Goal: Task Accomplishment & Management: Manage account settings

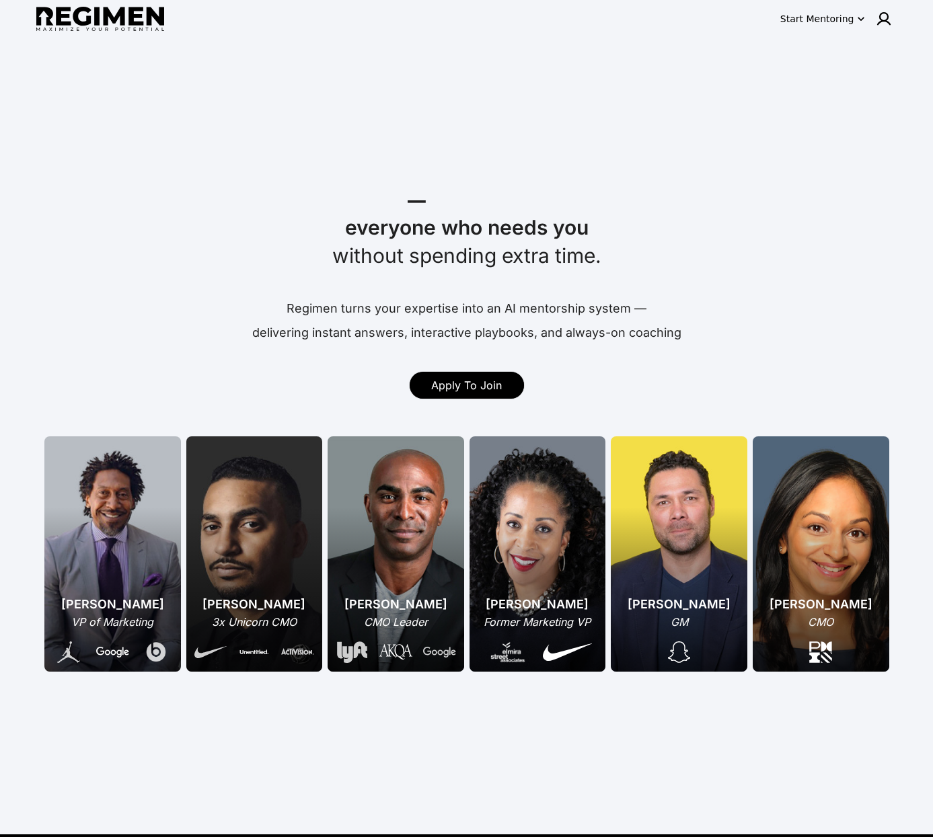
drag, startPoint x: 806, startPoint y: 130, endPoint x: 860, endPoint y: 78, distance: 74.7
click at [823, 116] on div "Mentor Coach Train _ everyone who needs you without spending extra time. Regime…" at bounding box center [466, 451] width 933 height 768
click at [876, 19] on img at bounding box center [884, 19] width 16 height 16
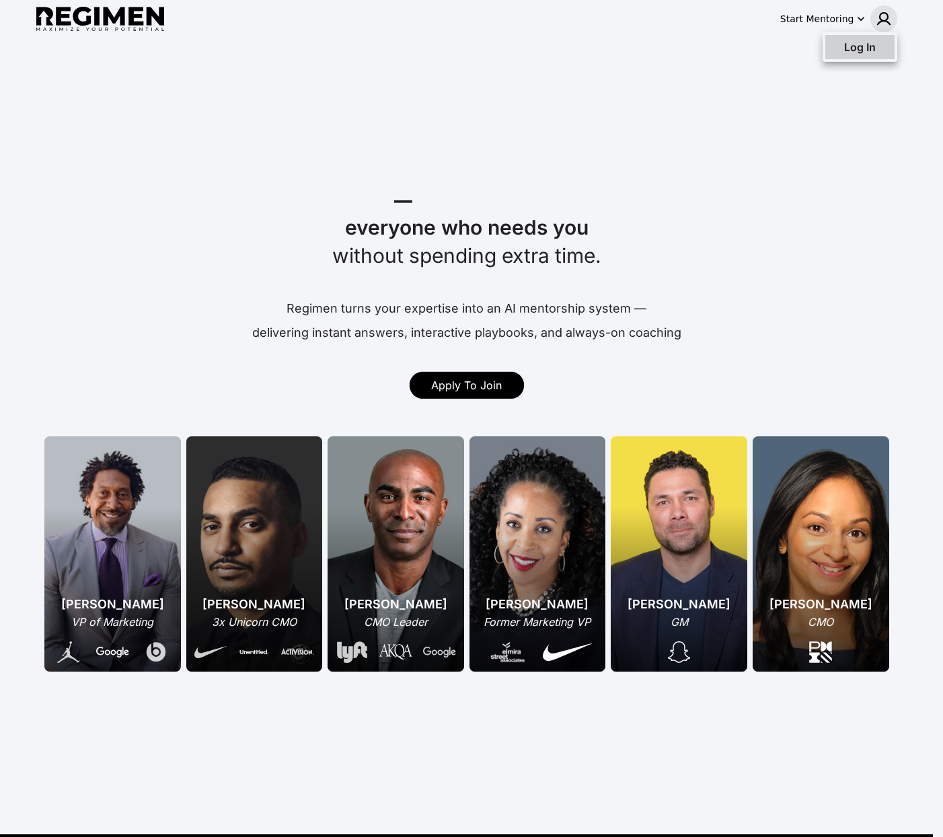
click at [864, 45] on span "Log In" at bounding box center [860, 46] width 32 height 13
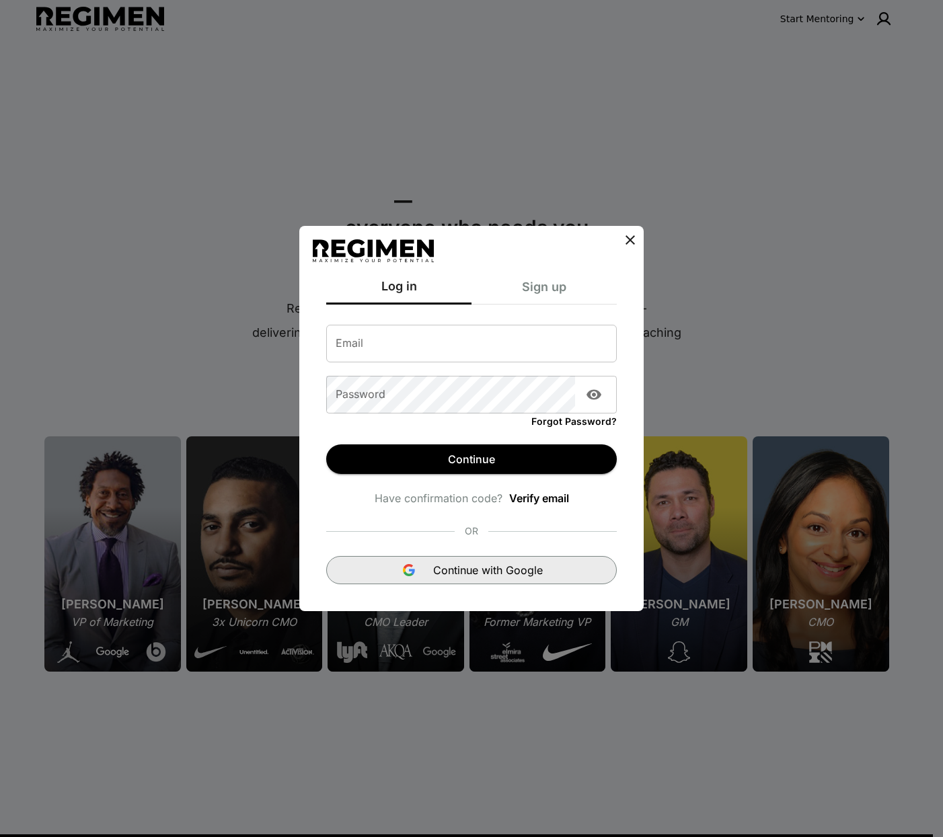
click at [447, 564] on span "Continue with Google" at bounding box center [488, 570] width 110 height 16
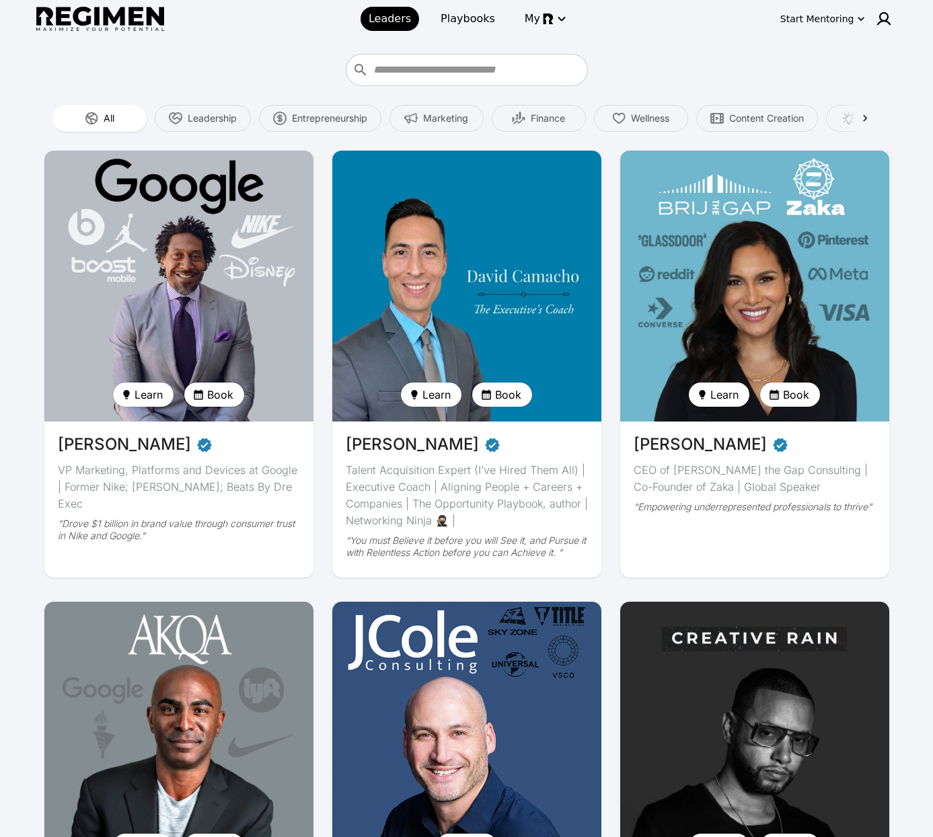
click at [223, 391] on span "Book" at bounding box center [220, 395] width 26 height 16
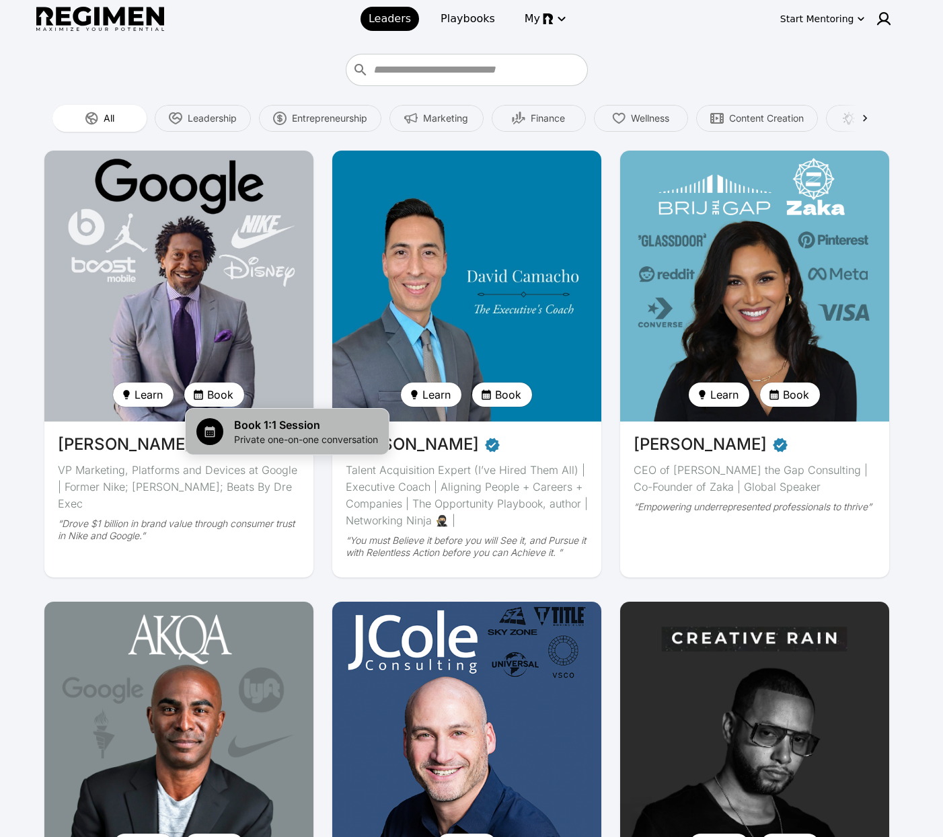
click at [235, 423] on span "Book 1:1 Session" at bounding box center [306, 425] width 144 height 16
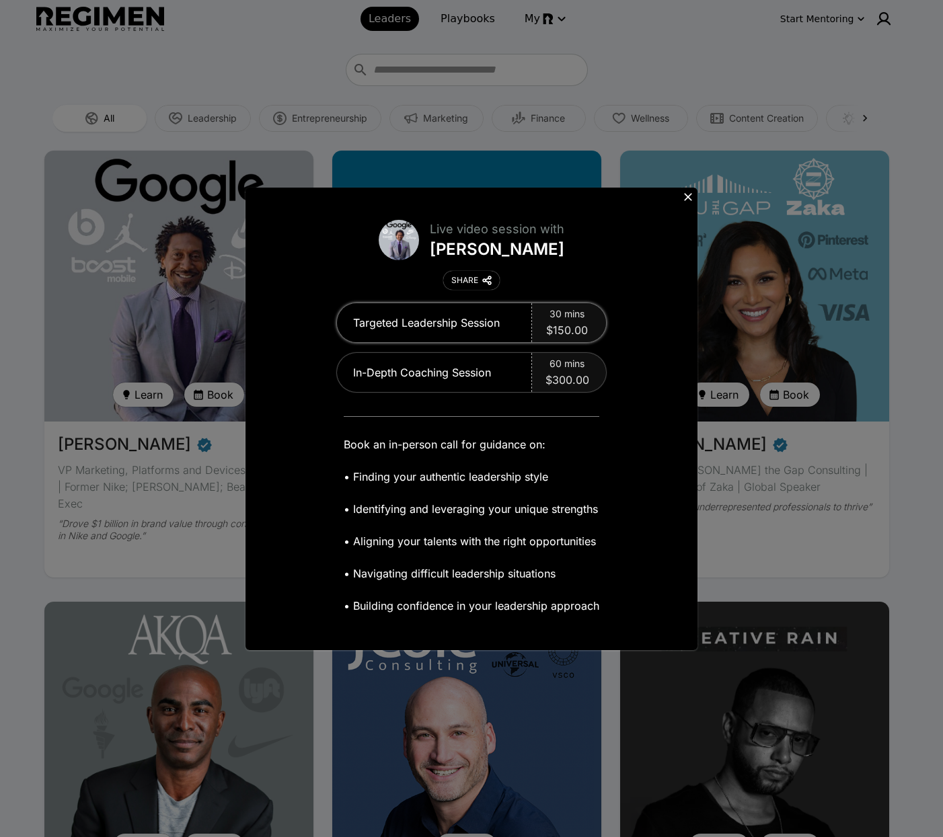
click at [492, 328] on div "Targeted Leadership Session" at bounding box center [434, 322] width 195 height 39
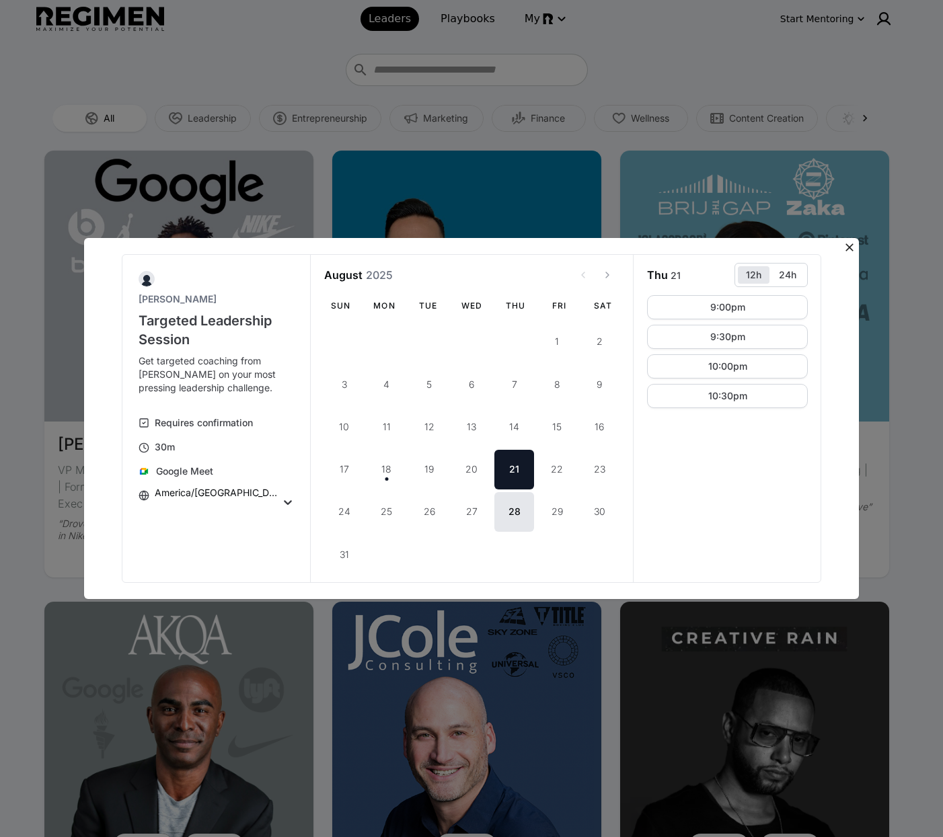
click at [848, 246] on icon at bounding box center [850, 248] width 8 height 8
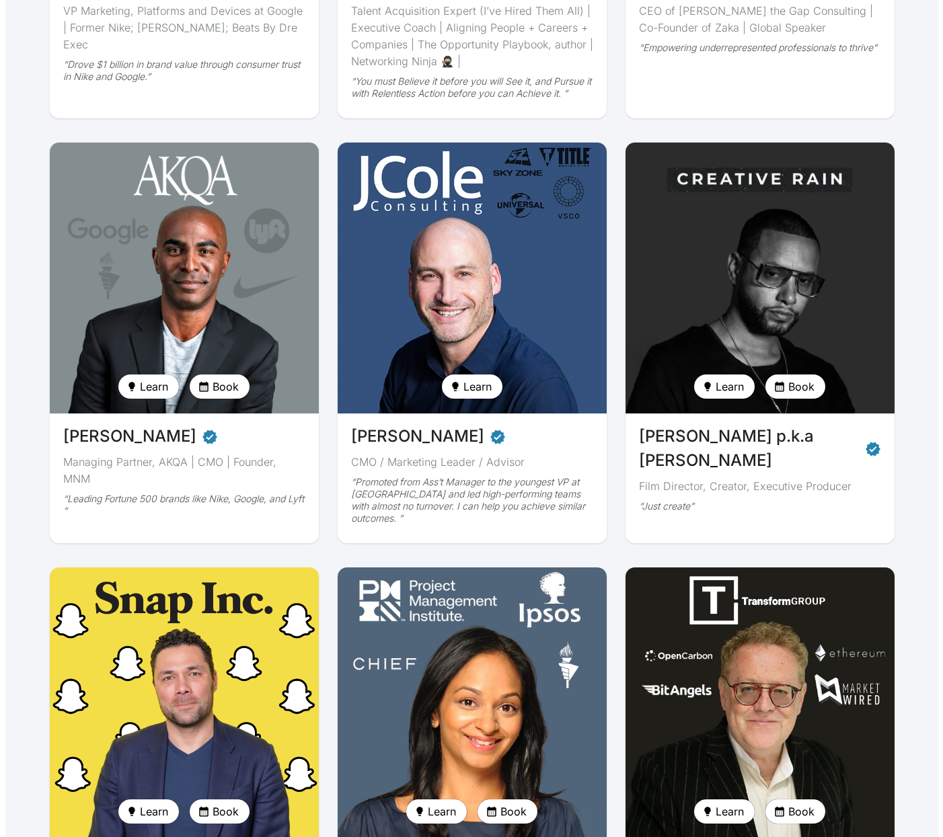
scroll to position [916, 0]
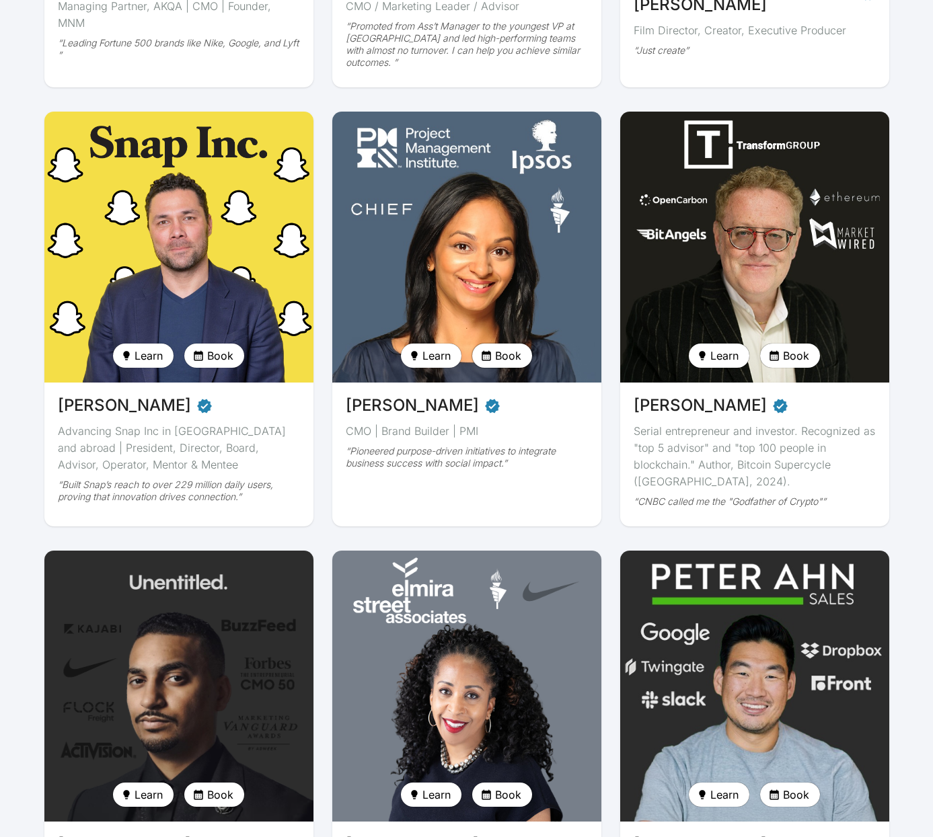
click at [494, 348] on button "Book" at bounding box center [502, 356] width 60 height 24
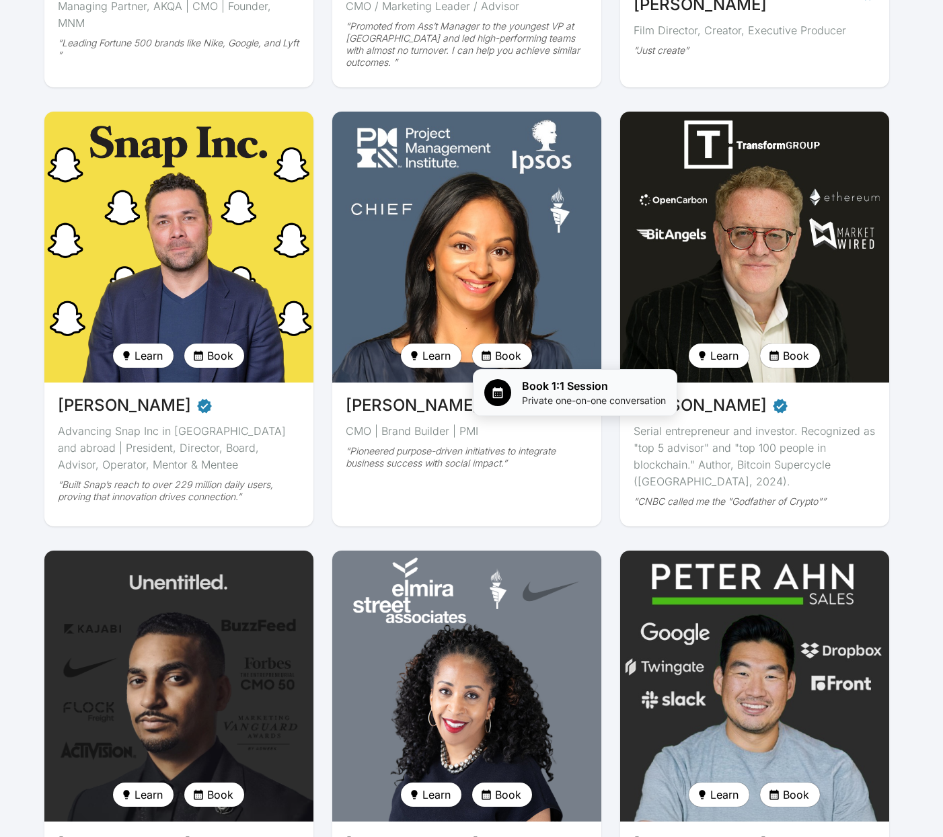
click at [535, 406] on span "Private one-on-one conversation" at bounding box center [594, 400] width 144 height 13
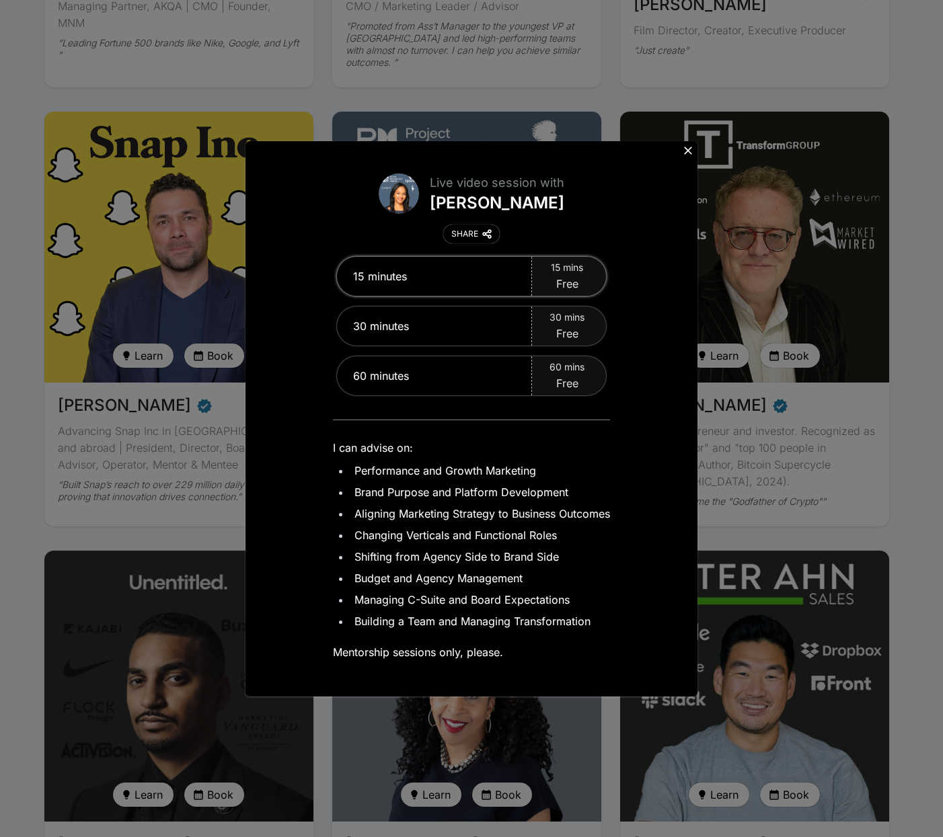
click at [581, 276] on div "15 mins Free" at bounding box center [569, 276] width 74 height 39
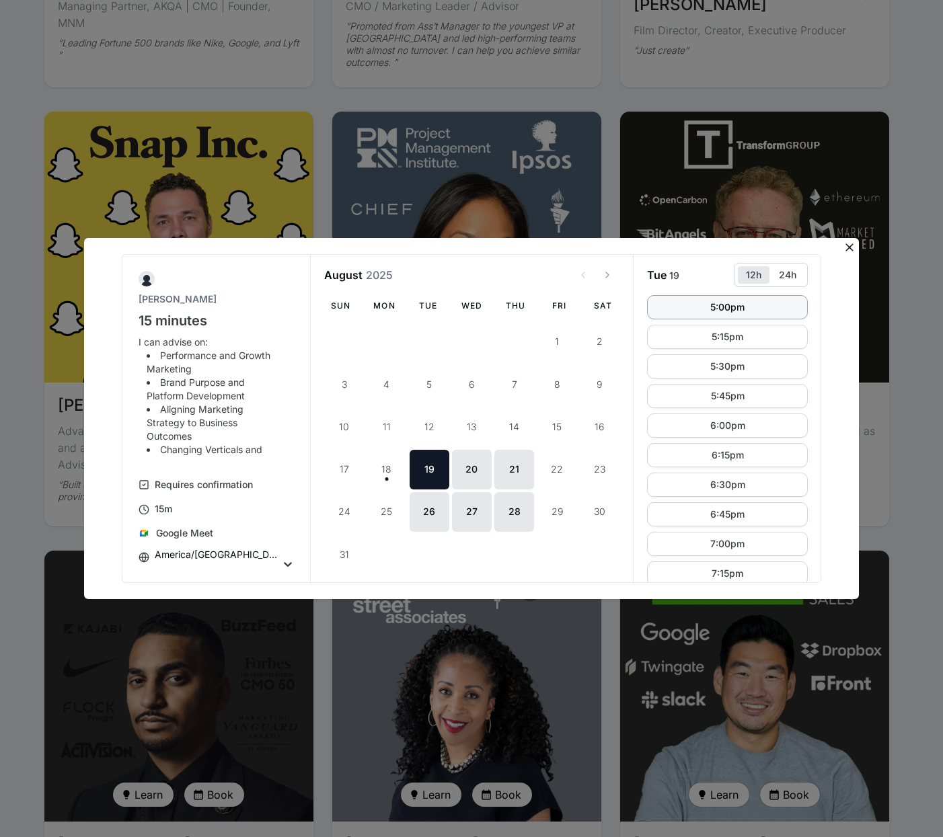
click at [718, 309] on div "5:00pm" at bounding box center [727, 307] width 34 height 9
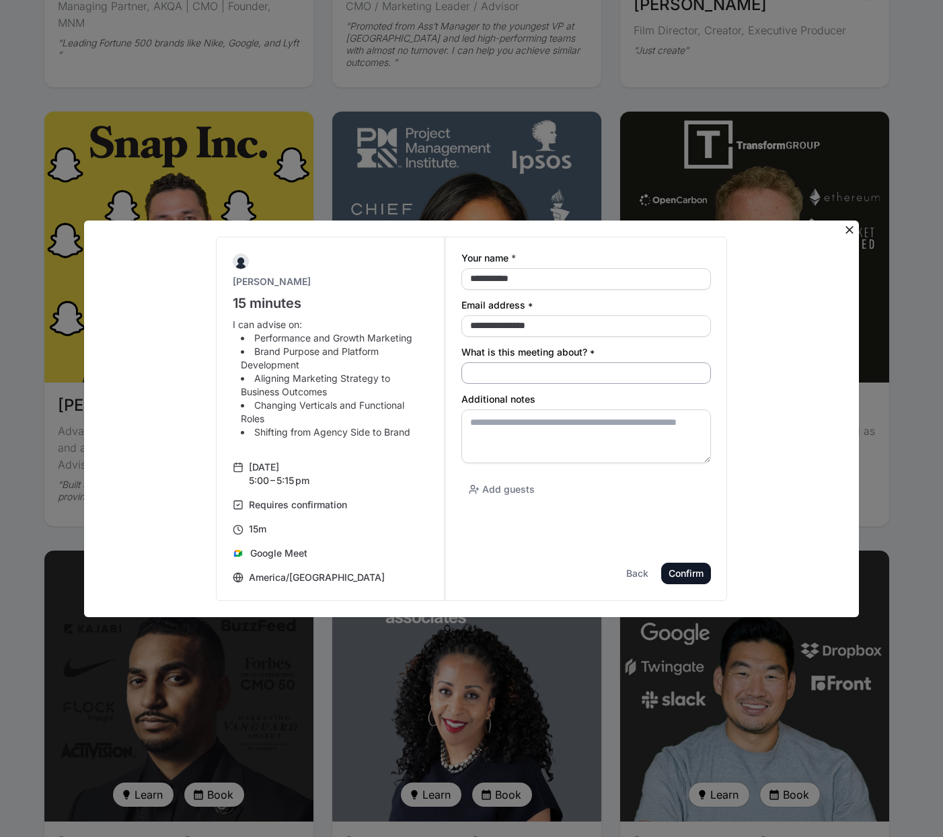
click at [585, 373] on input "What is this meeting about? *" at bounding box center [586, 374] width 250 height 22
click at [785, 426] on div "**********" at bounding box center [472, 419] width 748 height 365
click at [0, 0] on div "Back" at bounding box center [0, 0] width 0 height 0
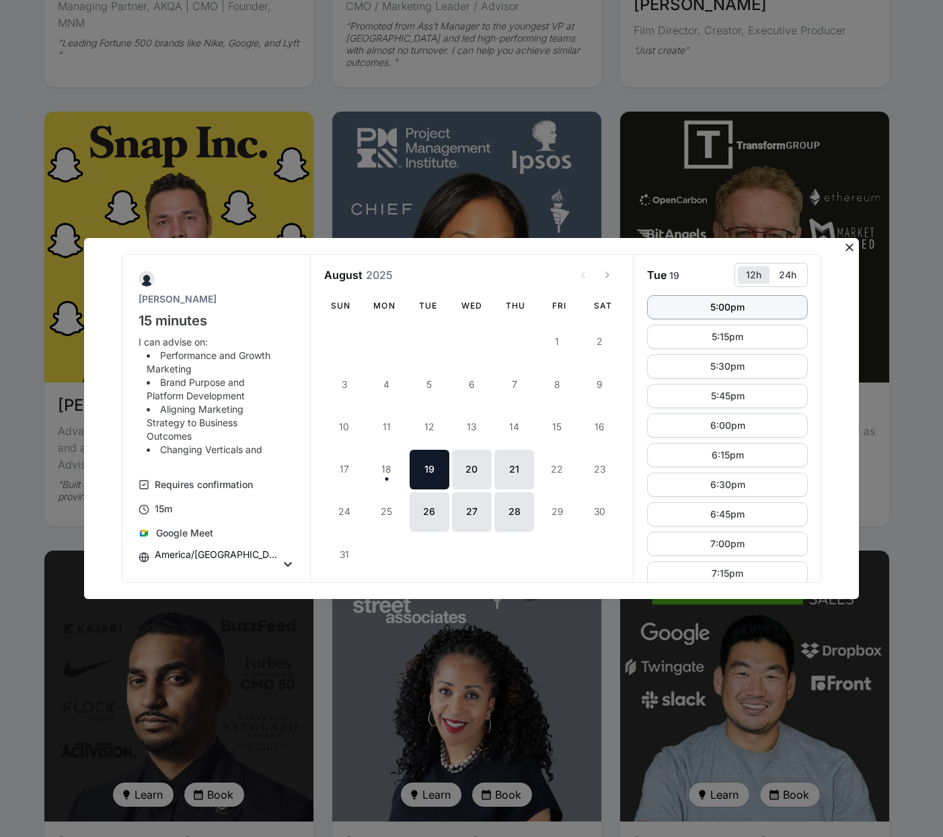
click at [675, 308] on button "5:00pm" at bounding box center [727, 307] width 161 height 24
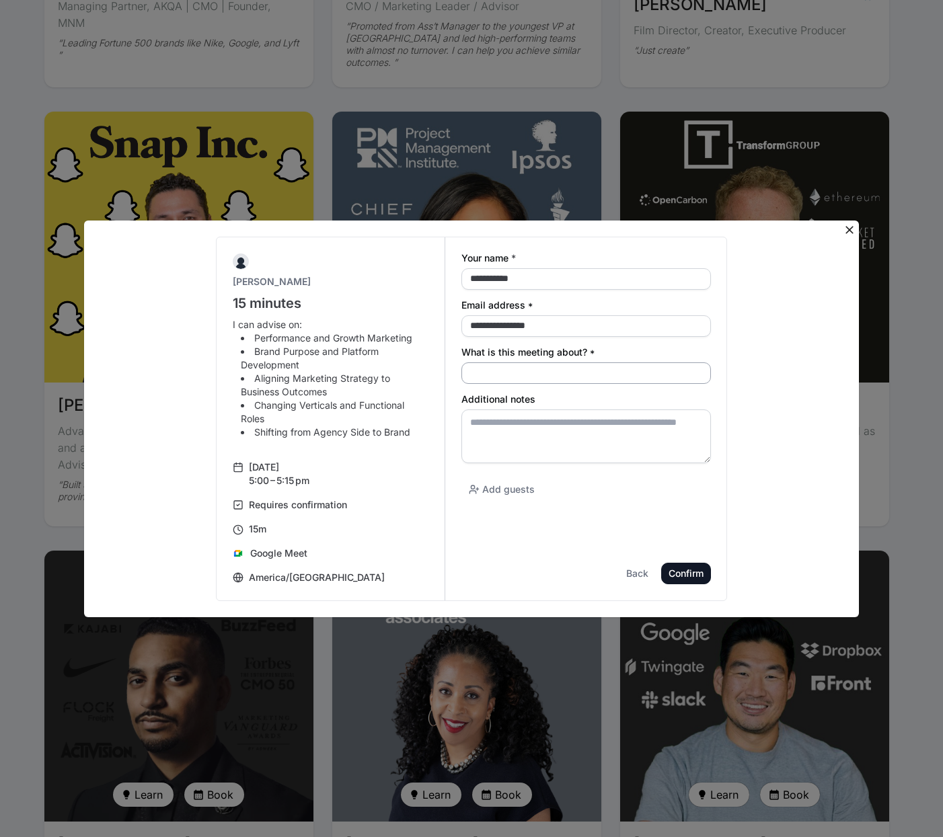
click at [592, 375] on input "What is this meeting about? *" at bounding box center [586, 374] width 250 height 22
click at [757, 377] on div "**********" at bounding box center [472, 419] width 748 height 365
click at [850, 230] on icon at bounding box center [850, 230] width 8 height 8
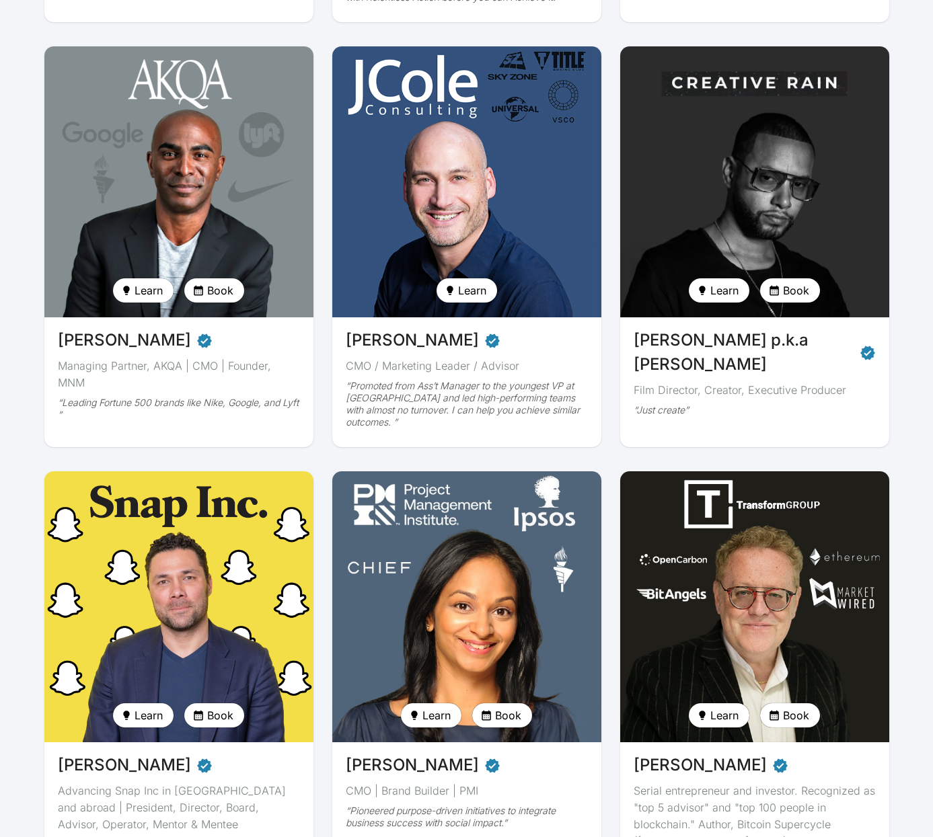
scroll to position [556, 0]
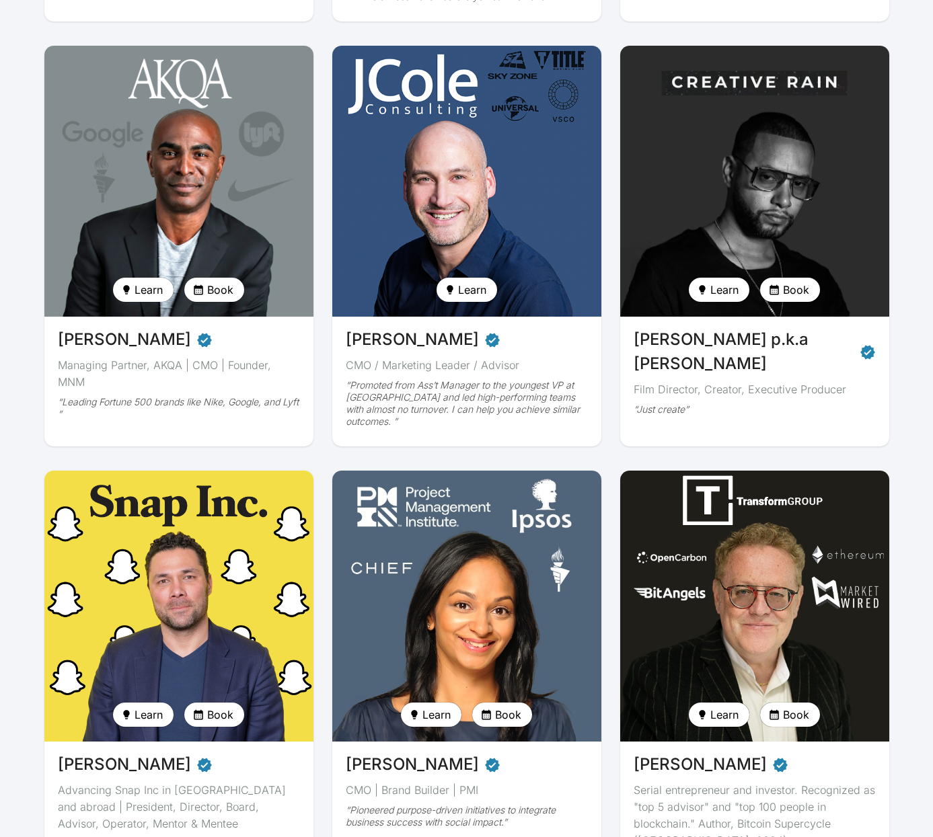
click at [731, 534] on img at bounding box center [754, 606] width 277 height 279
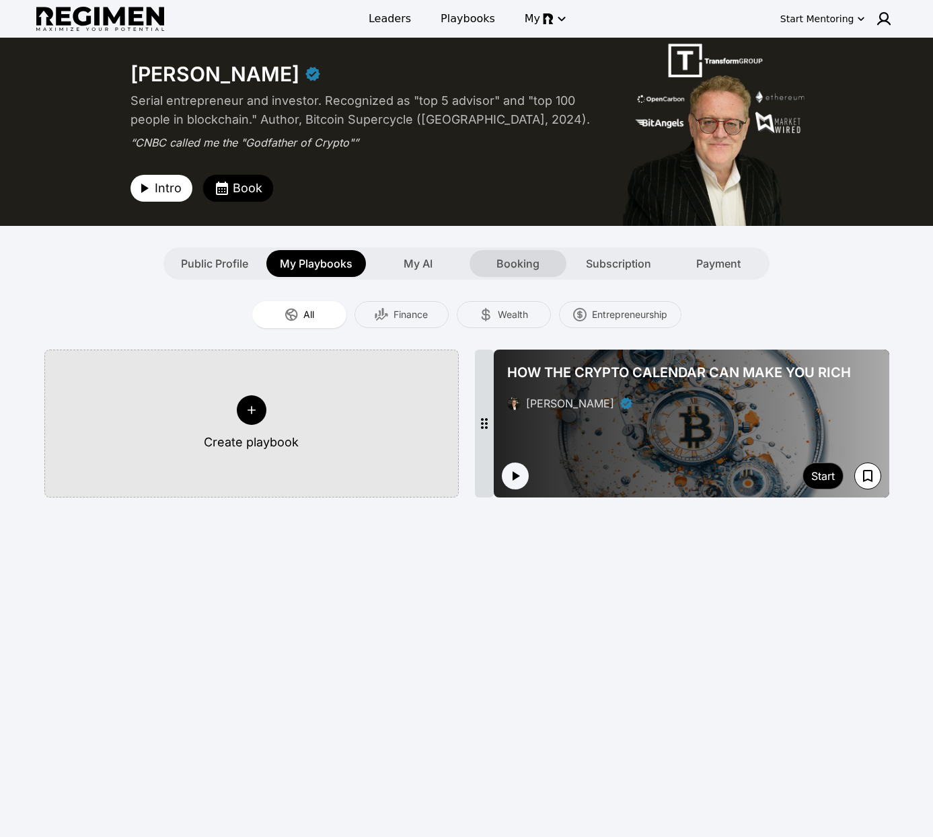
click at [508, 266] on span "Booking" at bounding box center [517, 264] width 43 height 16
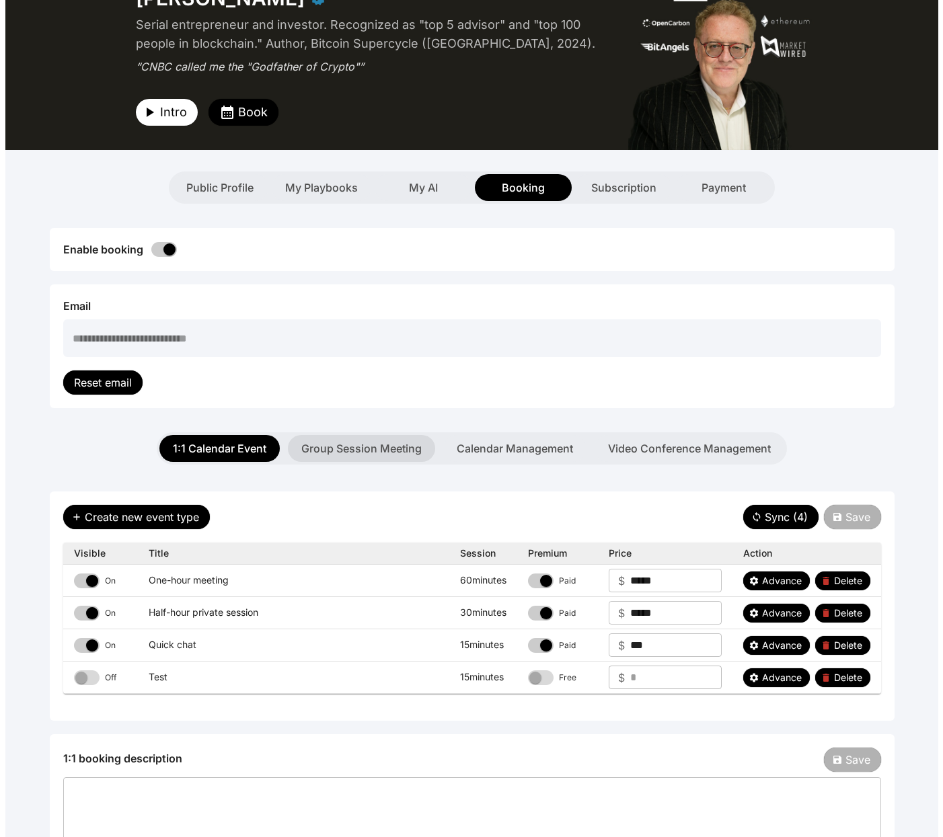
scroll to position [250, 0]
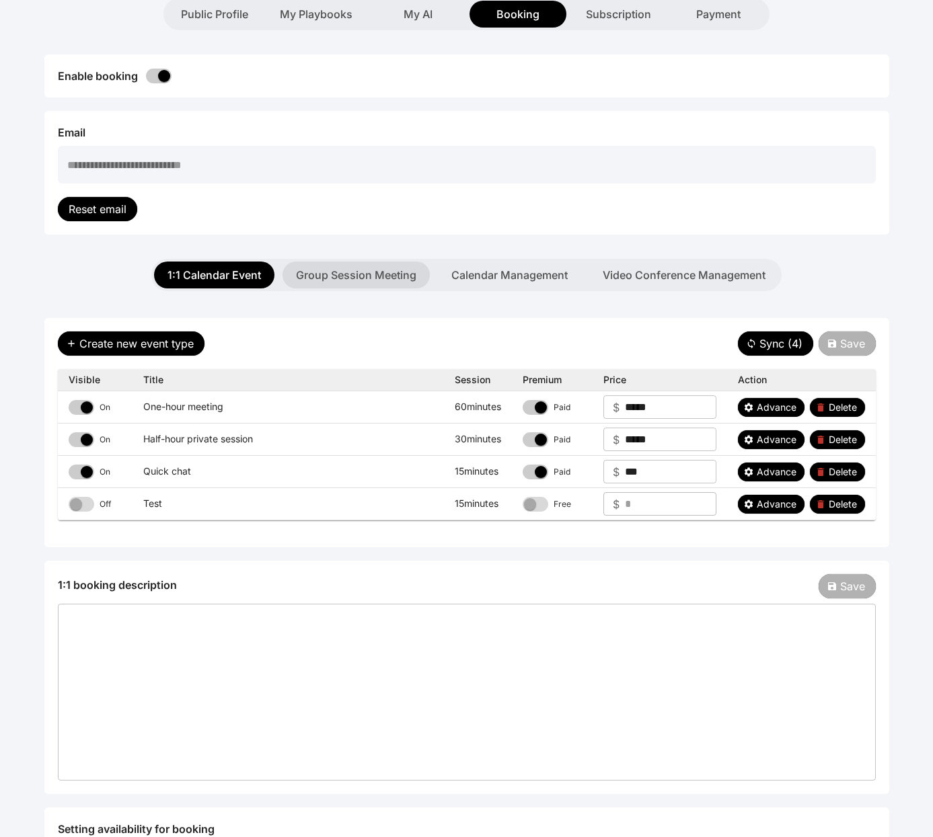
click at [373, 278] on button "Group Session Meeting" at bounding box center [356, 275] width 147 height 27
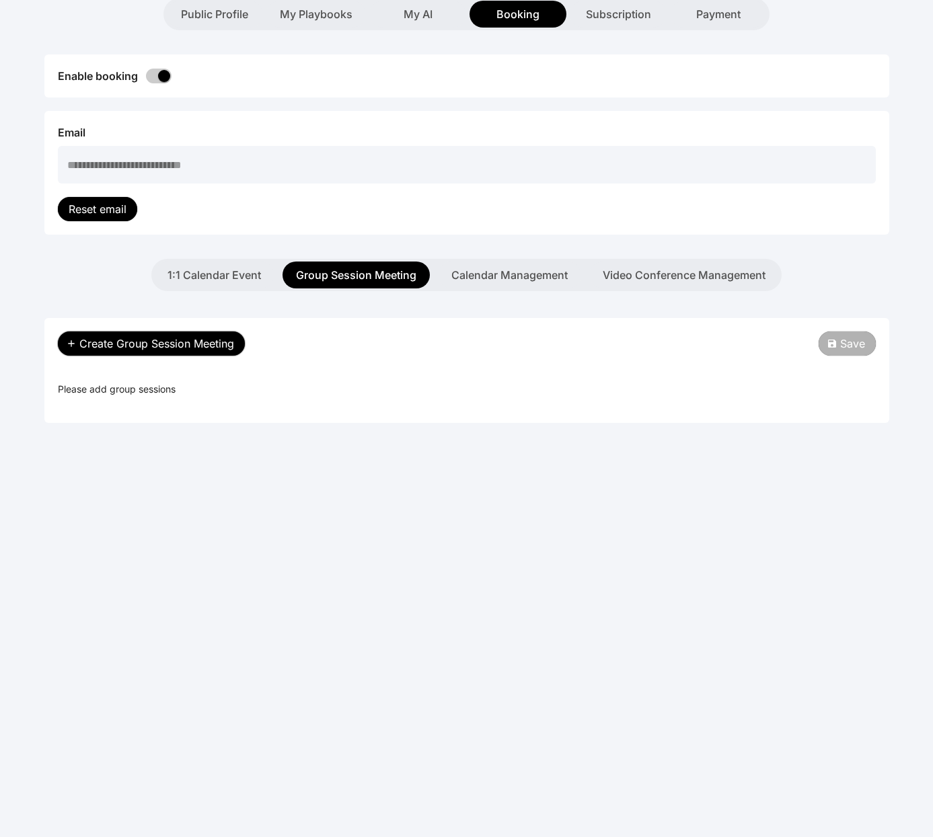
click at [188, 344] on span "Create Group Session Meeting" at bounding box center [156, 344] width 155 height 16
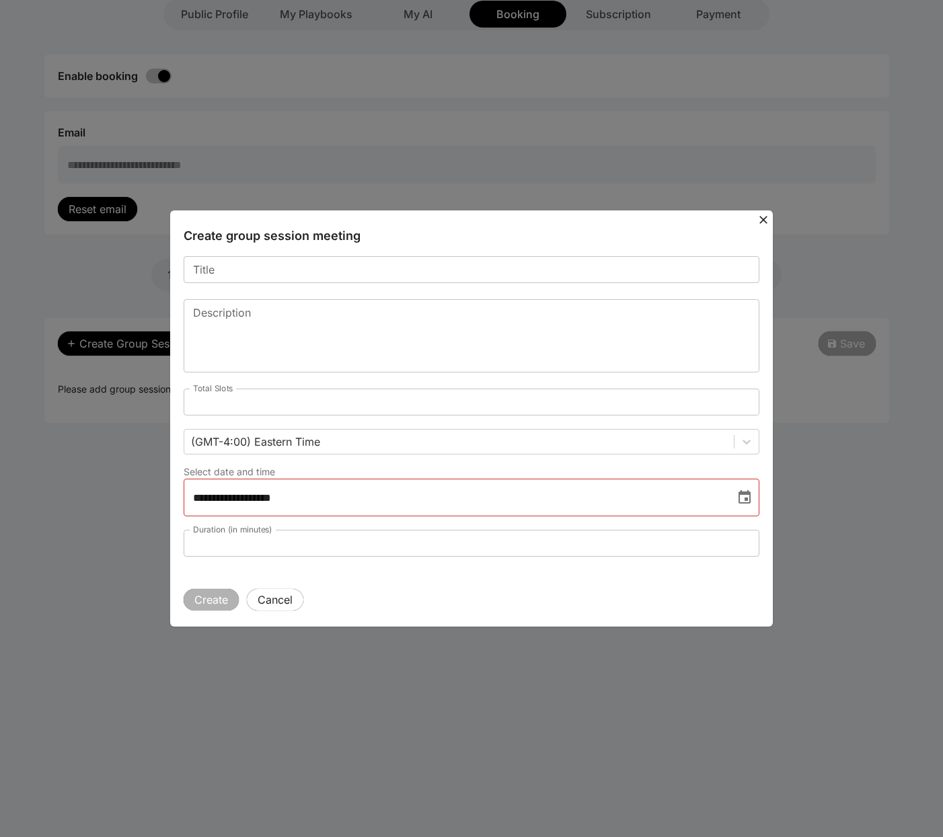
click at [741, 502] on icon "Choose date, selected date is Aug 18, 2025" at bounding box center [745, 498] width 16 height 16
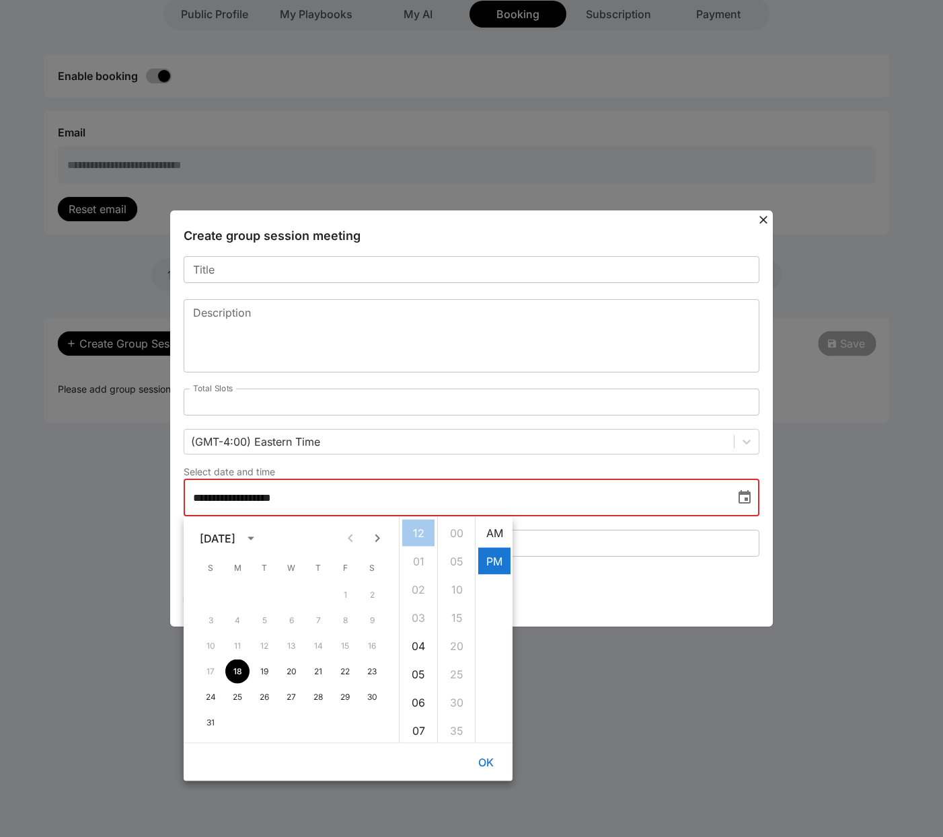
scroll to position [28, 0]
click at [423, 465] on div "**********" at bounding box center [472, 495] width 576 height 133
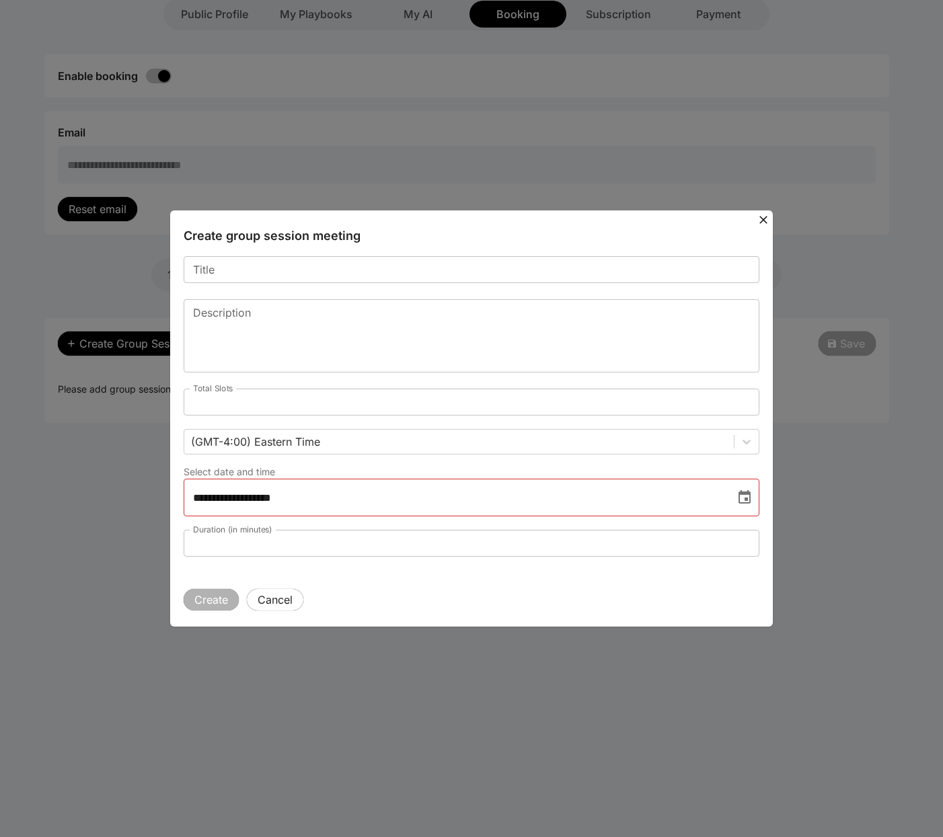
click at [742, 503] on icon "Choose date, selected date is Aug 18, 2025" at bounding box center [745, 498] width 16 height 16
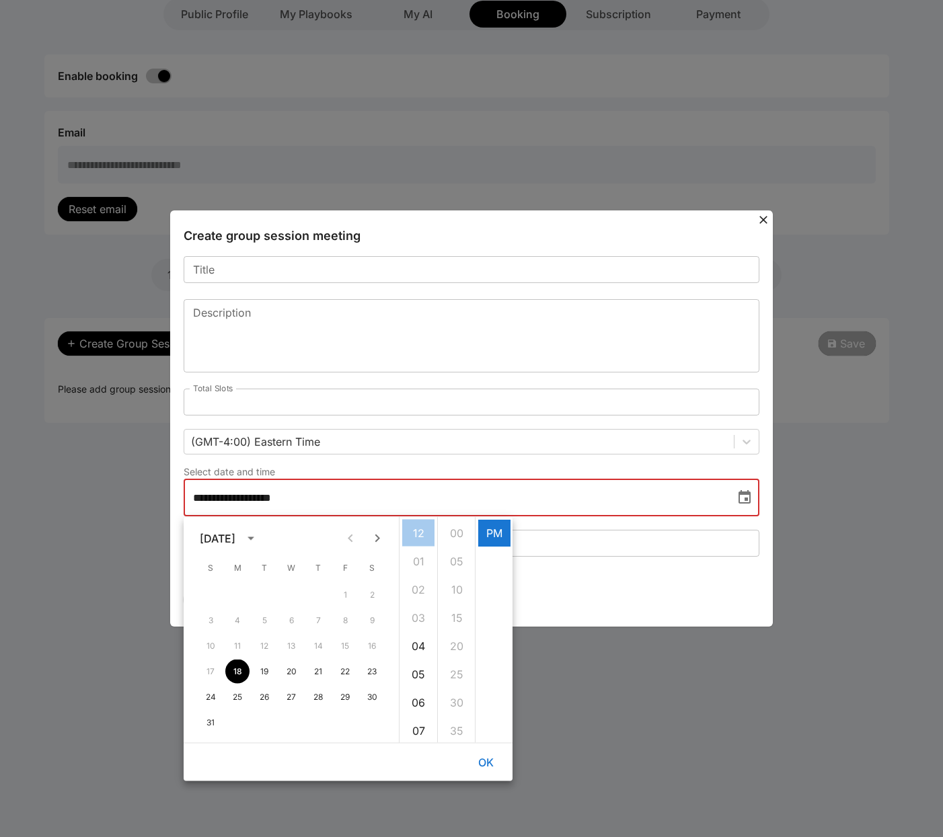
click at [578, 558] on div "Duration (in minutes) ** Duration (in minutes)" at bounding box center [472, 540] width 576 height 46
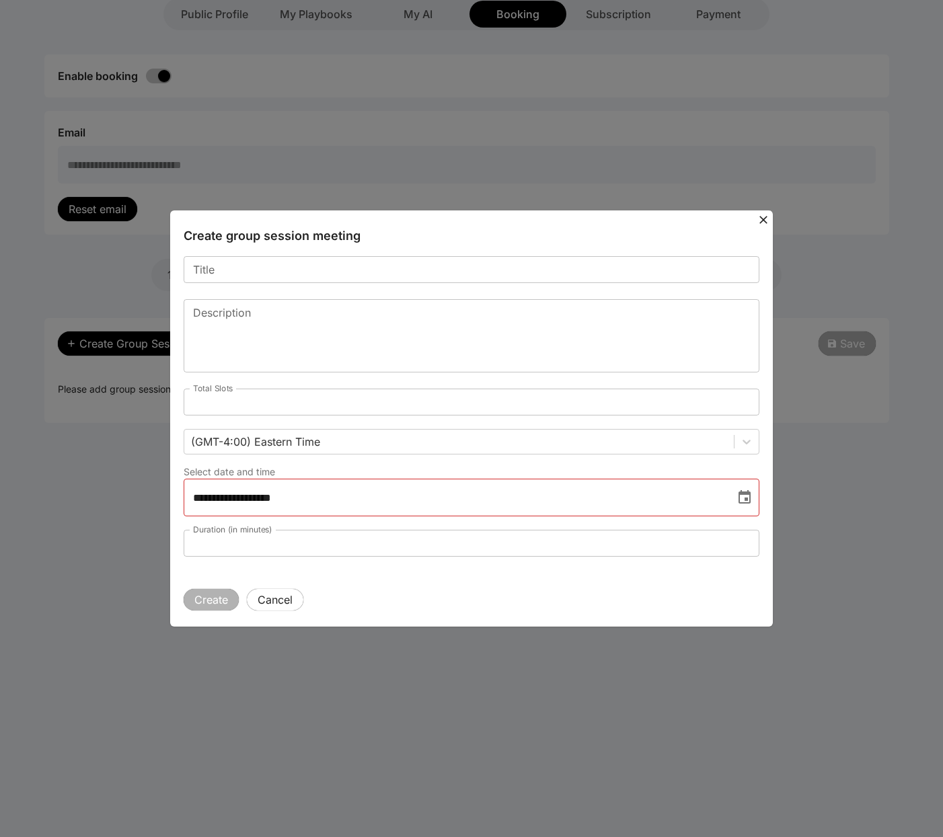
click at [746, 495] on icon "Choose date, selected date is Aug 18, 2025" at bounding box center [745, 498] width 16 height 16
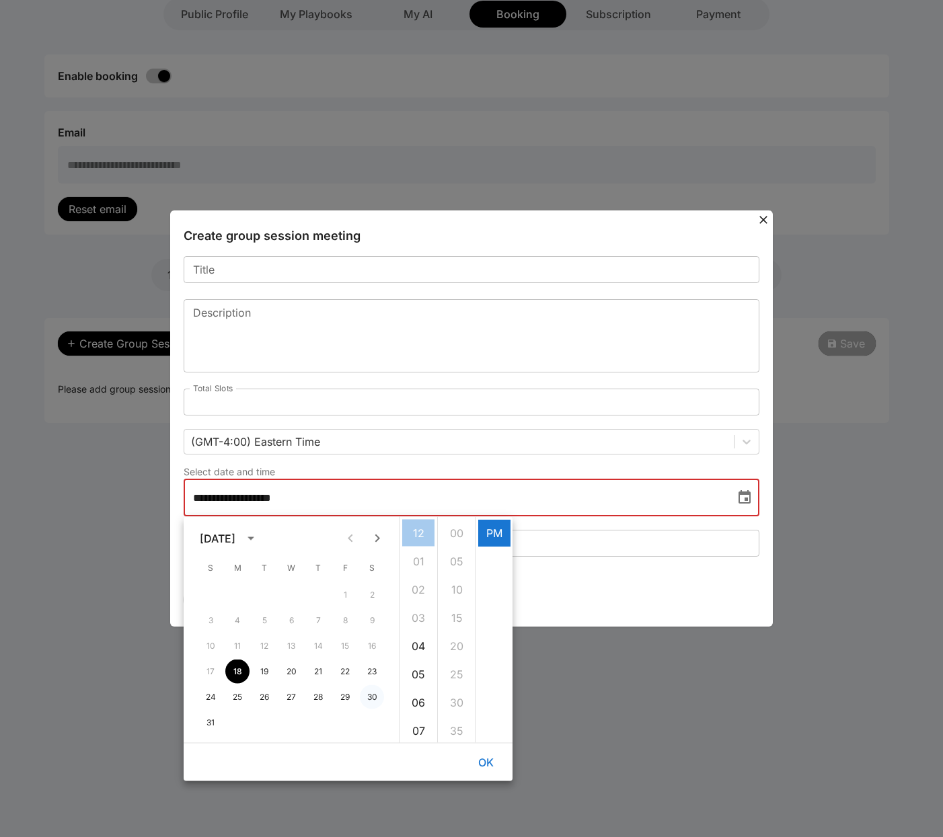
click at [374, 699] on button "30" at bounding box center [372, 697] width 24 height 24
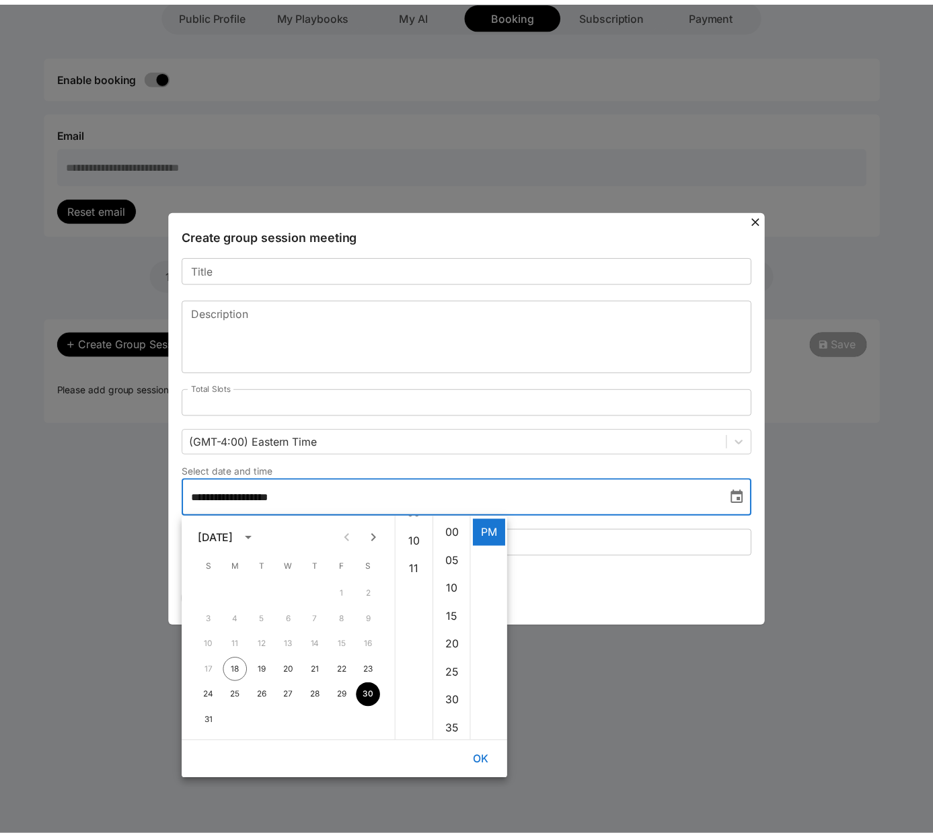
scroll to position [0, 0]
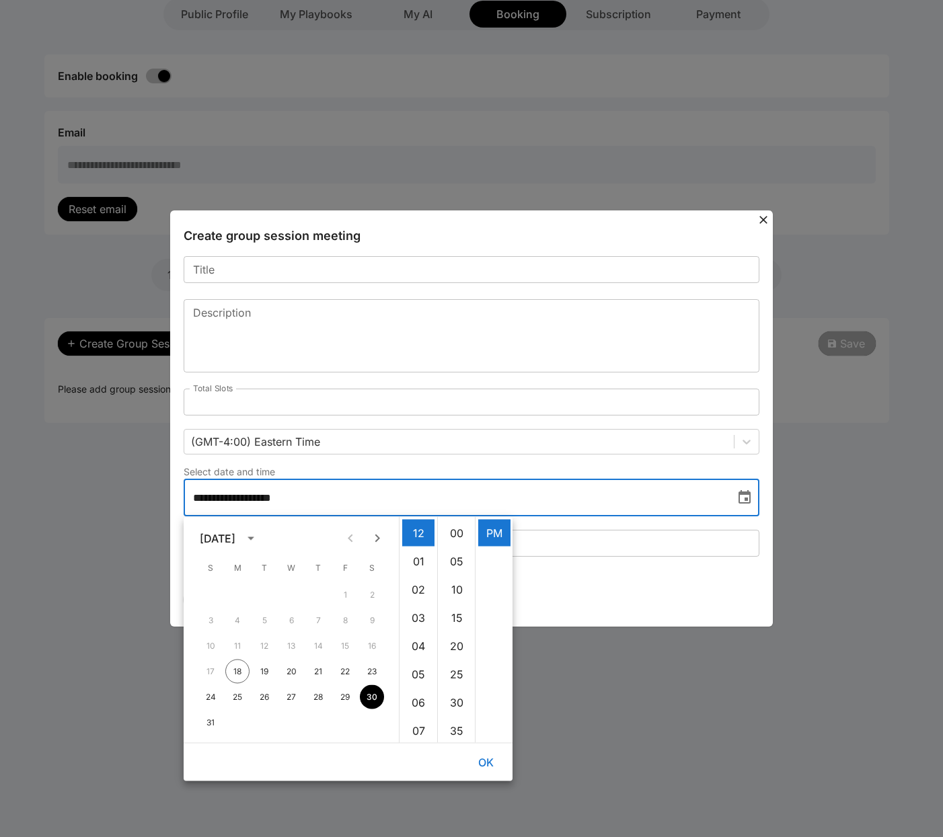
click at [455, 535] on li "00" at bounding box center [457, 533] width 32 height 27
type input "**********"
click at [488, 766] on button "OK" at bounding box center [485, 762] width 43 height 27
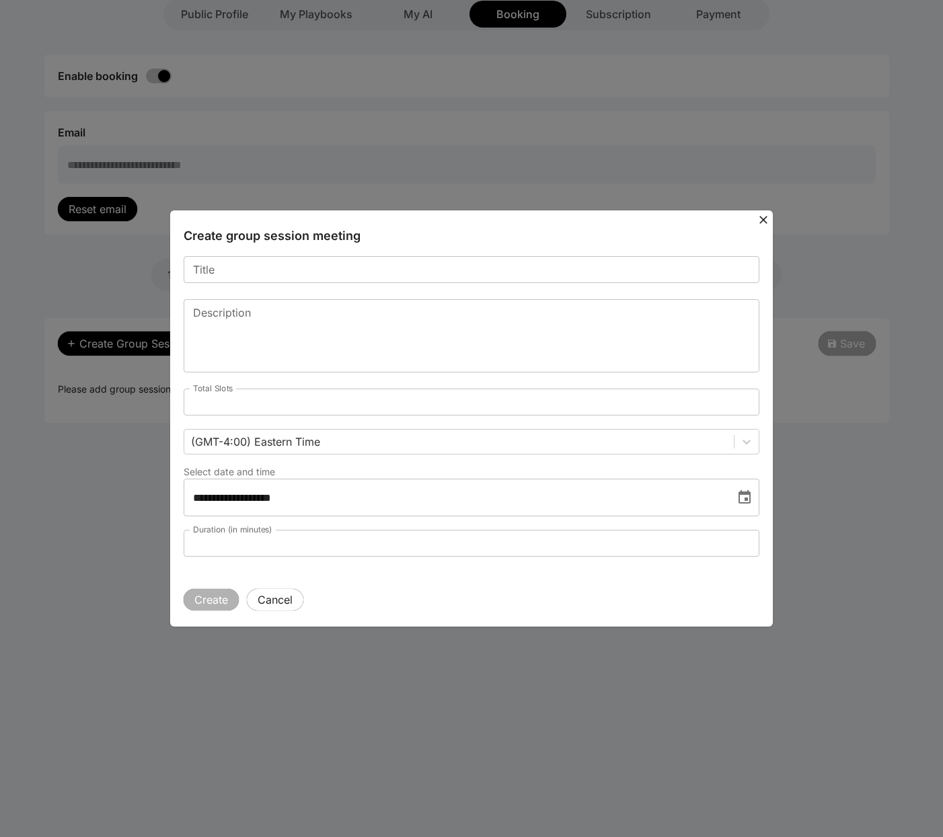
click at [285, 399] on input "*" at bounding box center [472, 402] width 576 height 27
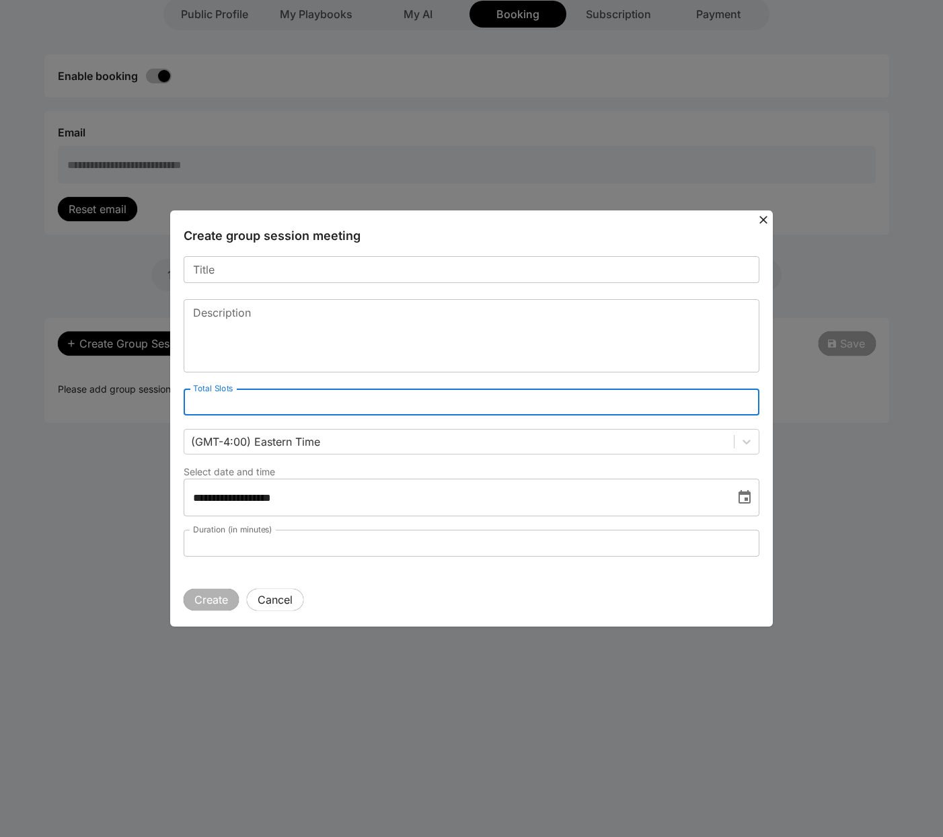
click at [747, 399] on input "*" at bounding box center [472, 402] width 576 height 27
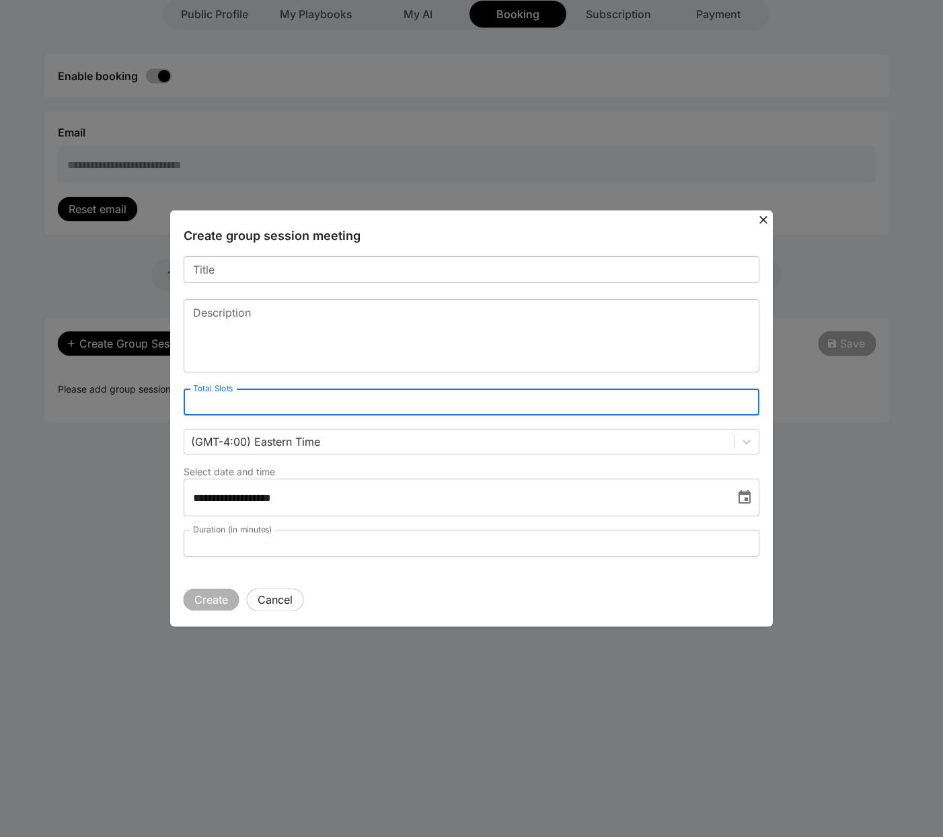
click at [747, 399] on input "*" at bounding box center [472, 402] width 576 height 27
type input "**"
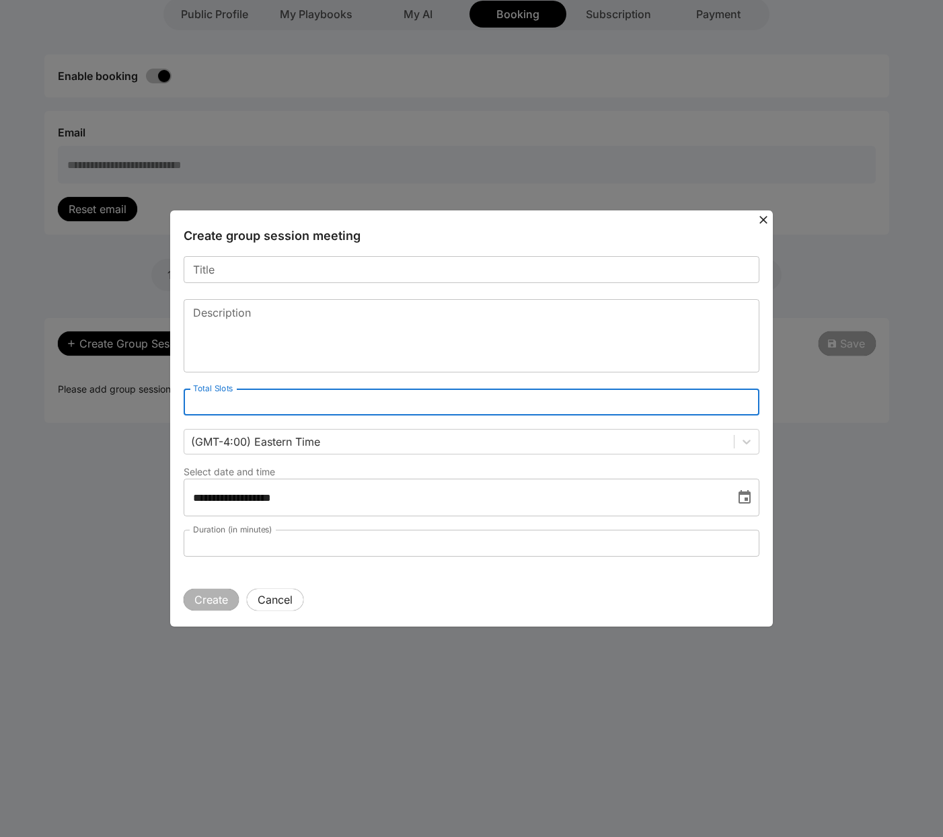
click at [747, 399] on input "**" at bounding box center [472, 402] width 576 height 27
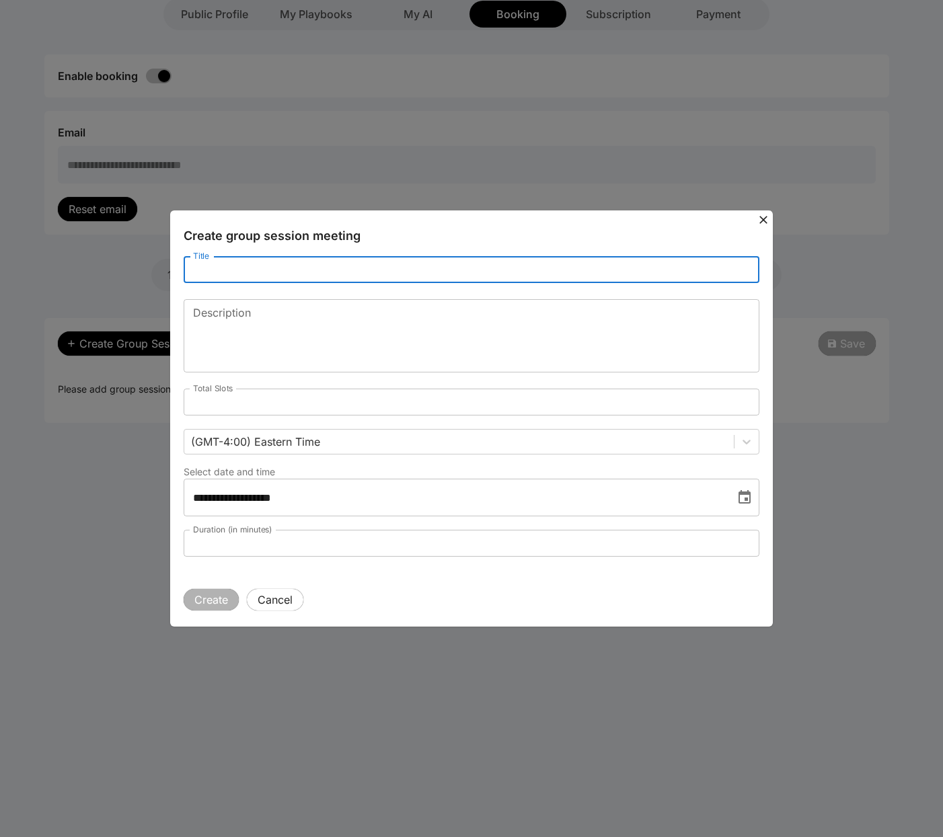
click at [480, 276] on input "Title" at bounding box center [472, 269] width 576 height 27
type input "****"
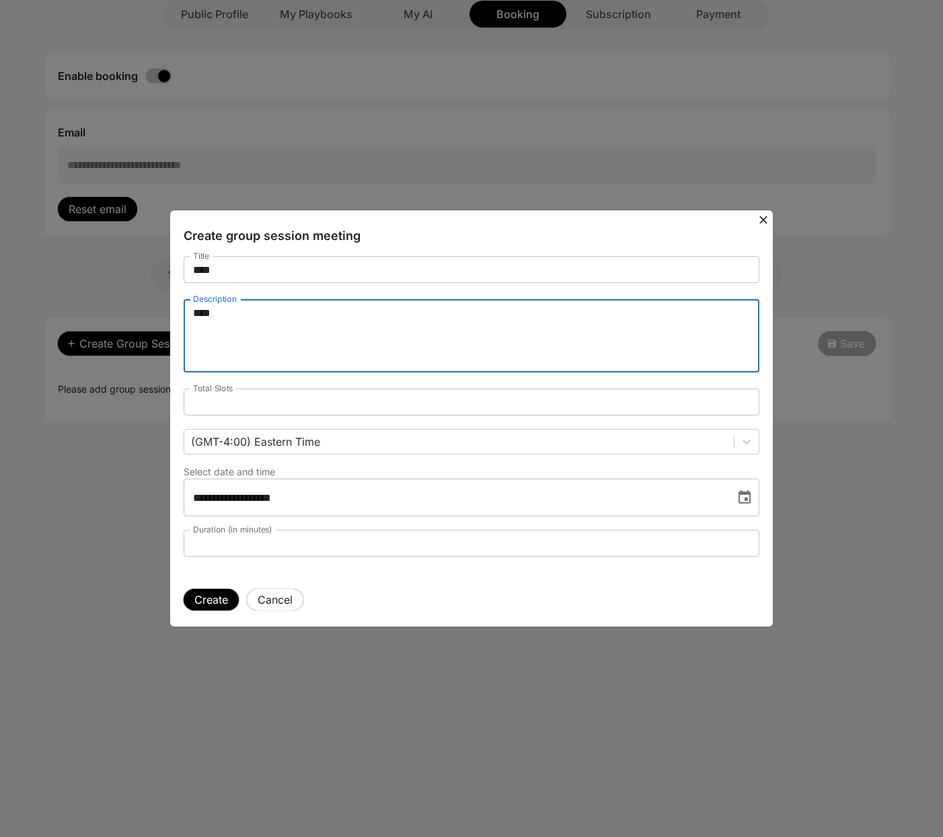
type textarea "****"
click at [201, 599] on button "Create" at bounding box center [211, 600] width 55 height 22
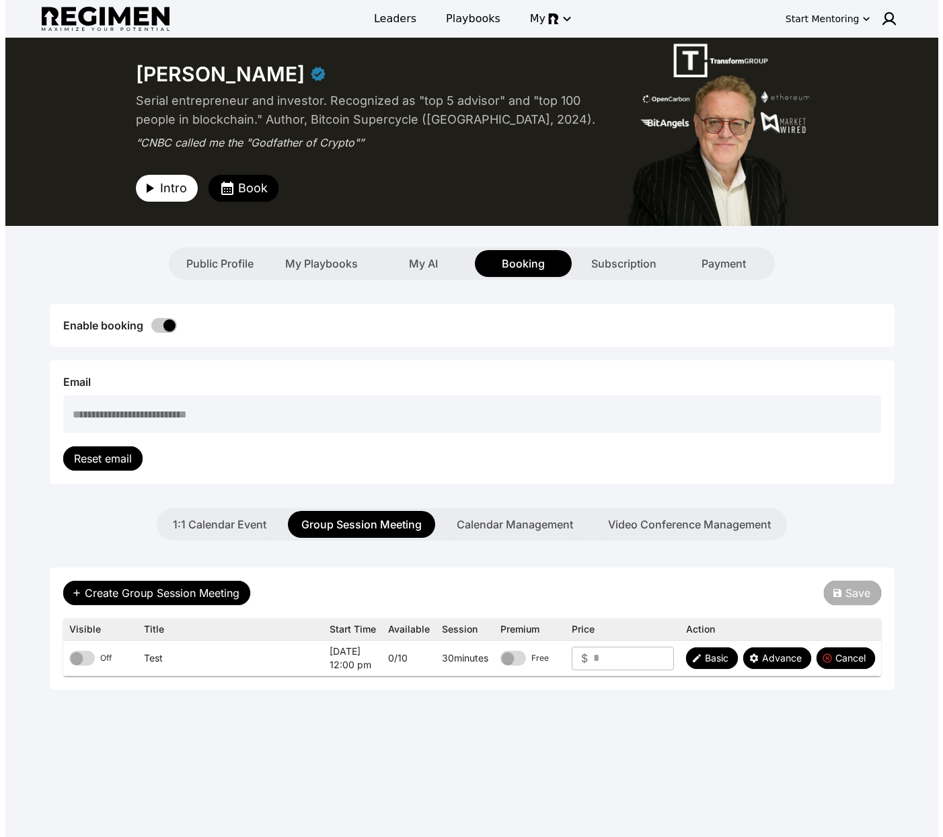
scroll to position [104, 0]
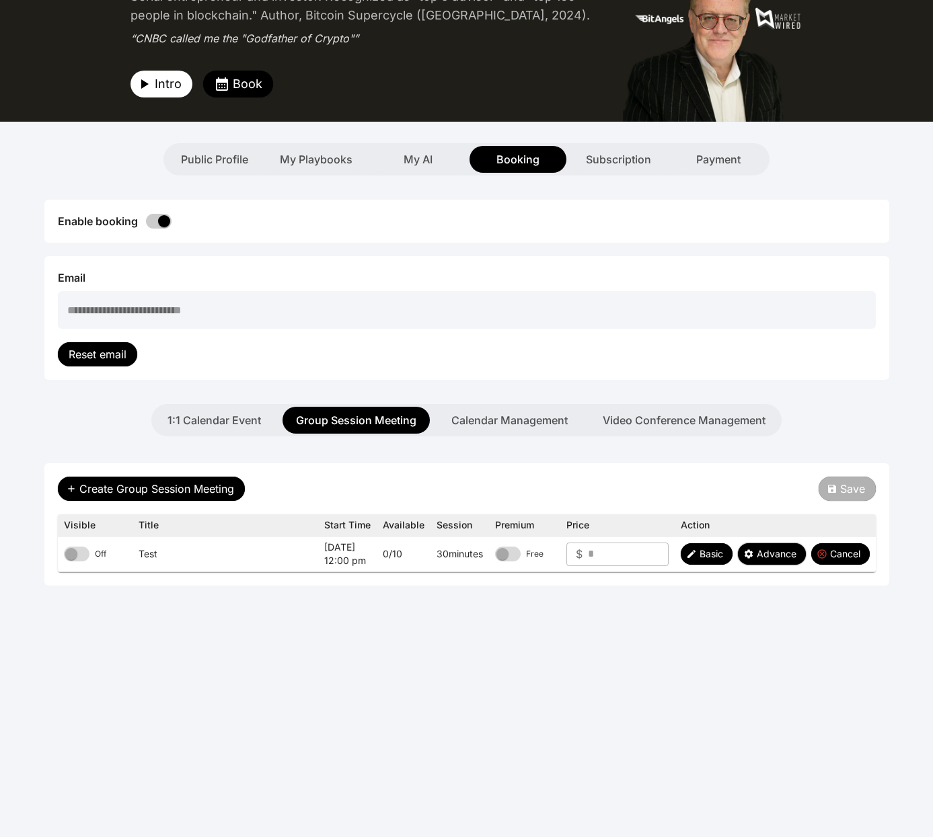
click at [750, 557] on icon "button" at bounding box center [748, 554] width 11 height 11
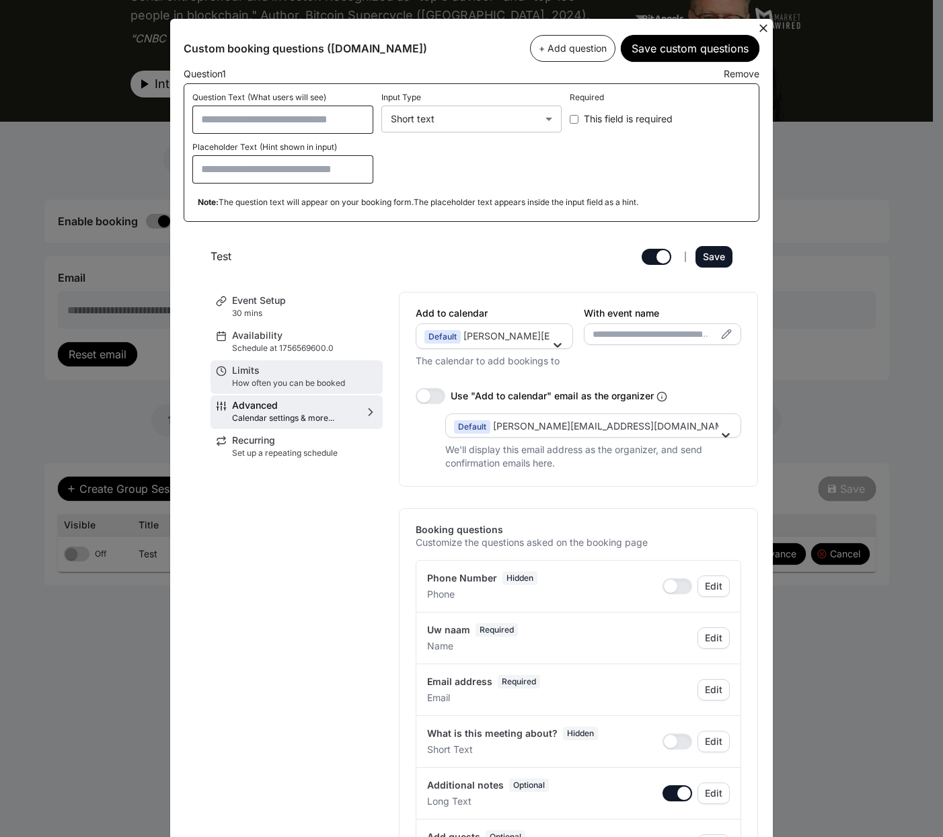
scroll to position [3, 0]
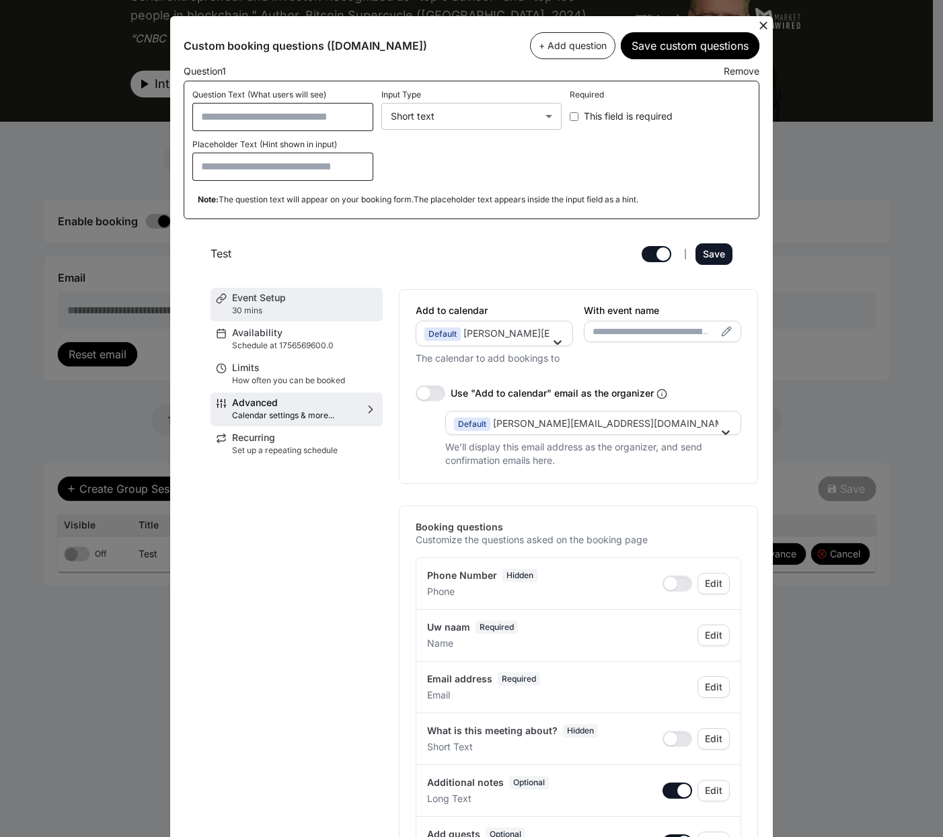
click at [275, 314] on p "30 mins" at bounding box center [304, 310] width 145 height 11
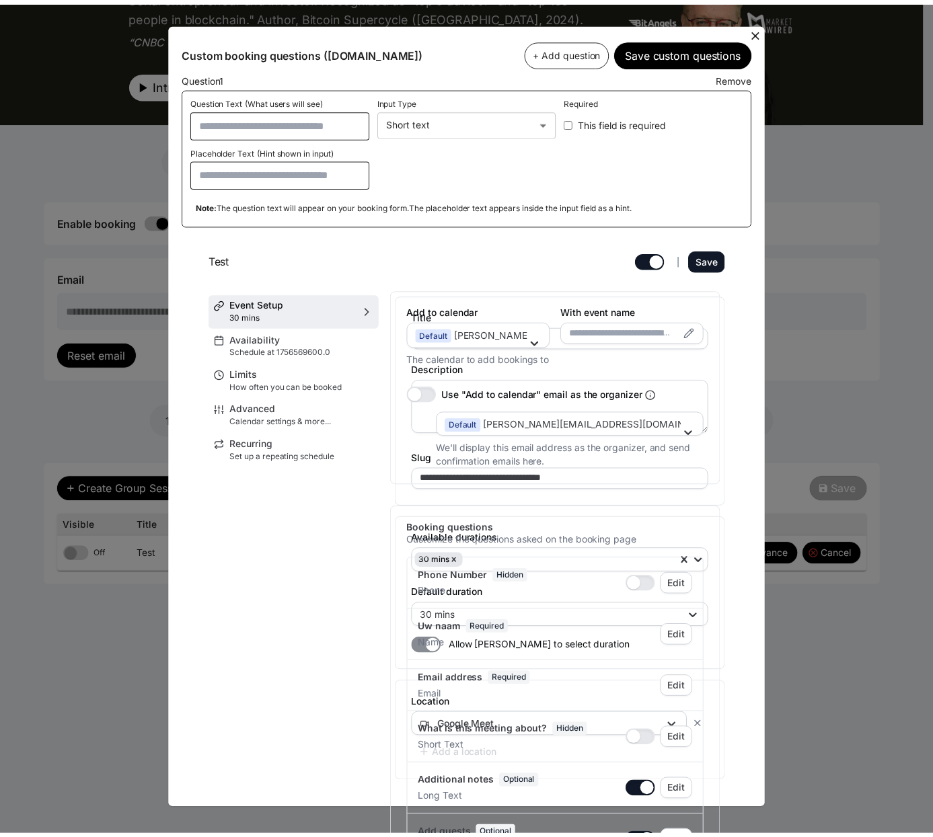
scroll to position [0, 0]
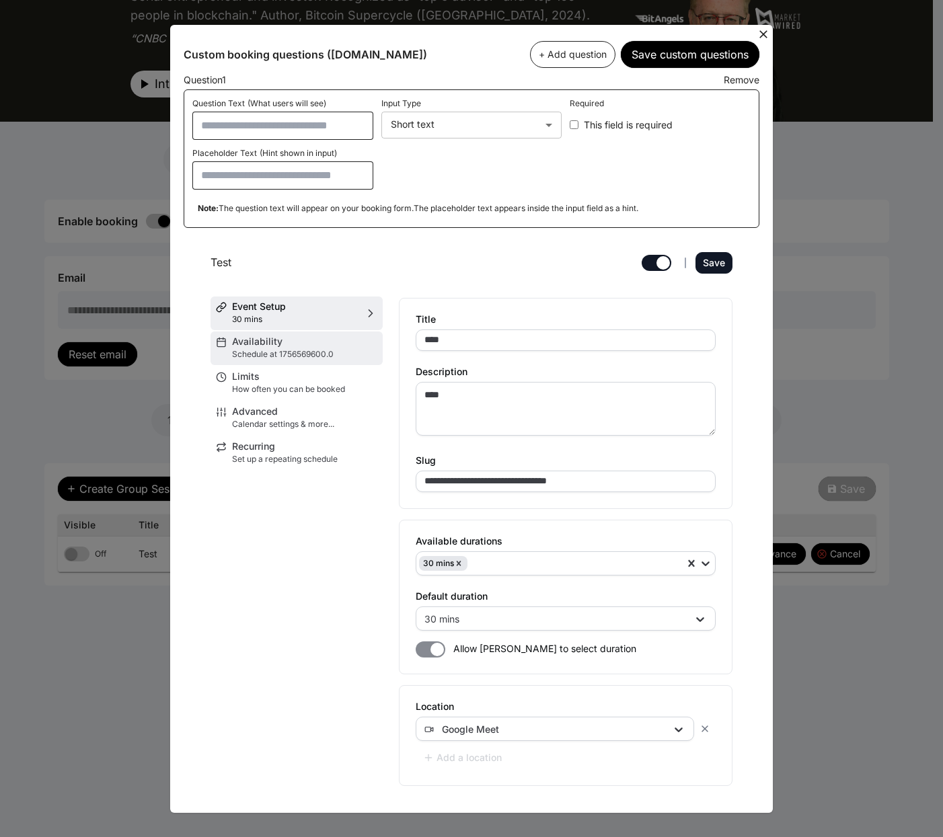
click at [276, 346] on span "Availability" at bounding box center [304, 341] width 145 height 9
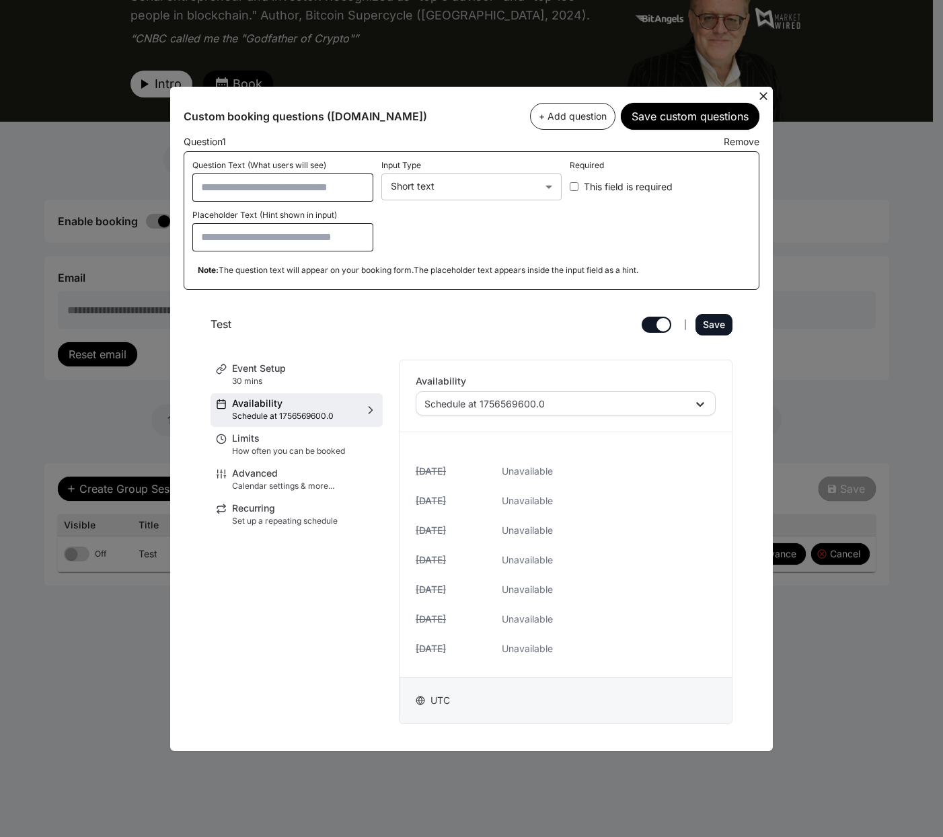
click at [763, 94] on icon at bounding box center [763, 95] width 13 height 13
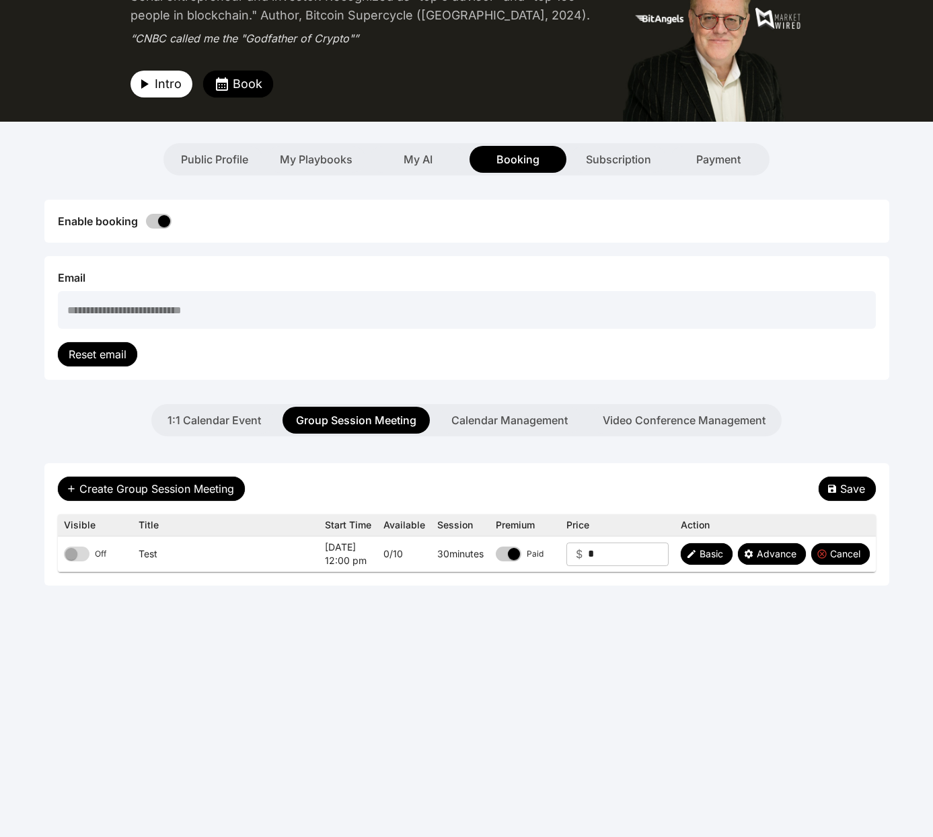
click at [507, 547] on span at bounding box center [509, 554] width 26 height 15
click at [783, 344] on div "**********" at bounding box center [467, 318] width 818 height 97
click at [233, 76] on span "Book" at bounding box center [248, 84] width 30 height 19
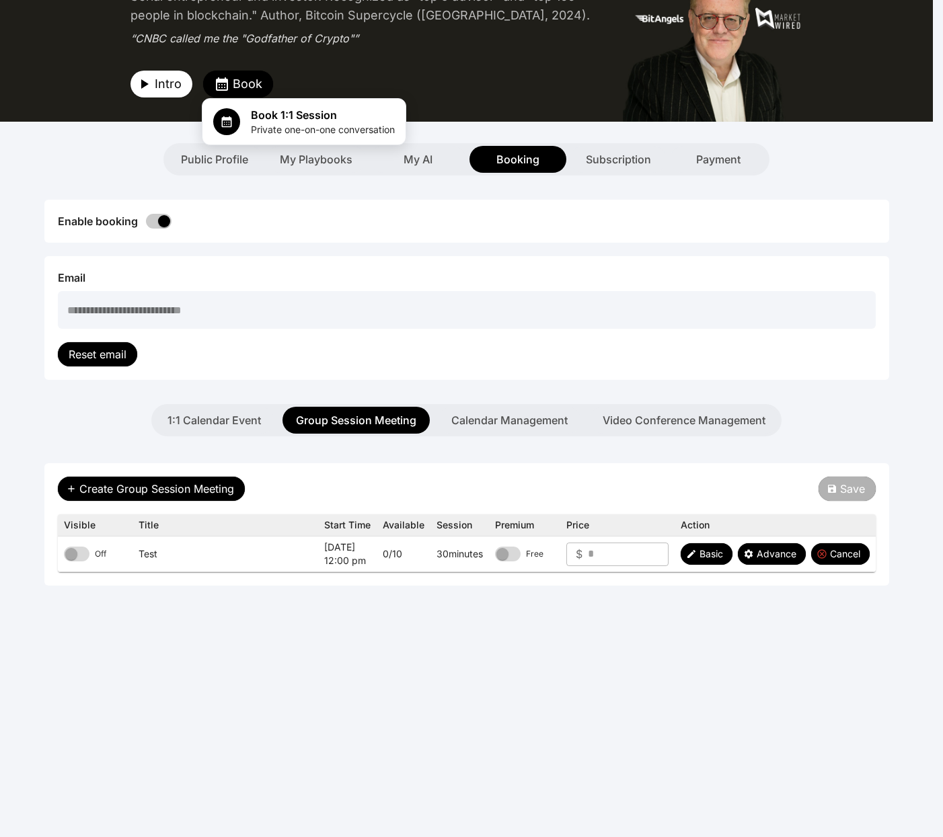
click at [817, 278] on div at bounding box center [471, 418] width 943 height 837
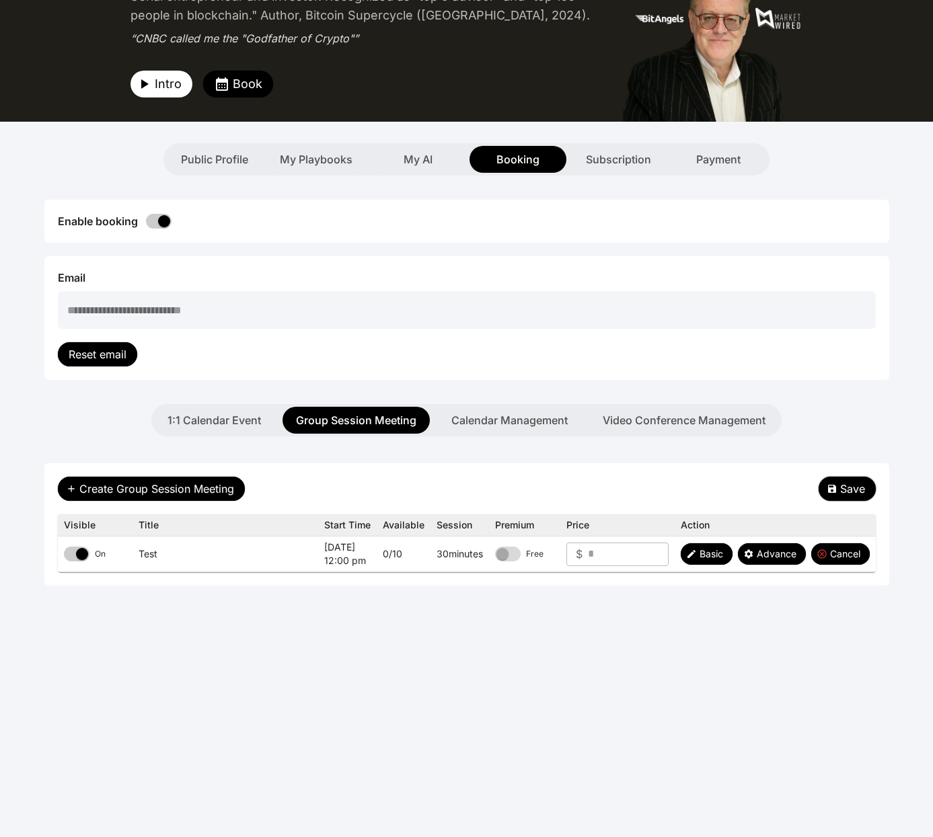
click at [833, 482] on button "Save" at bounding box center [847, 489] width 57 height 24
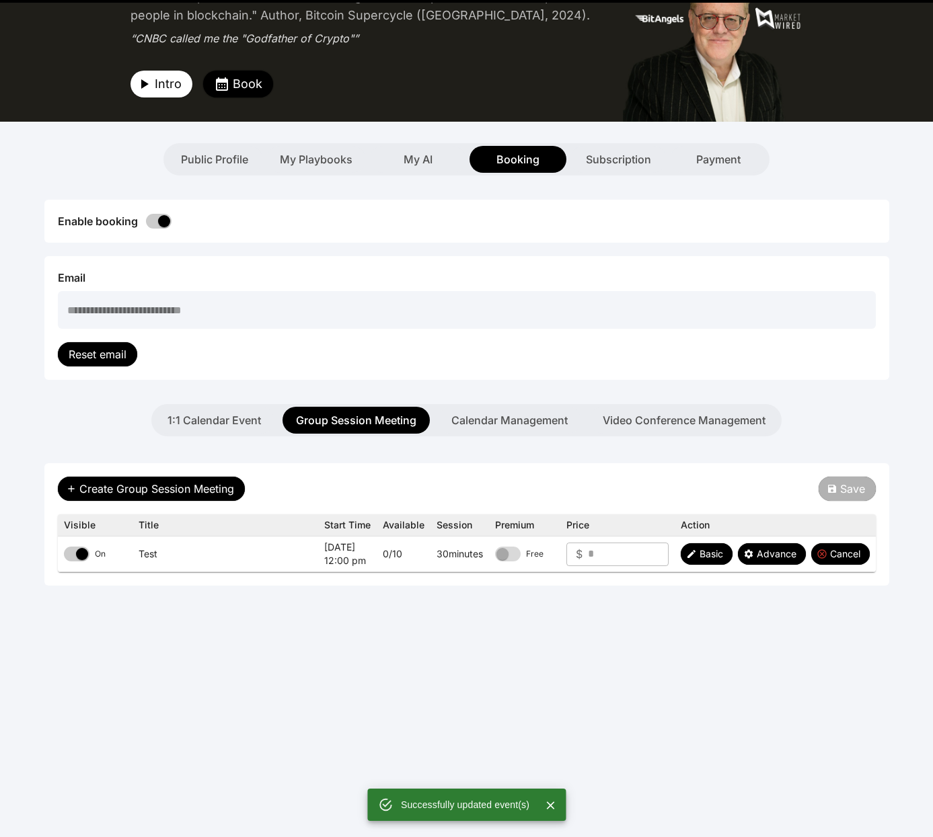
click at [220, 95] on button "Book" at bounding box center [238, 84] width 70 height 27
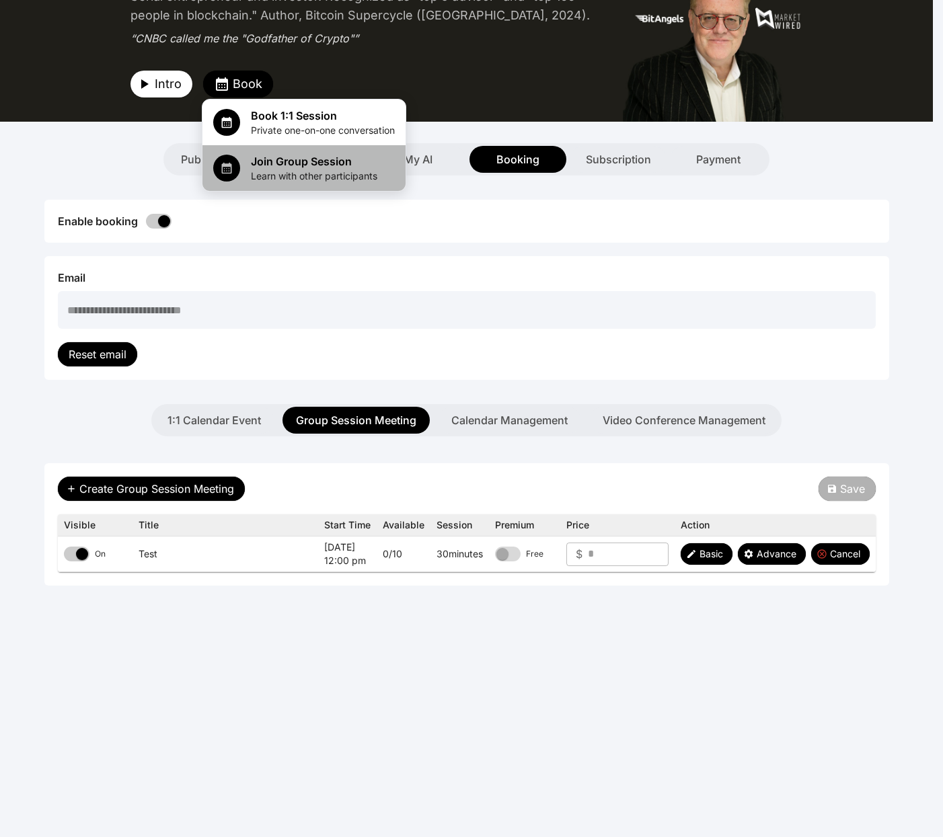
click at [336, 172] on span "Learn with other participants" at bounding box center [314, 176] width 126 height 13
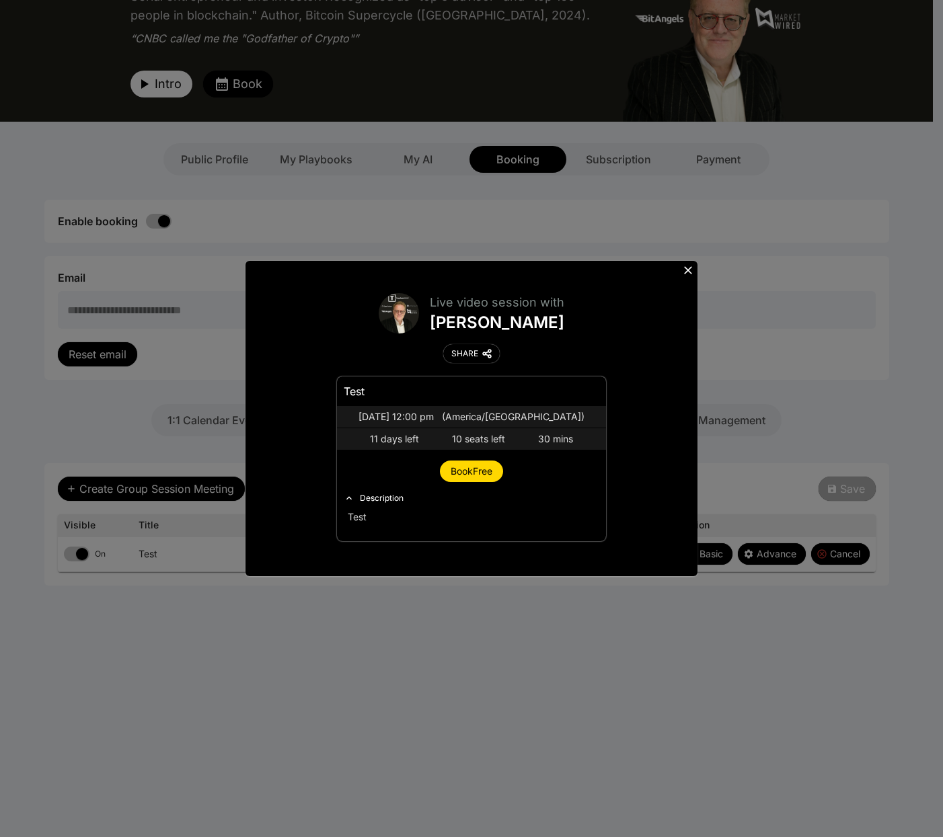
click at [691, 272] on icon at bounding box center [687, 270] width 13 height 13
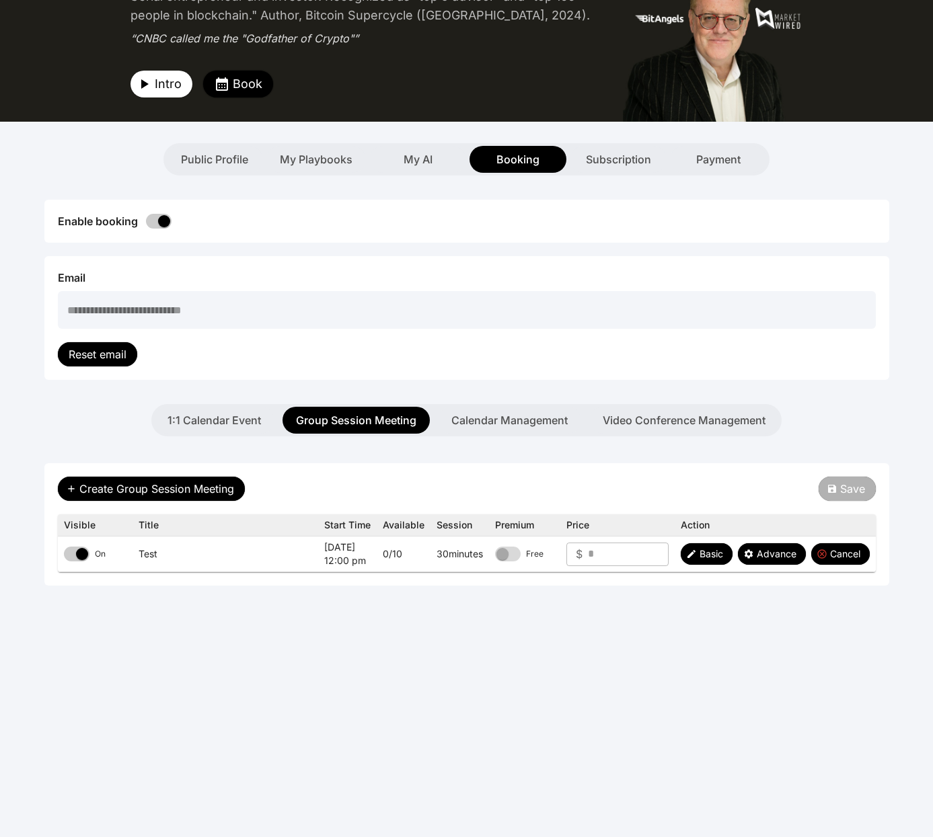
click at [233, 86] on span "Book" at bounding box center [248, 84] width 30 height 19
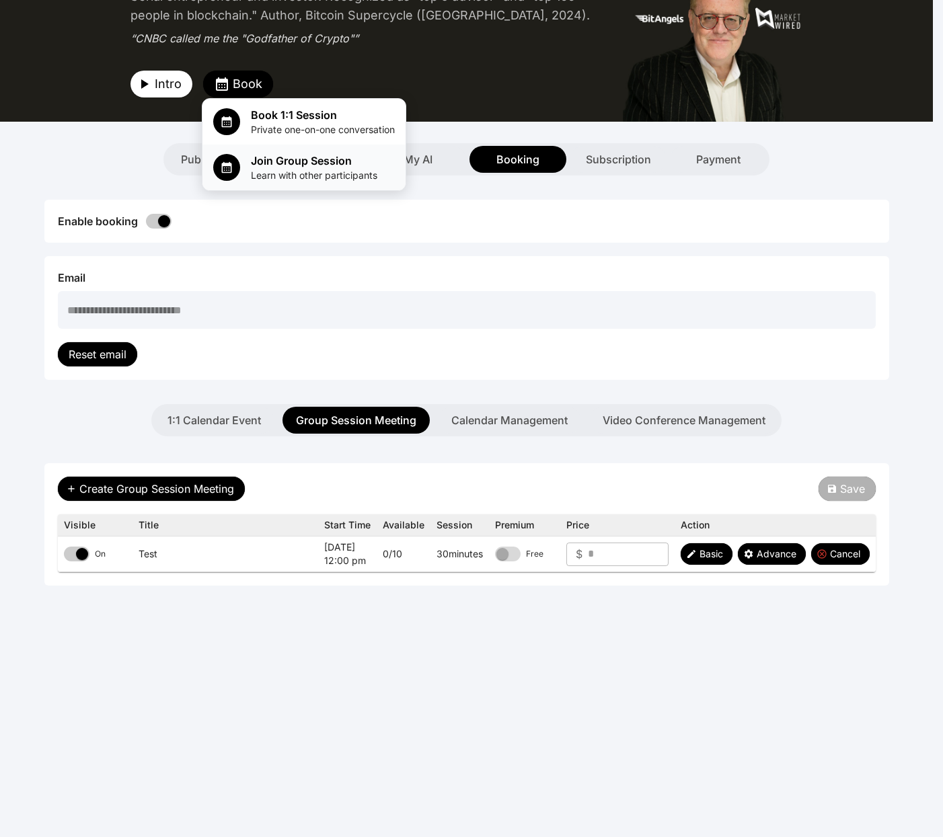
click at [293, 175] on span "Learn with other participants" at bounding box center [314, 175] width 126 height 13
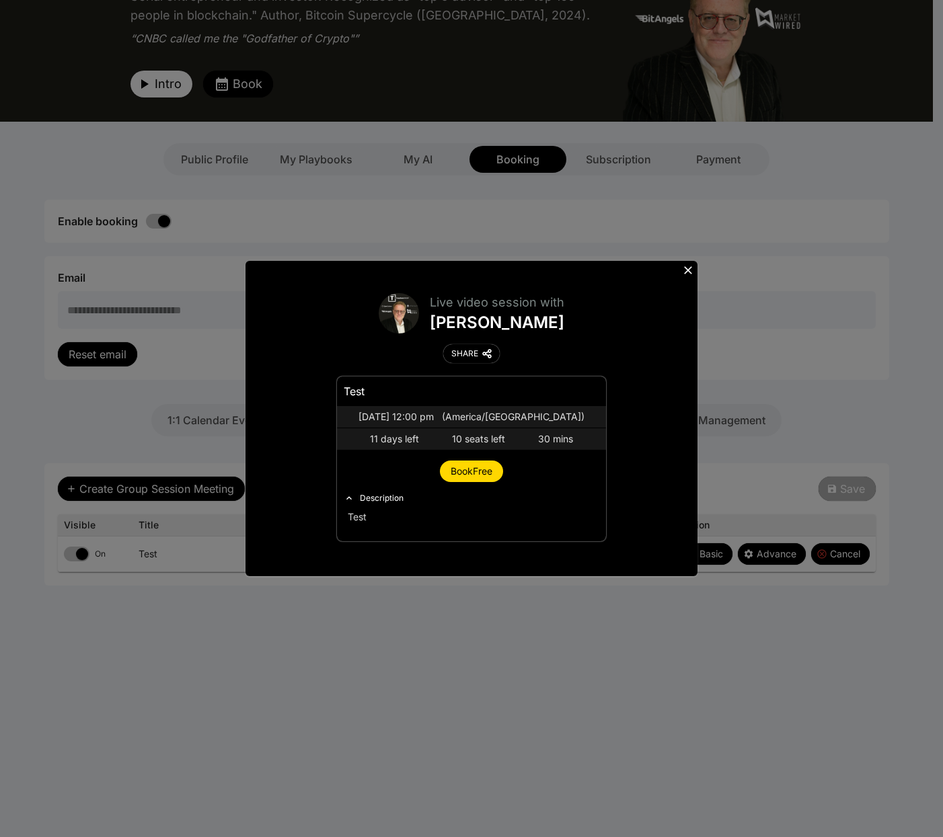
click at [363, 491] on button "Description" at bounding box center [471, 499] width 269 height 22
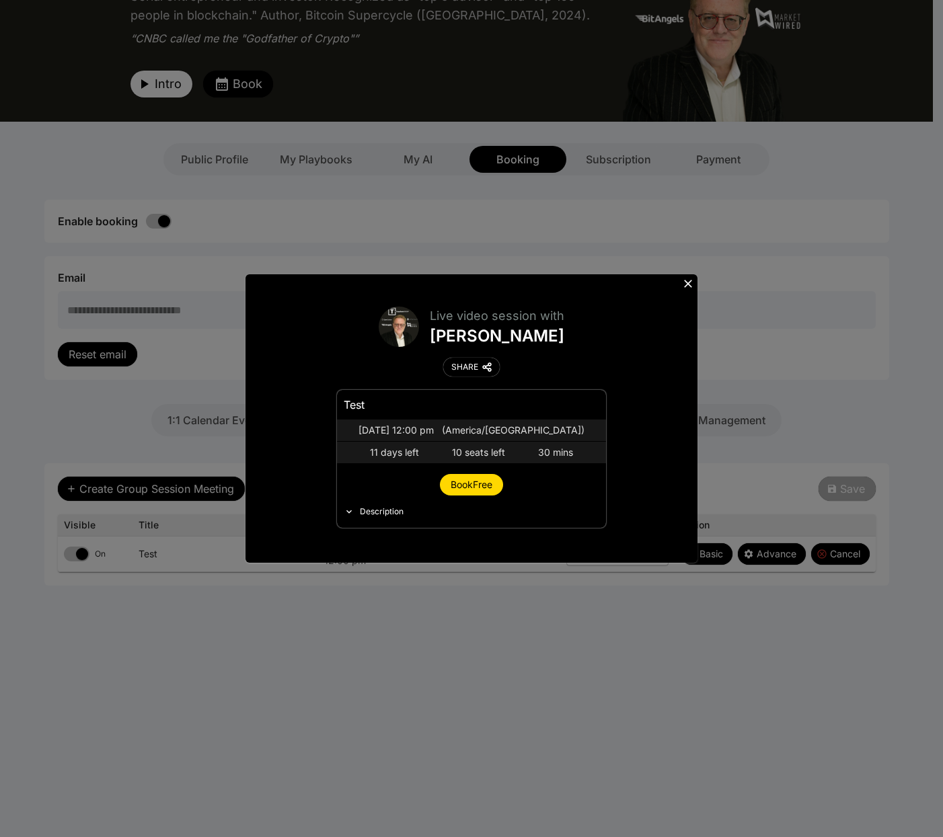
click at [375, 509] on div "Description" at bounding box center [382, 512] width 44 height 11
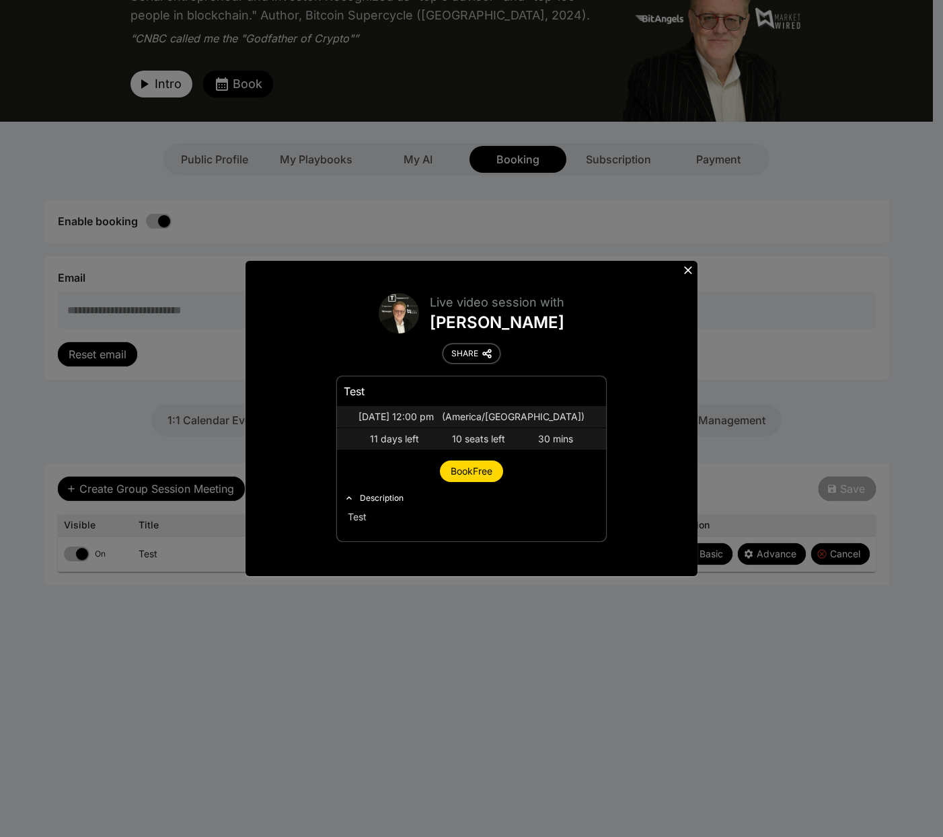
click at [463, 355] on div "SHARE" at bounding box center [464, 353] width 27 height 11
click at [484, 472] on span "Book Free" at bounding box center [472, 470] width 42 height 11
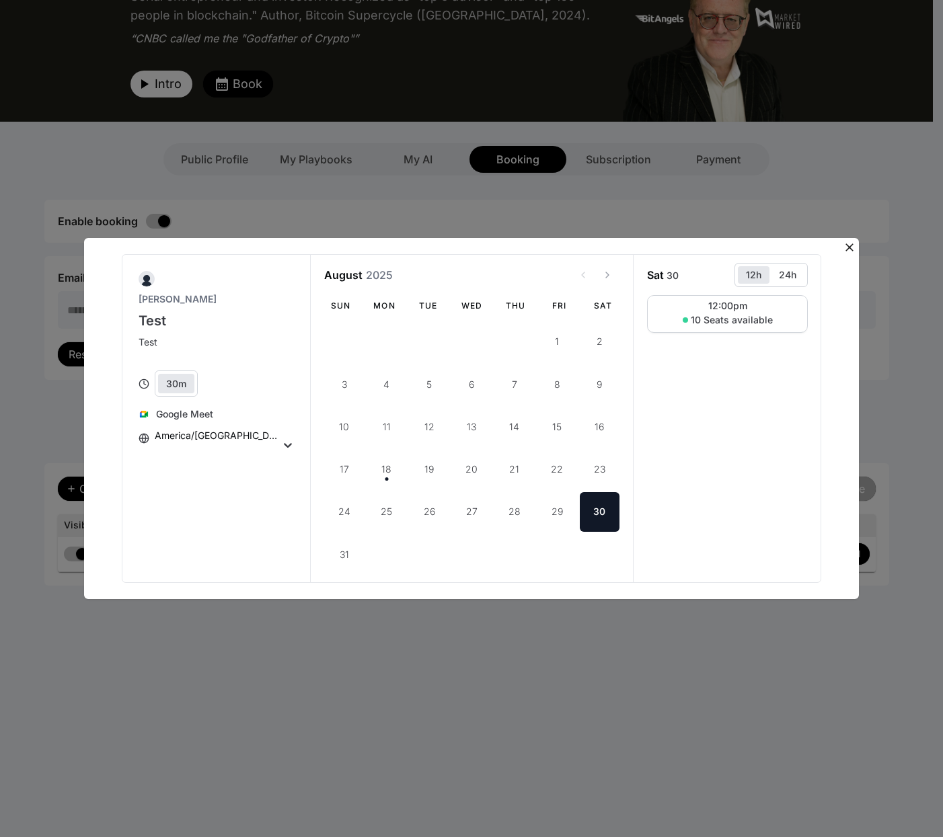
click at [851, 245] on icon at bounding box center [850, 248] width 8 height 8
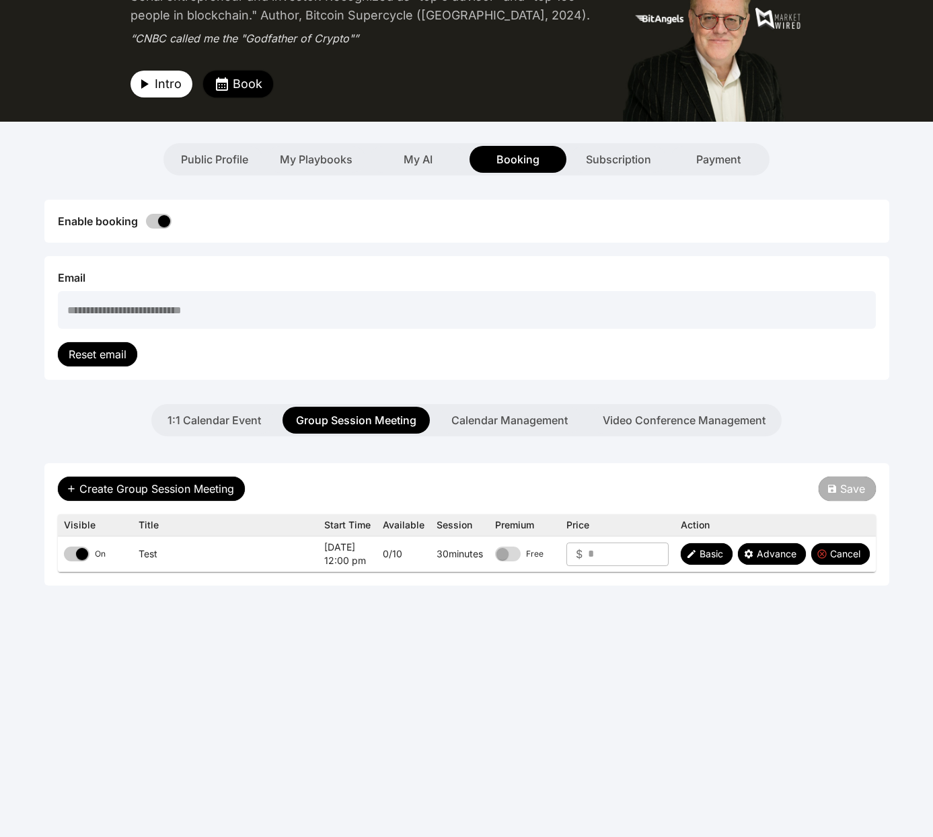
click at [260, 92] on span "Book" at bounding box center [248, 84] width 30 height 19
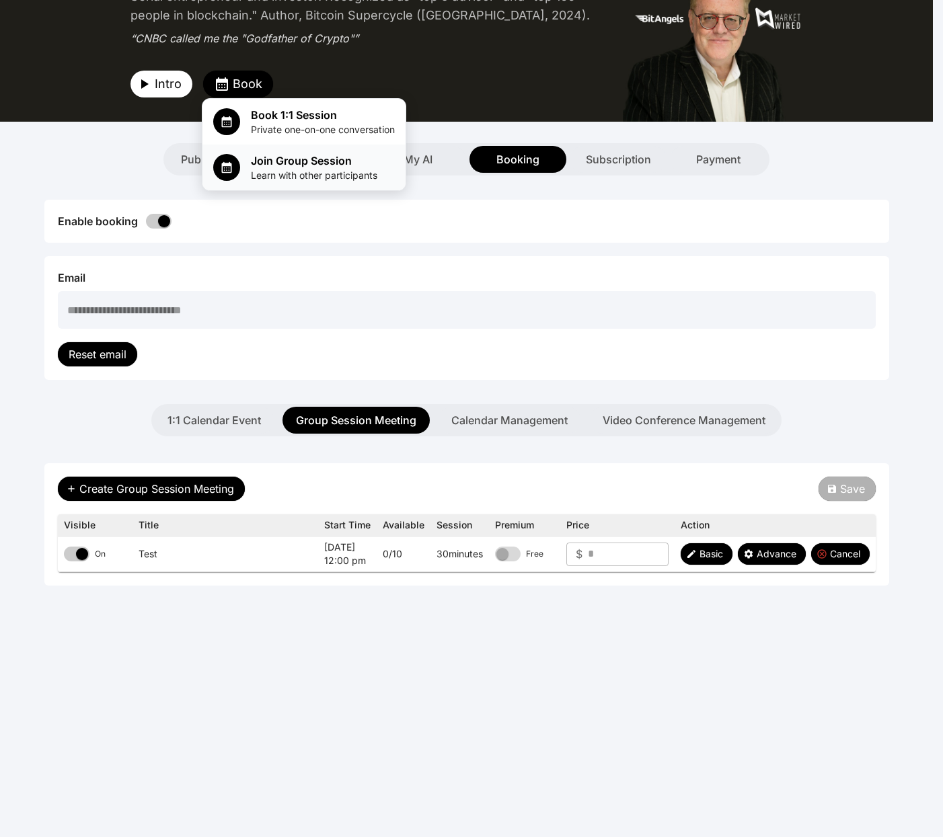
click at [271, 163] on span "Join Group Session" at bounding box center [314, 161] width 126 height 16
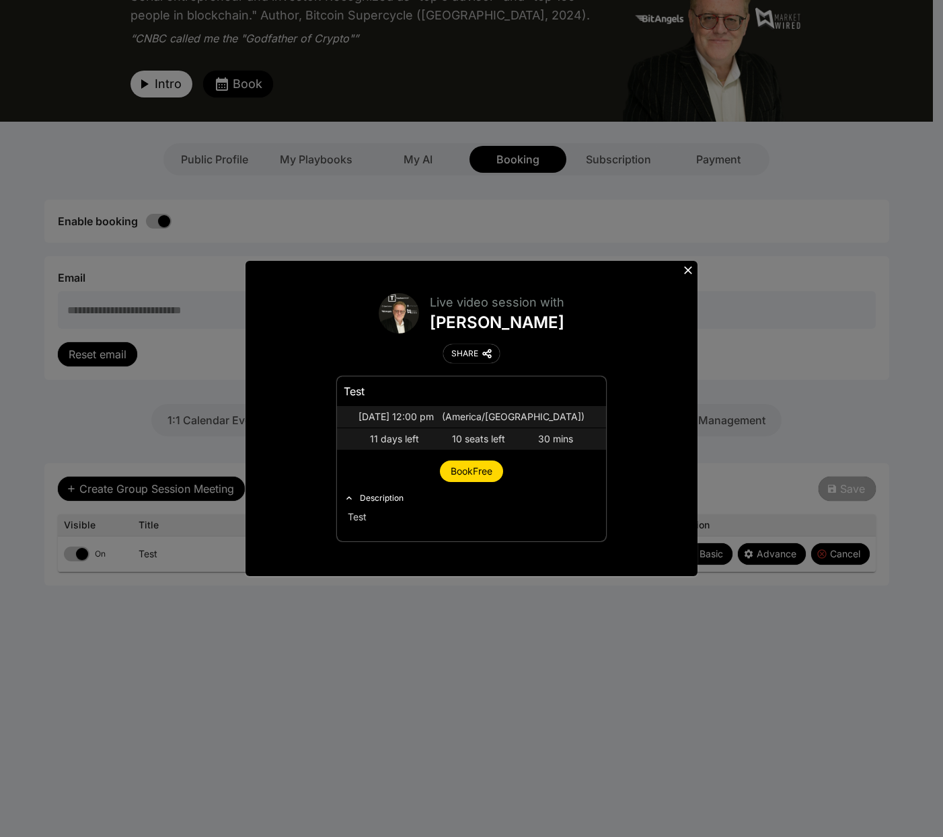
click at [462, 468] on span "Book Free" at bounding box center [472, 470] width 42 height 11
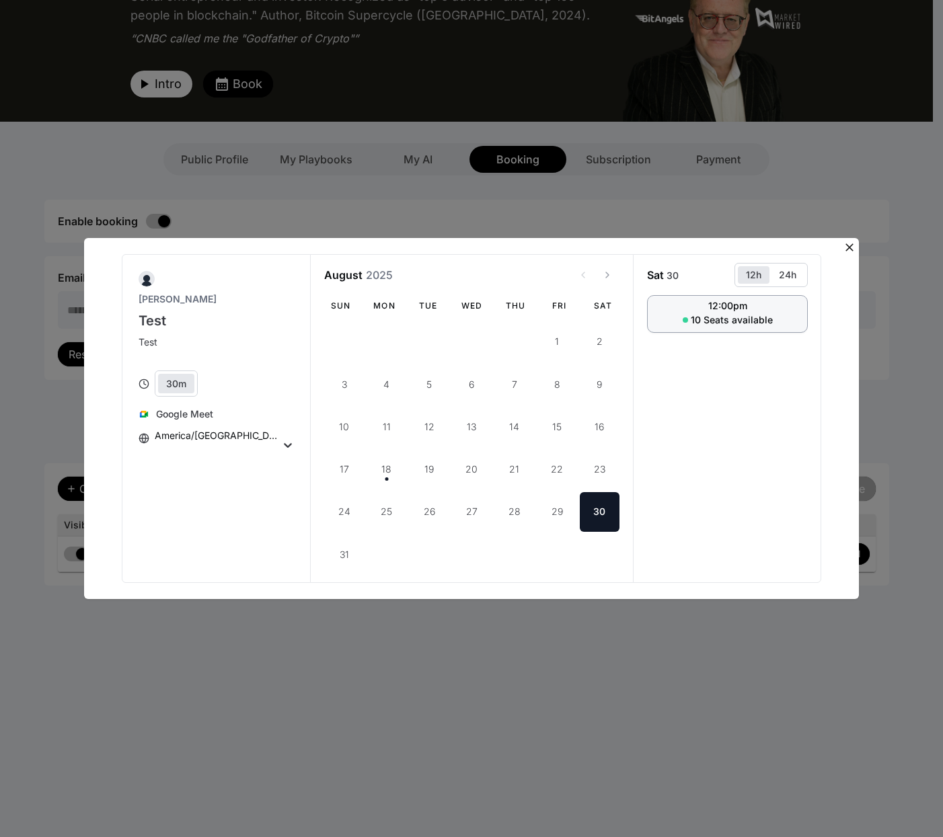
click at [749, 315] on span "10 Seats available" at bounding box center [732, 319] width 82 height 13
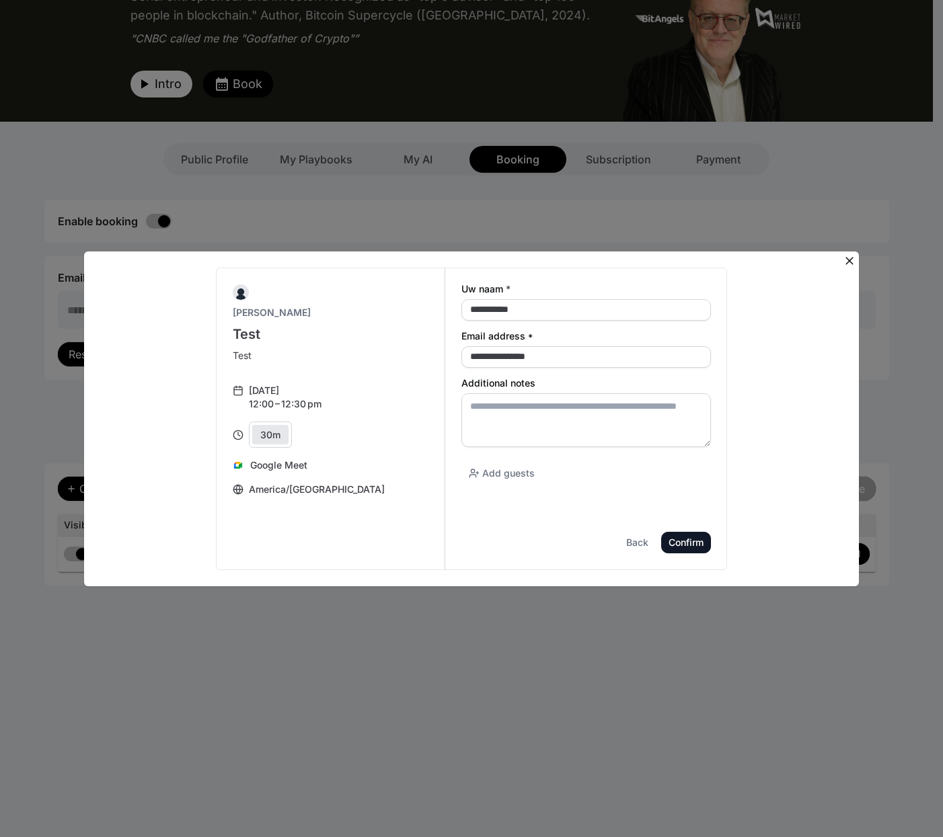
click at [850, 254] on icon at bounding box center [849, 260] width 13 height 13
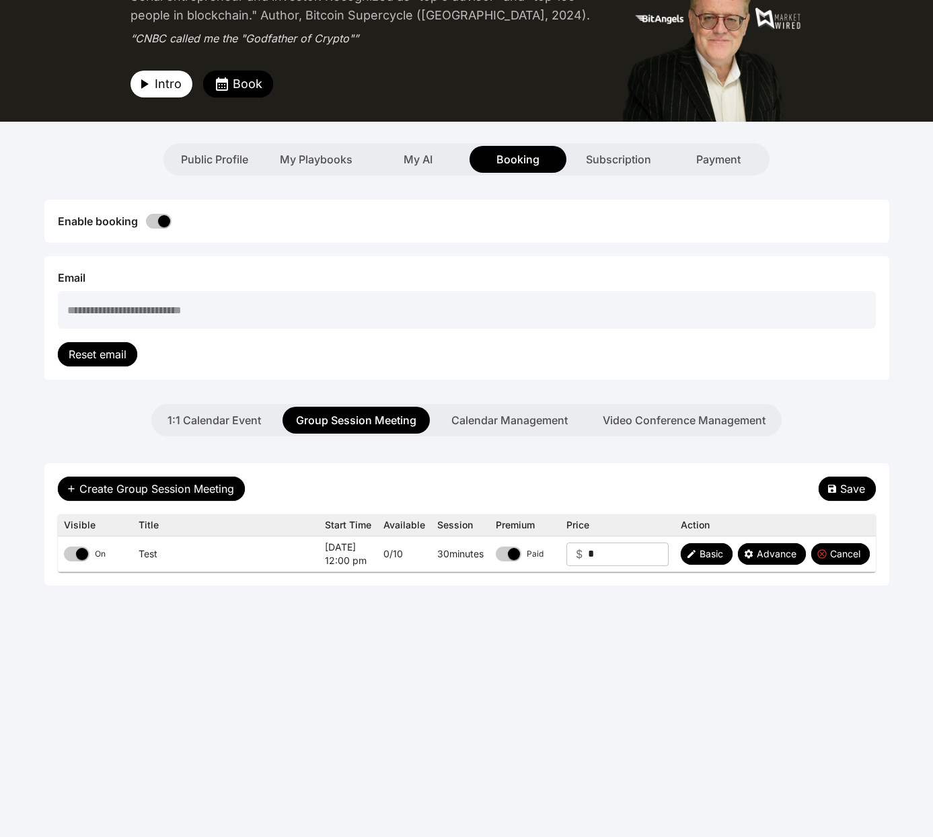
click at [630, 550] on input "*" at bounding box center [628, 555] width 81 height 24
type input "**"
click at [833, 480] on button "Save" at bounding box center [847, 489] width 57 height 24
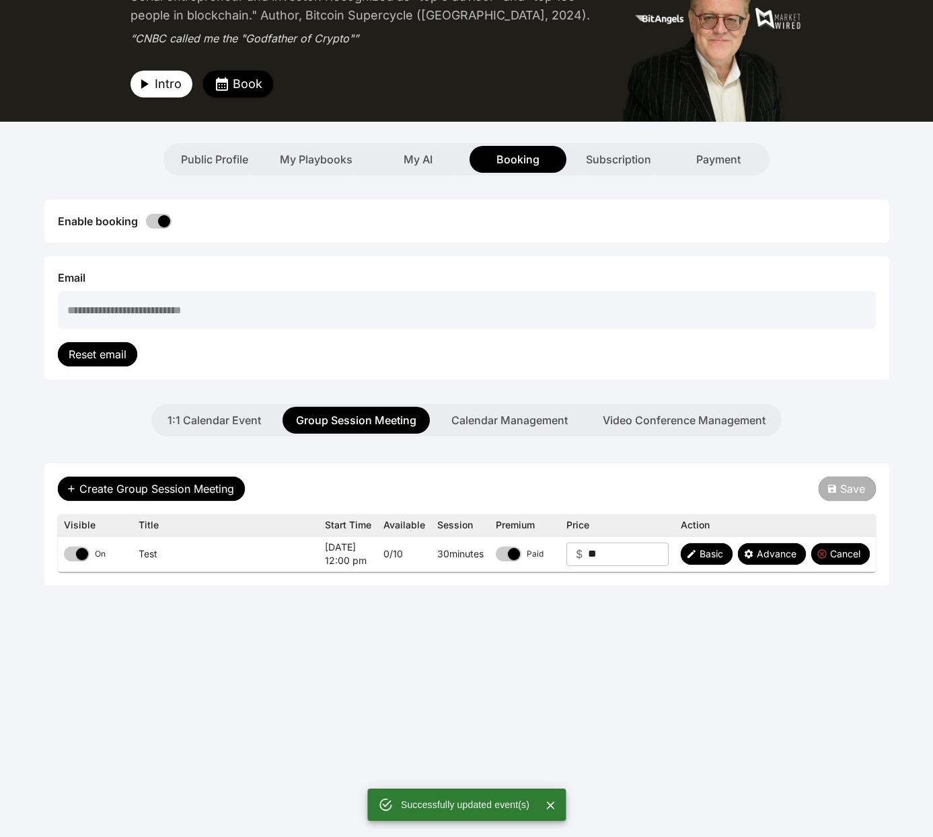
click at [233, 89] on span "Book" at bounding box center [248, 84] width 30 height 19
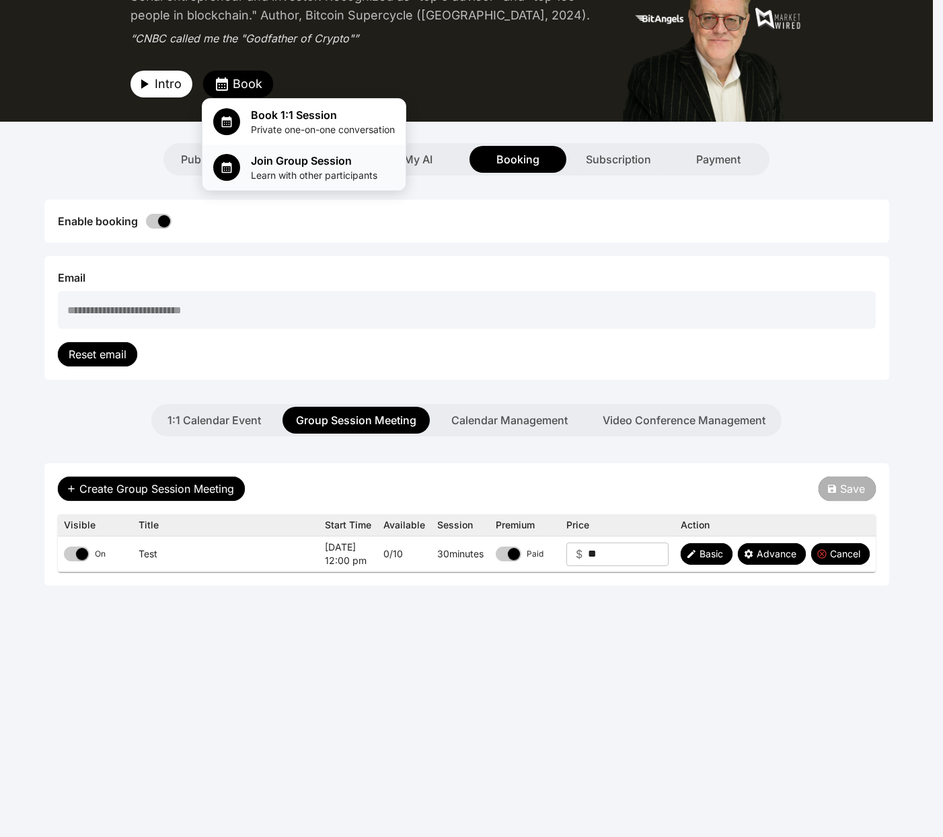
click at [283, 173] on span "Learn with other participants" at bounding box center [314, 175] width 126 height 13
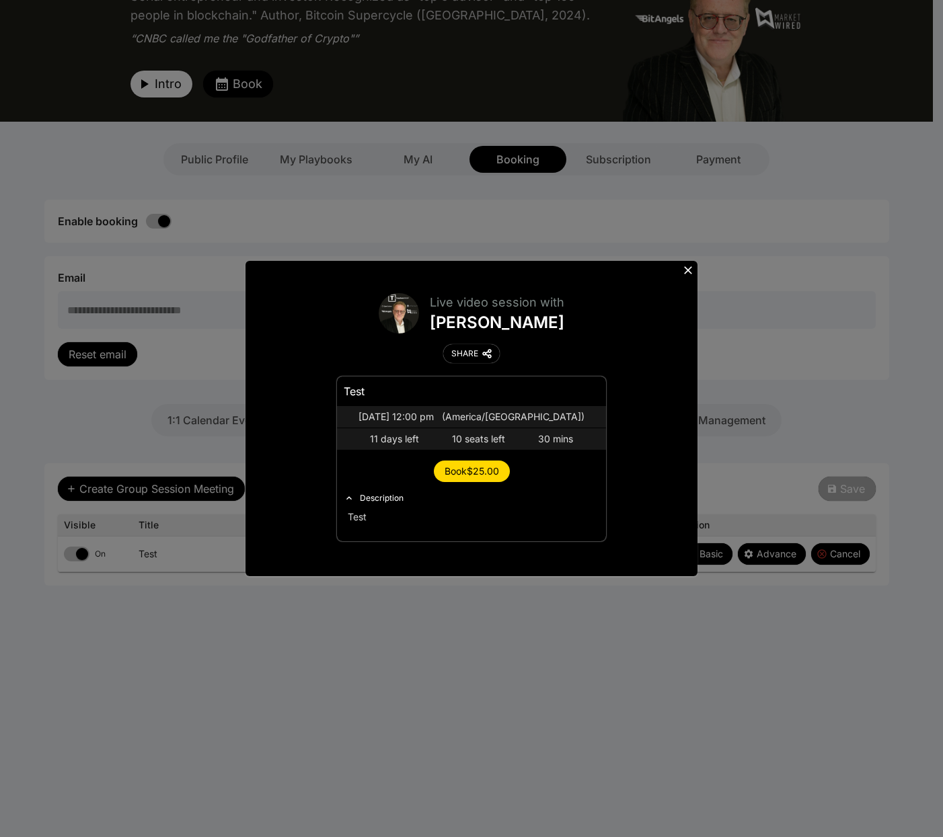
click at [494, 470] on span "Book $25.00" at bounding box center [472, 470] width 54 height 11
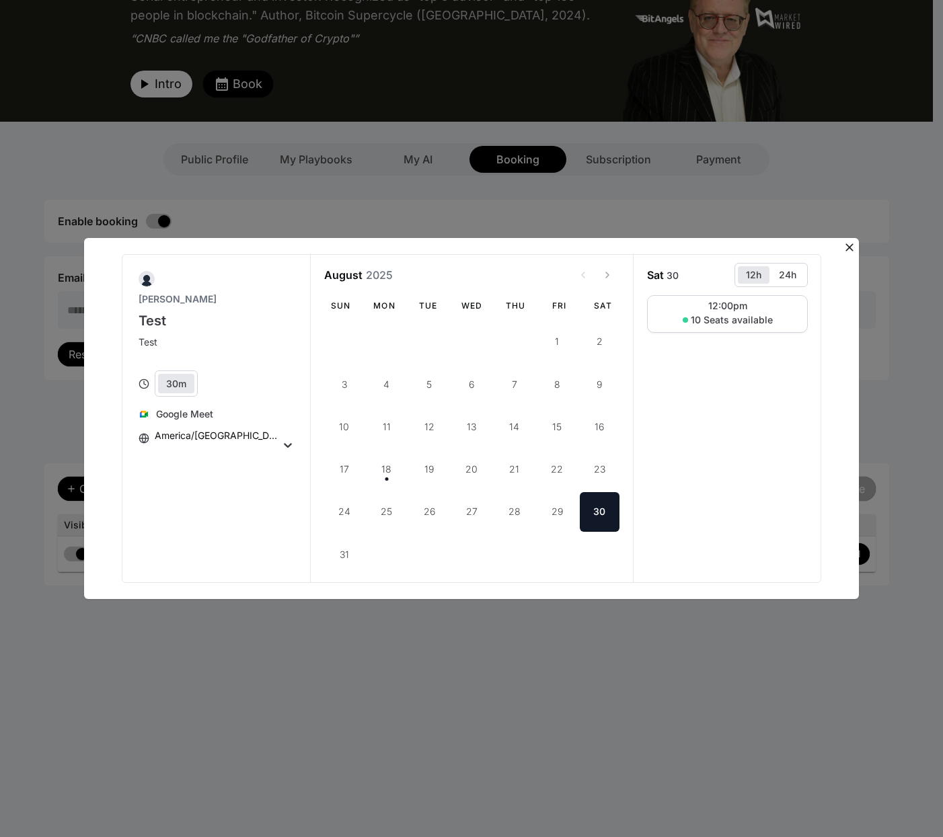
click at [852, 248] on icon at bounding box center [849, 247] width 13 height 13
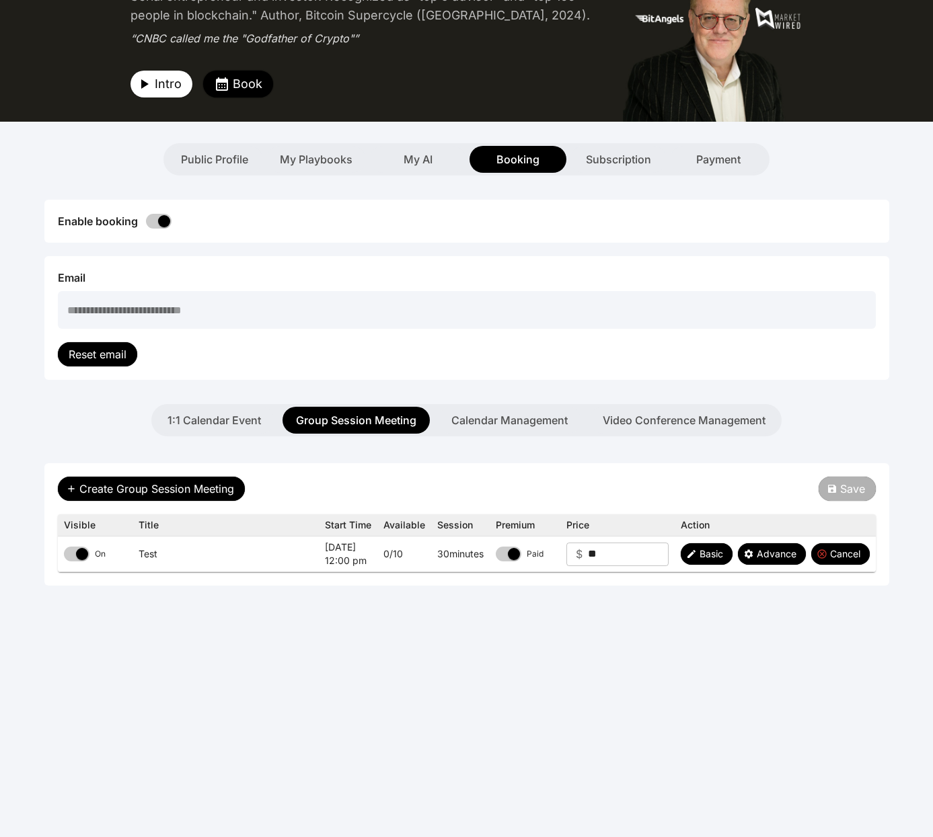
click at [234, 87] on span "Book" at bounding box center [248, 84] width 30 height 19
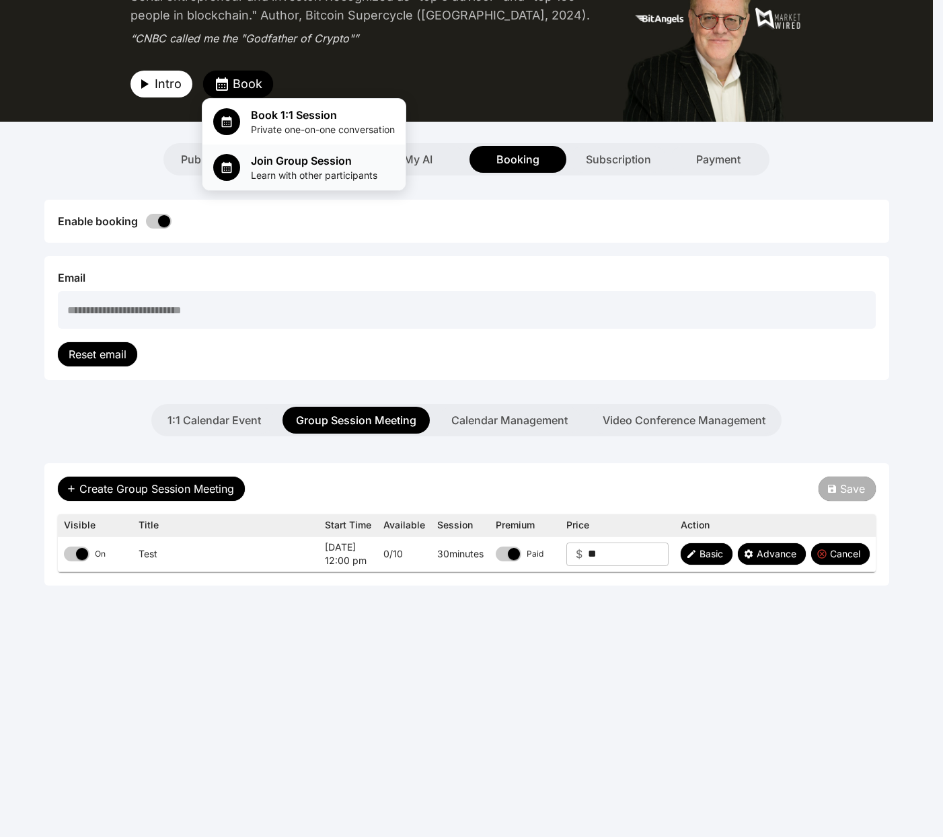
click at [275, 175] on span "Learn with other participants" at bounding box center [314, 175] width 126 height 13
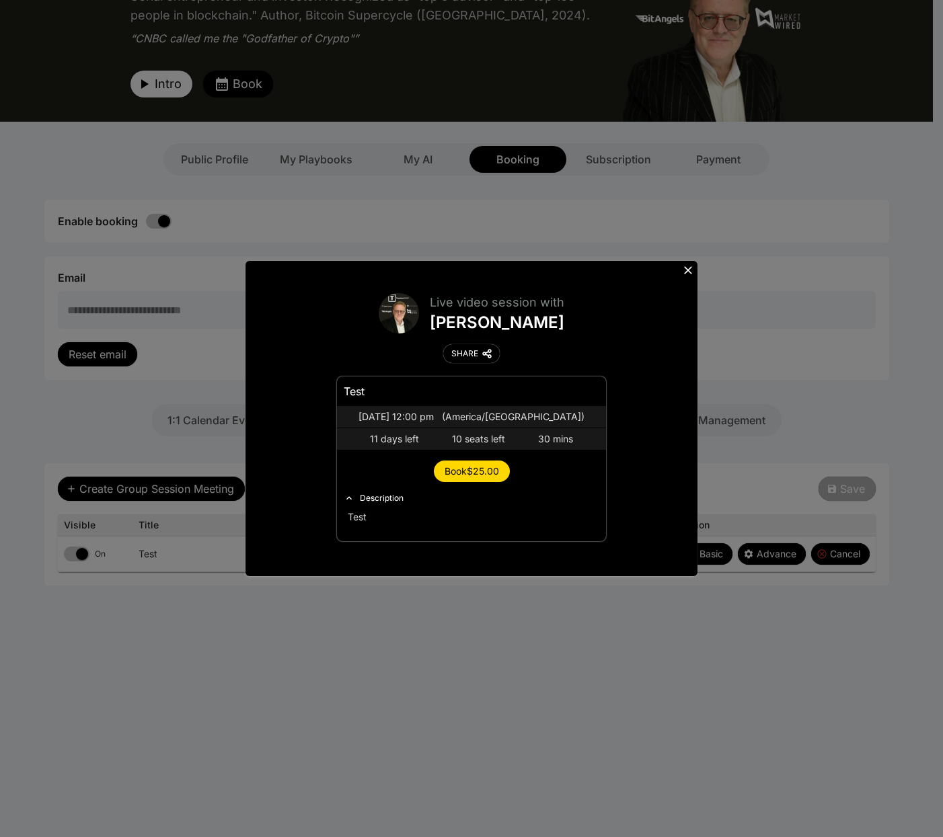
click at [473, 468] on span "Book $25.00" at bounding box center [472, 470] width 54 height 11
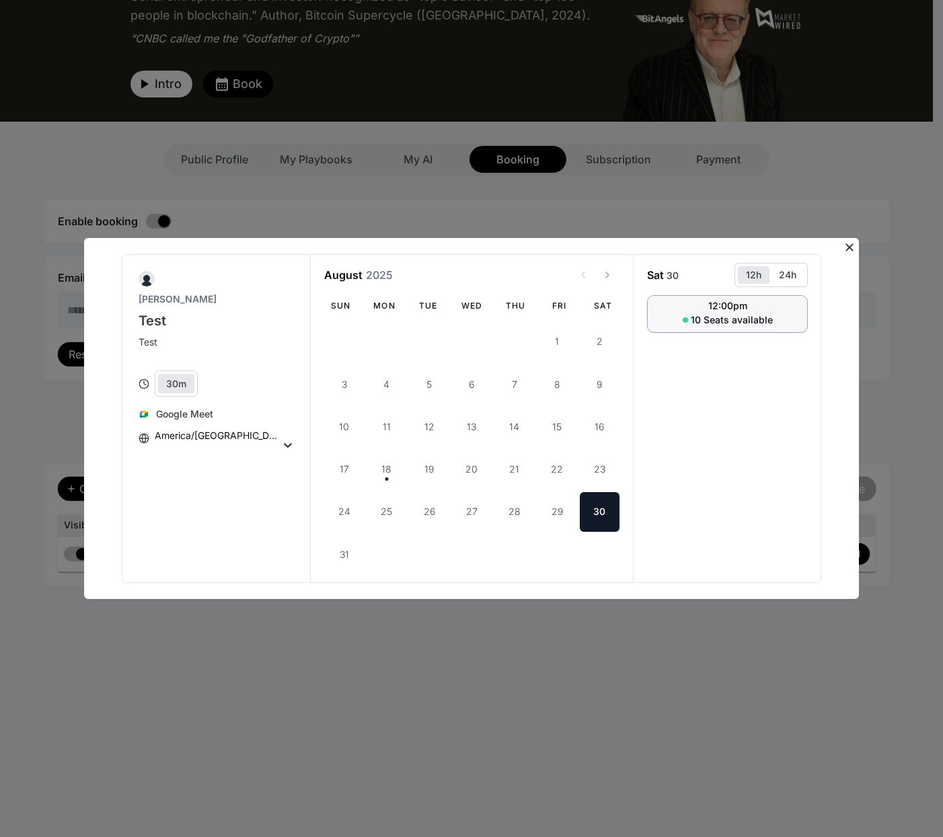
click at [711, 320] on span "10 Seats available" at bounding box center [732, 319] width 82 height 13
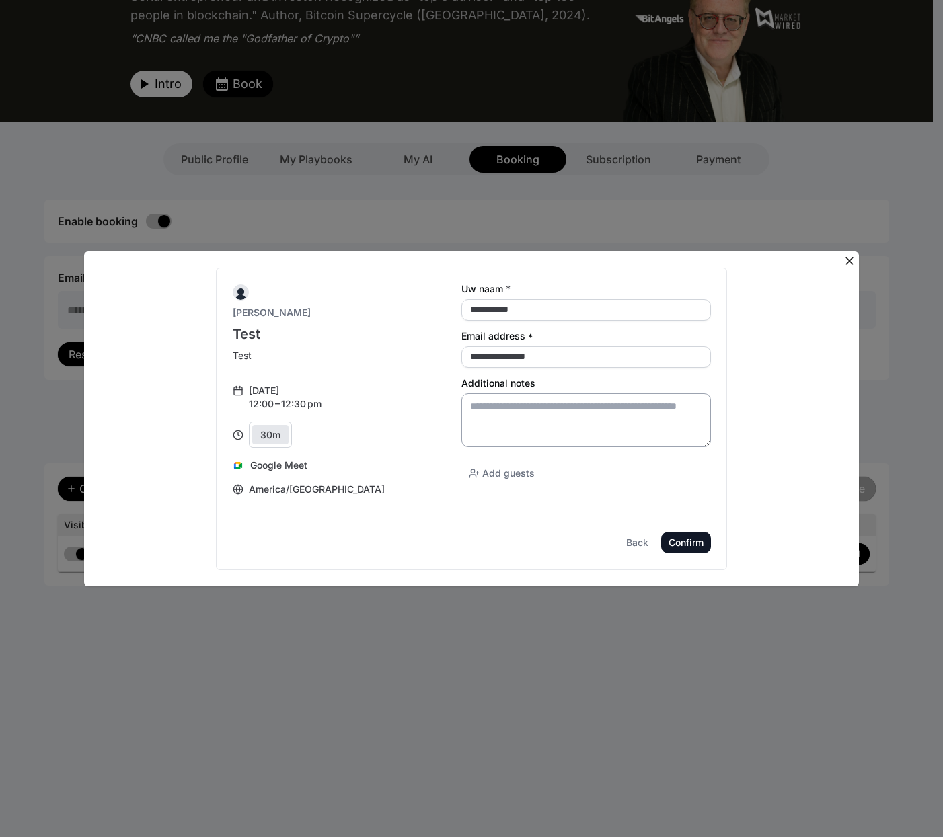
click at [602, 414] on textarea "Additional notes" at bounding box center [586, 421] width 250 height 54
type textarea "****"
click at [776, 474] on div "**********" at bounding box center [472, 419] width 748 height 303
click at [0, 0] on div "Confirm" at bounding box center [0, 0] width 0 height 0
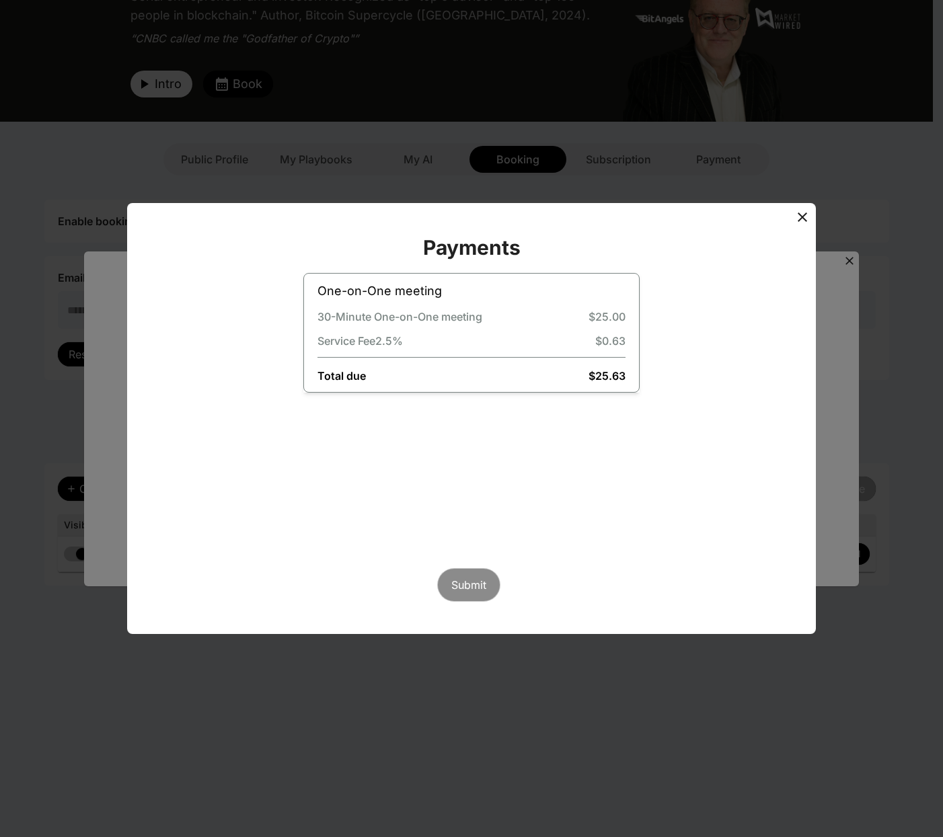
click at [806, 223] on icon at bounding box center [802, 217] width 16 height 16
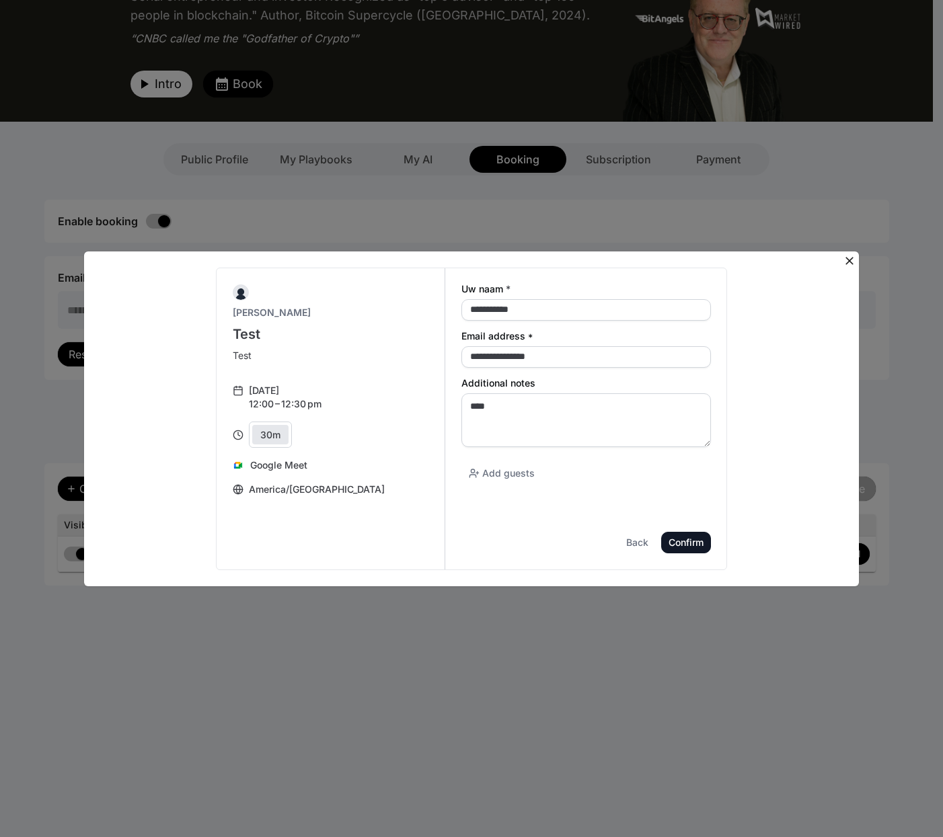
click at [849, 260] on icon at bounding box center [850, 261] width 8 height 8
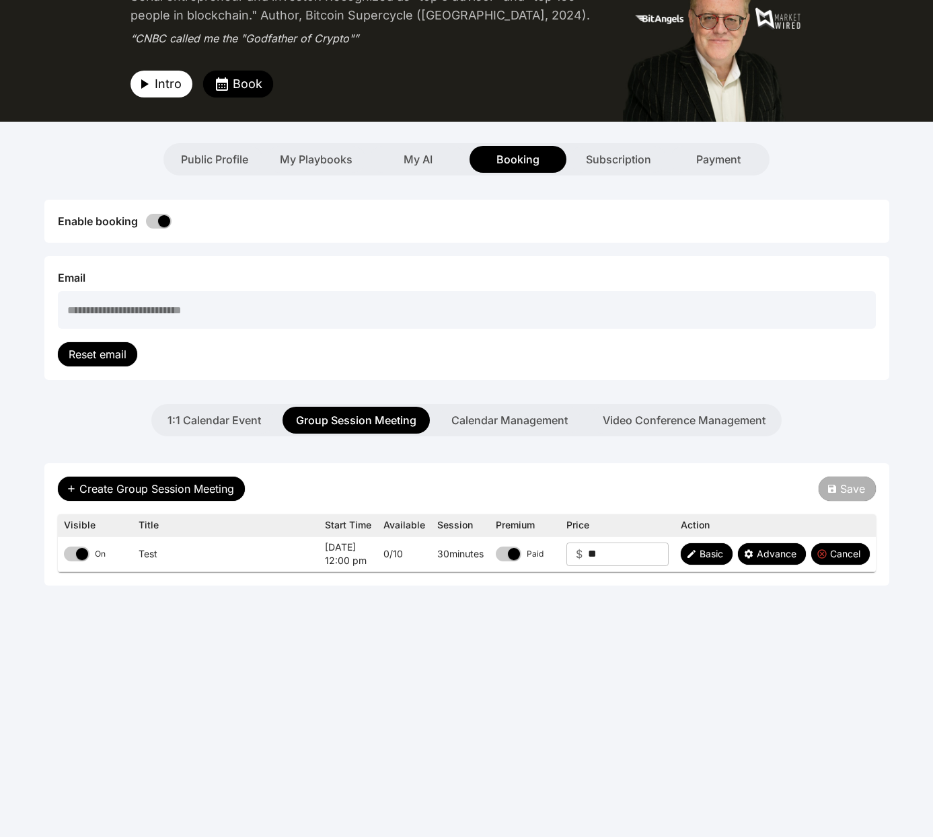
drag, startPoint x: 273, startPoint y: 636, endPoint x: 104, endPoint y: 546, distance: 192.0
drag, startPoint x: 794, startPoint y: 585, endPoint x: 805, endPoint y: 571, distance: 17.2
click at [794, 584] on div "Create Group Session Meeting Save Visible Title Start Time Available Session Pr…" at bounding box center [466, 524] width 845 height 122
click at [834, 488] on icon "button" at bounding box center [832, 489] width 8 height 8
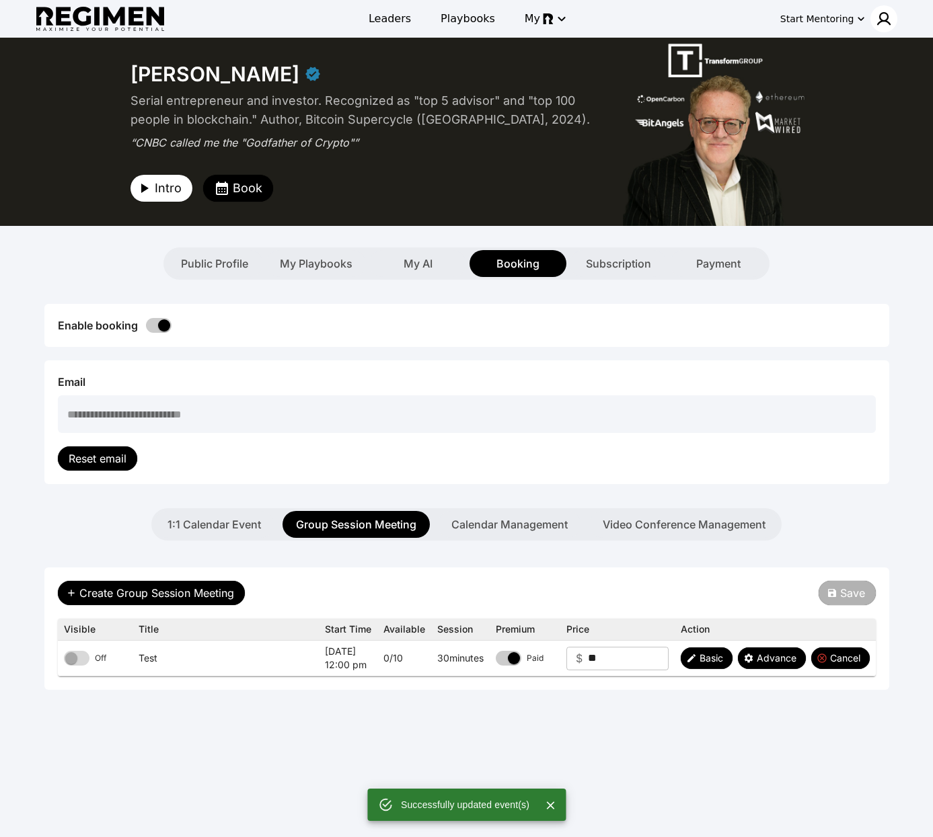
click at [886, 10] on div at bounding box center [883, 18] width 27 height 27
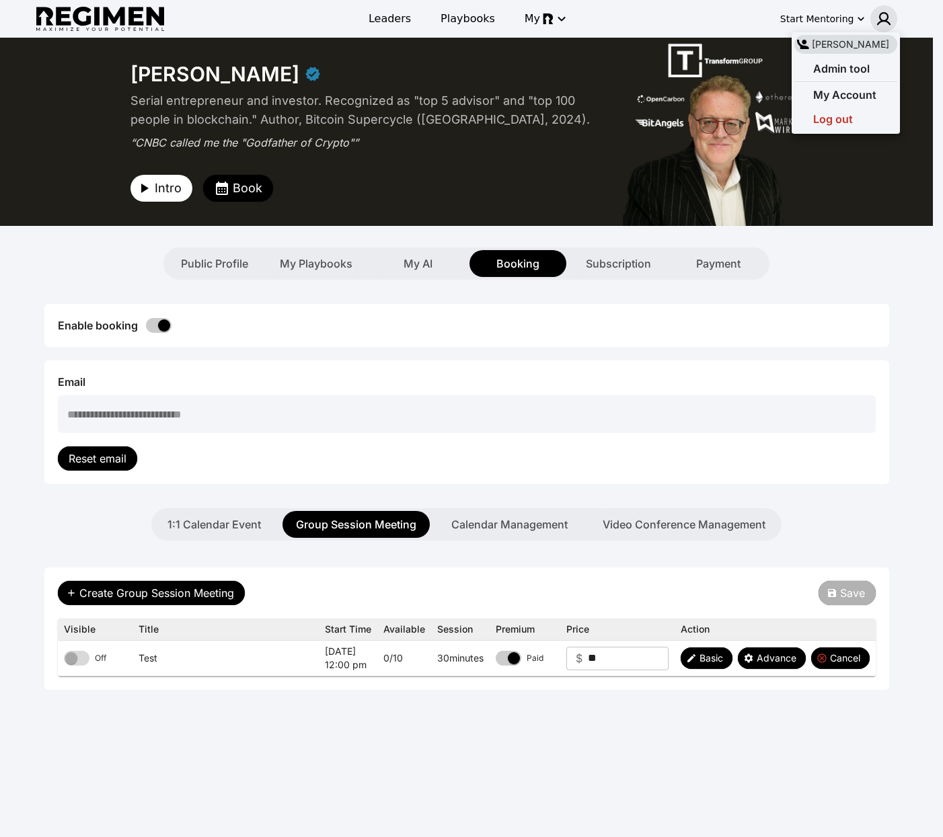
click at [700, 28] on div at bounding box center [471, 418] width 943 height 837
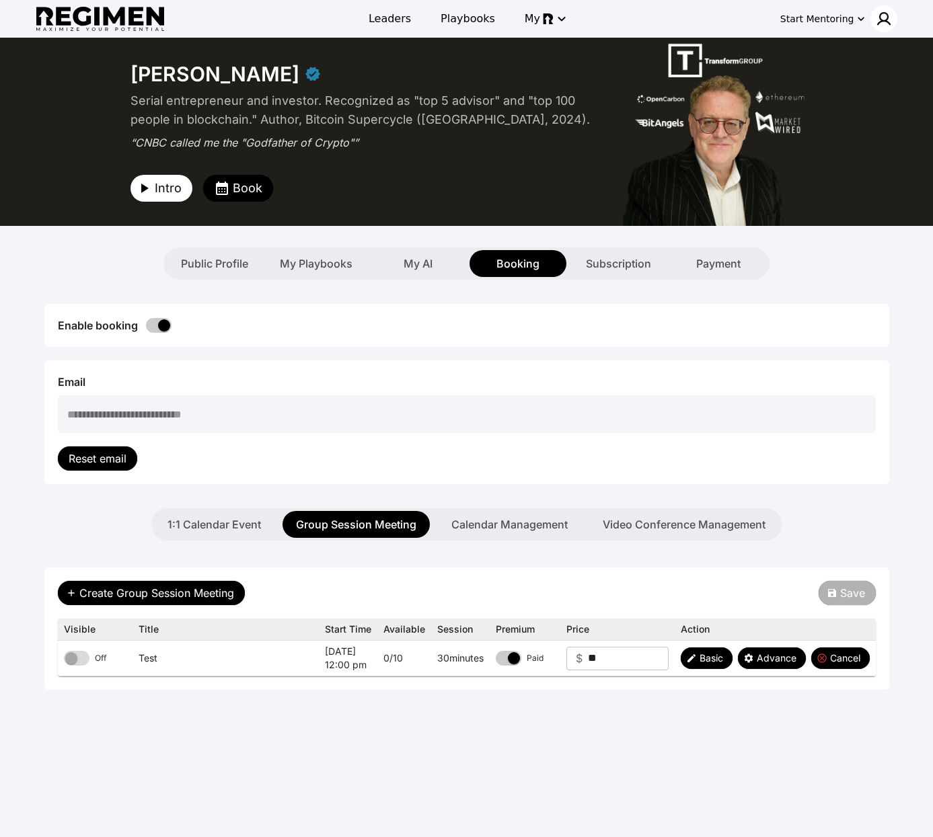
click at [879, 15] on img at bounding box center [884, 19] width 16 height 16
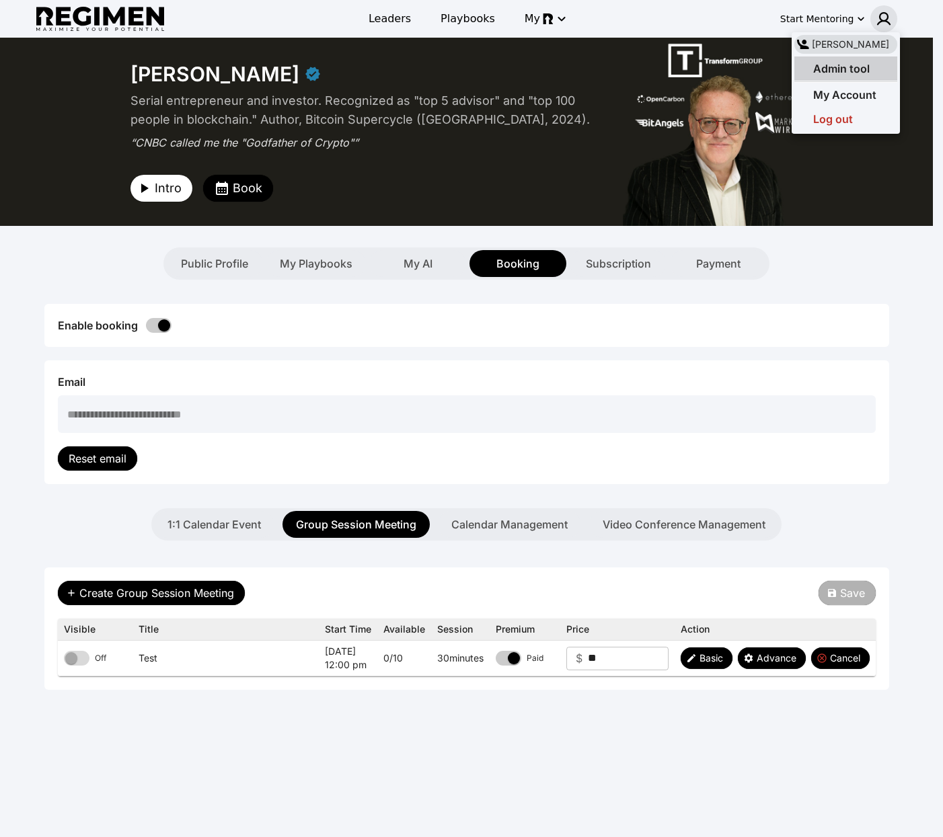
click at [837, 69] on span "Admin tool" at bounding box center [841, 68] width 57 height 13
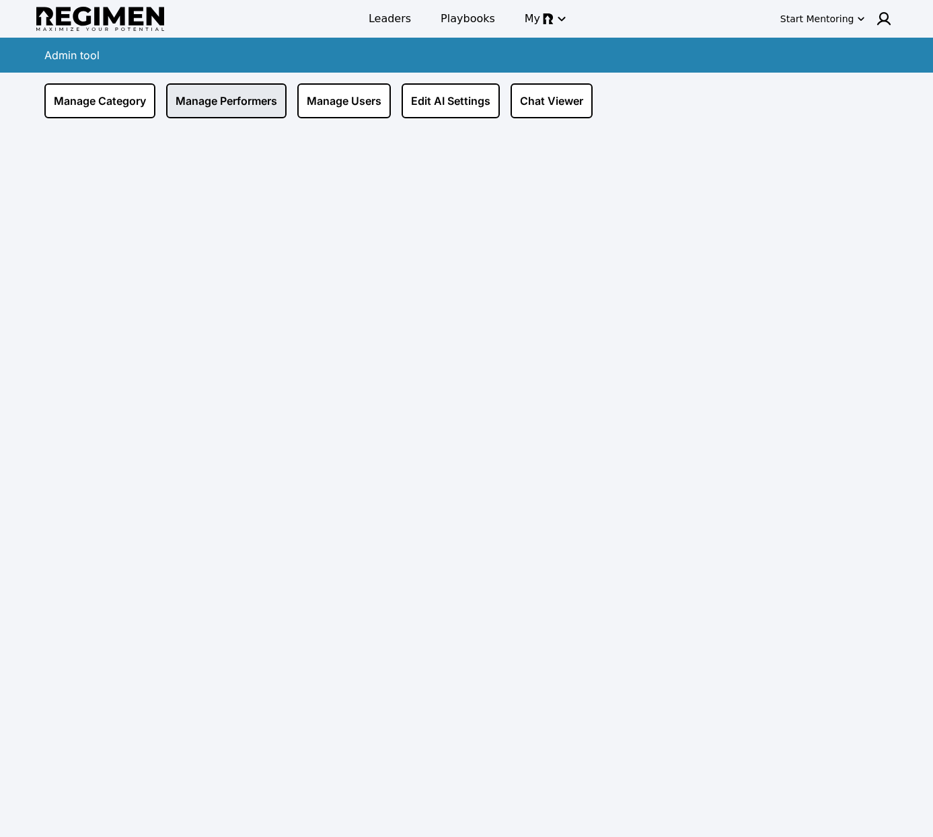
click at [217, 99] on link "Manage Performers" at bounding box center [226, 100] width 120 height 35
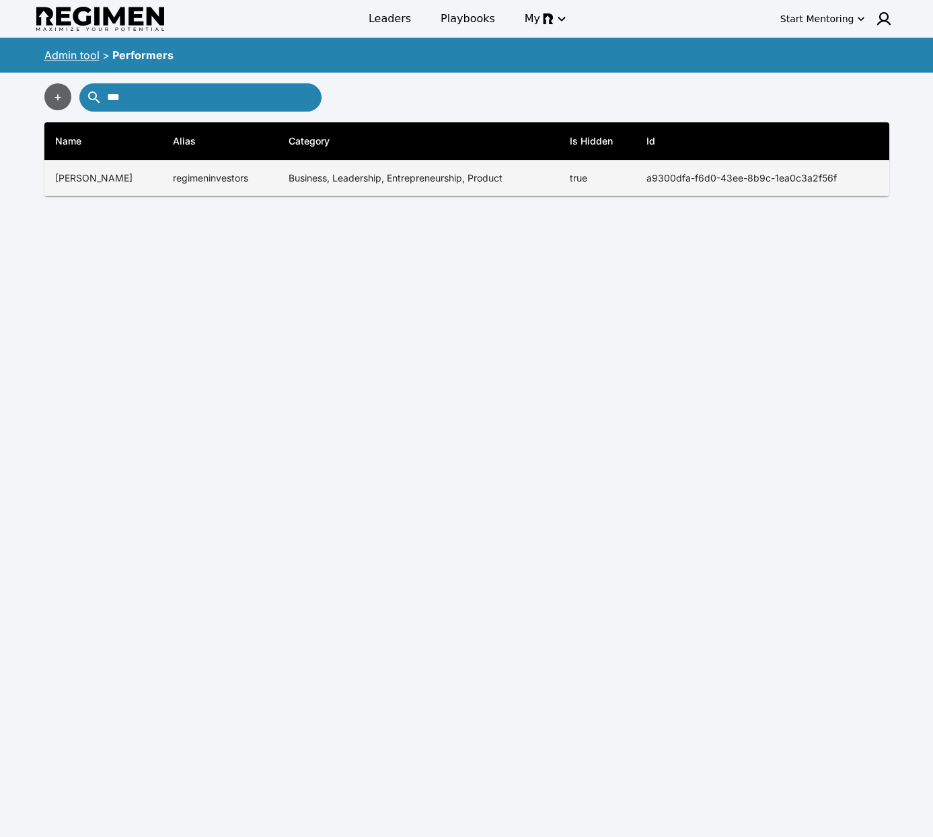
type input "***"
click at [359, 177] on td "Business, Leadership, Entrepreneurship, Product" at bounding box center [418, 179] width 281 height 36
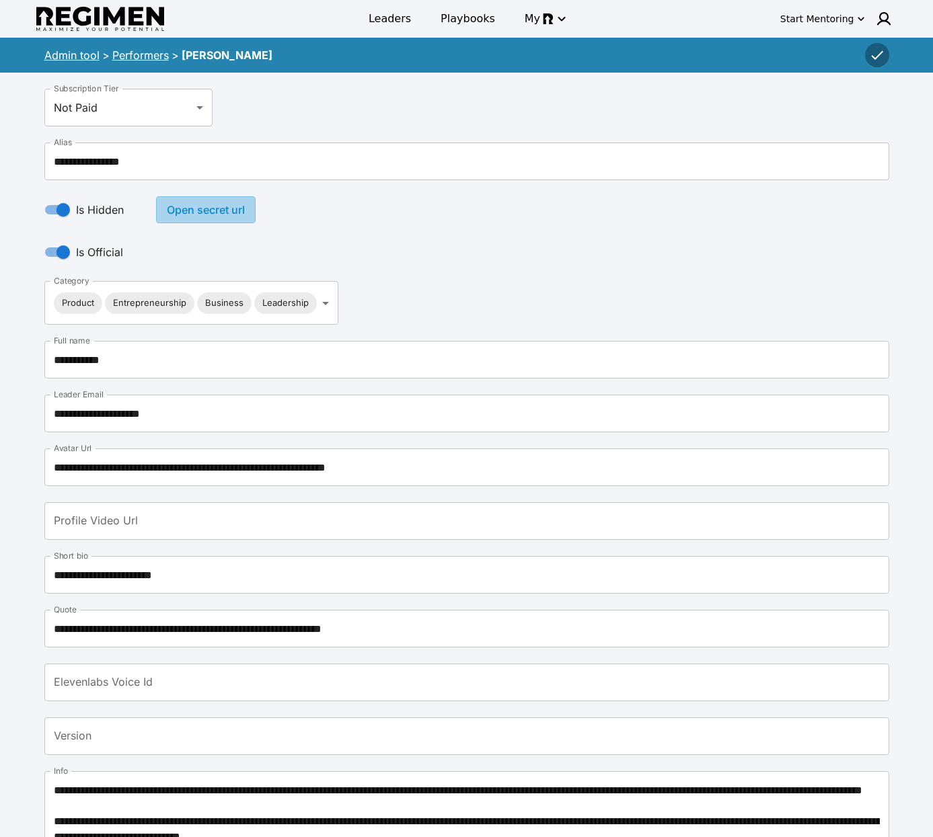
click at [227, 207] on button "Open secret url" at bounding box center [206, 209] width 100 height 27
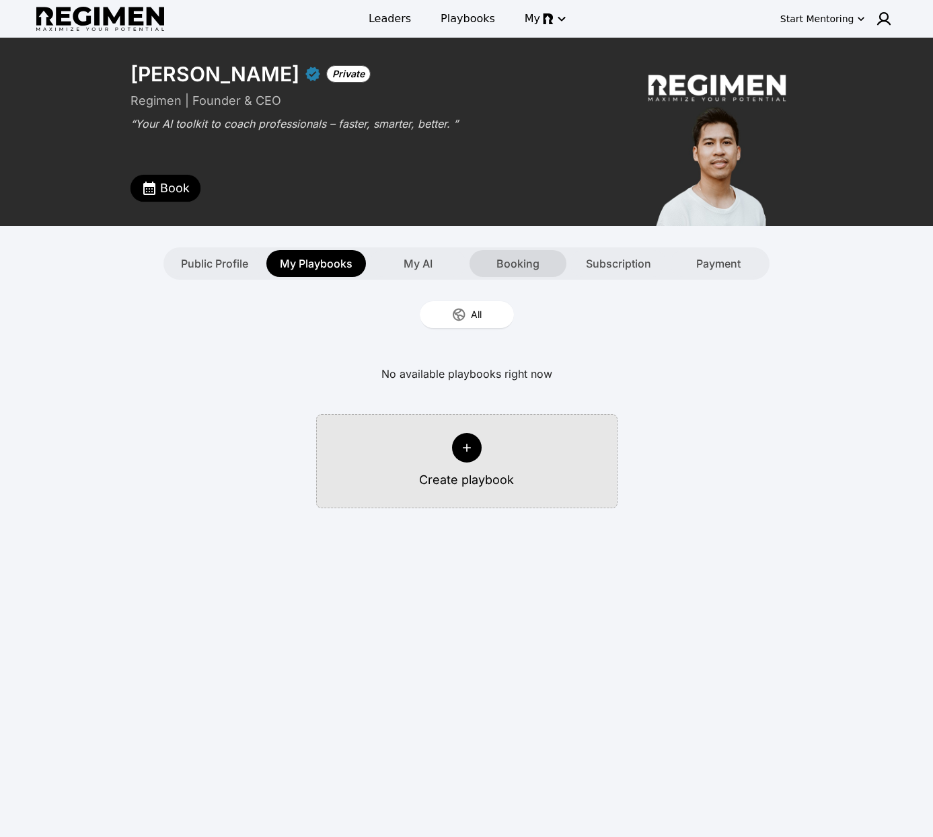
click at [526, 270] on span "Booking" at bounding box center [517, 264] width 43 height 16
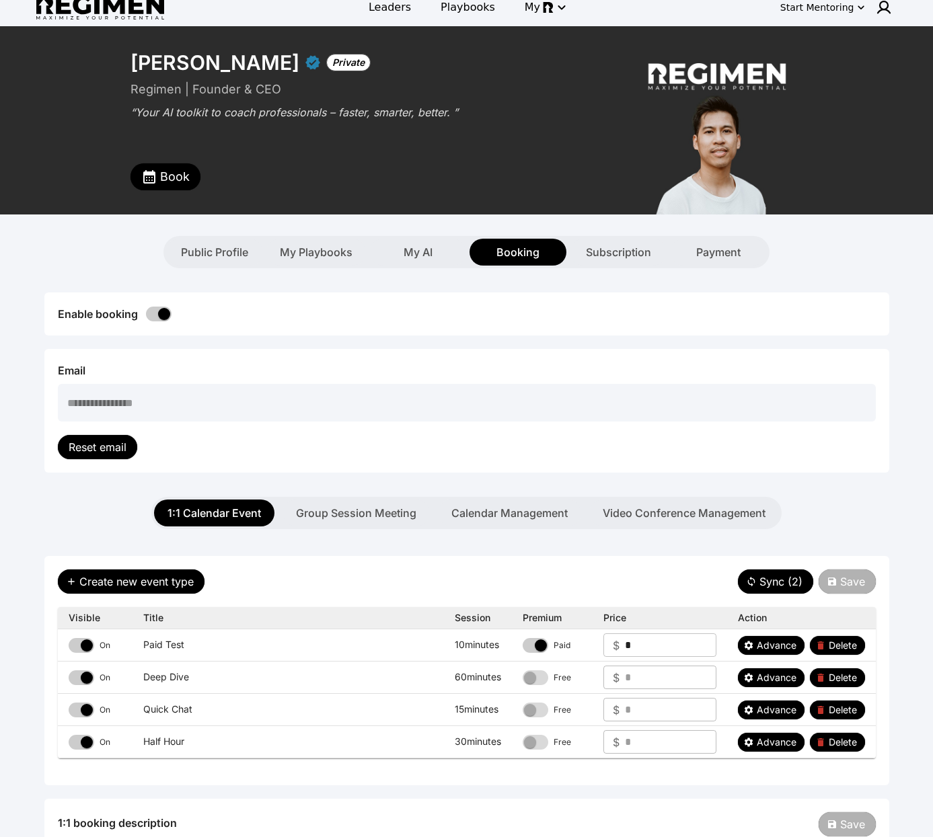
scroll to position [28, 0]
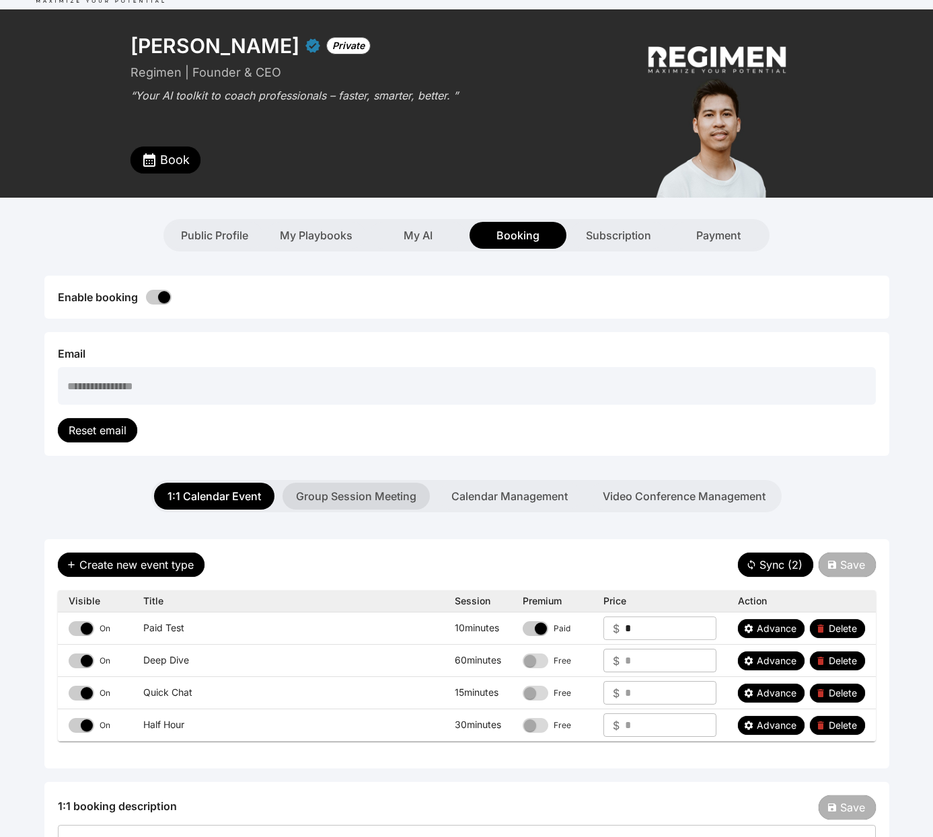
click at [402, 498] on button "Group Session Meeting" at bounding box center [356, 496] width 147 height 27
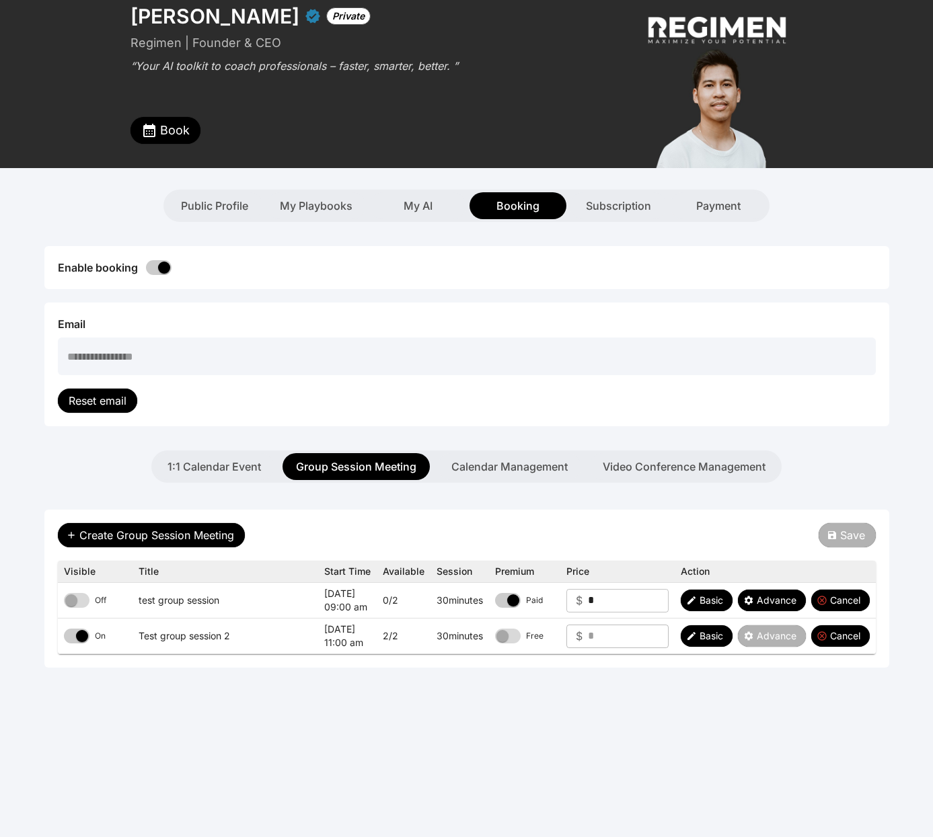
scroll to position [120, 0]
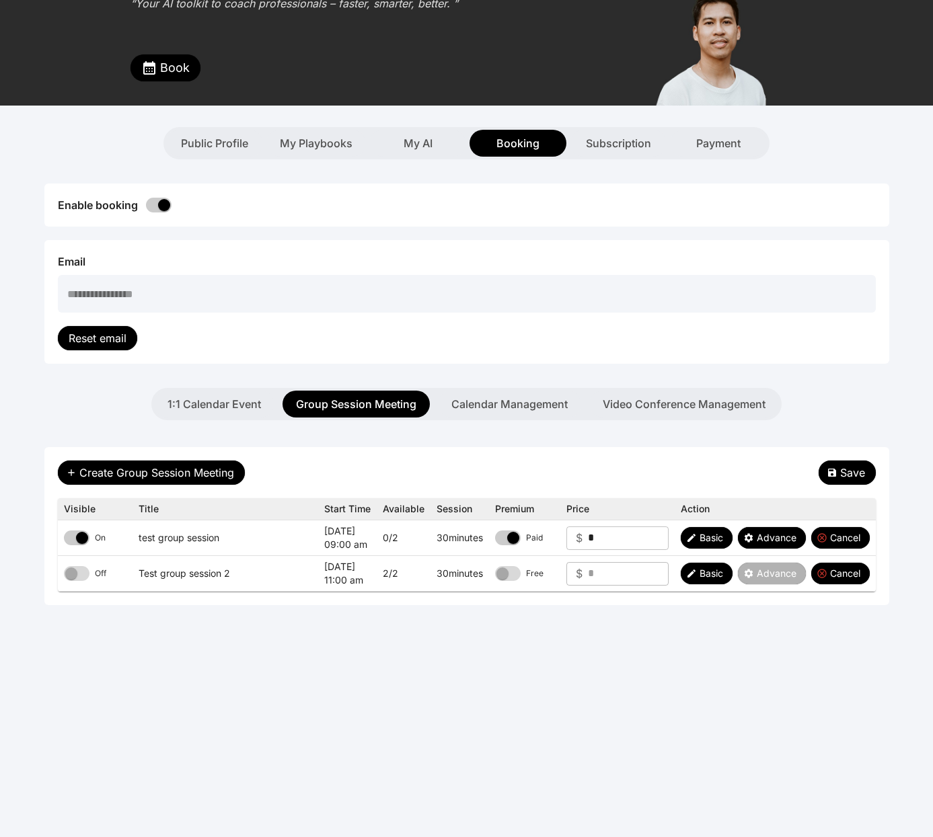
click at [854, 472] on span "Save" at bounding box center [852, 473] width 25 height 16
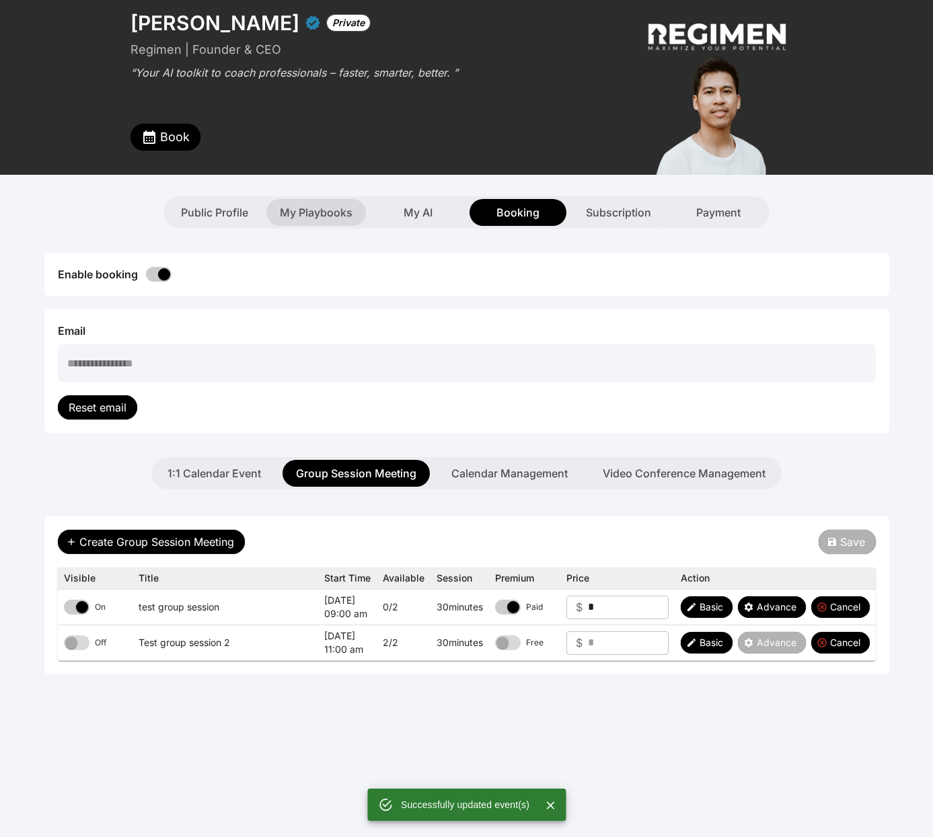
scroll to position [0, 0]
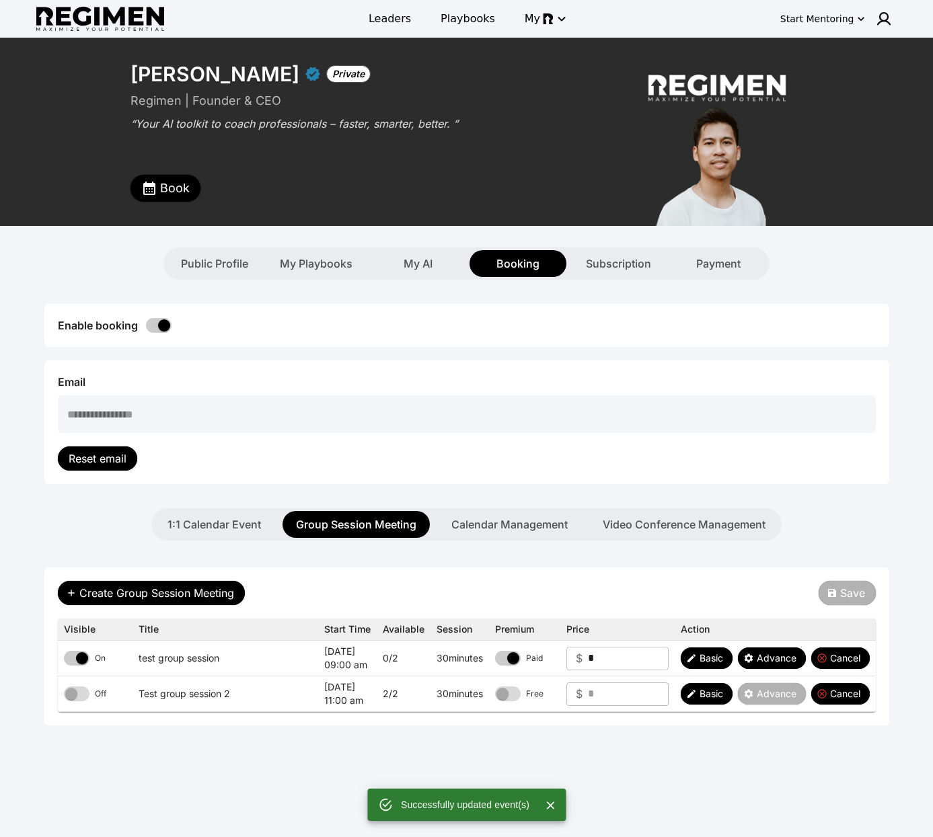
click at [160, 188] on span "Book" at bounding box center [175, 188] width 30 height 19
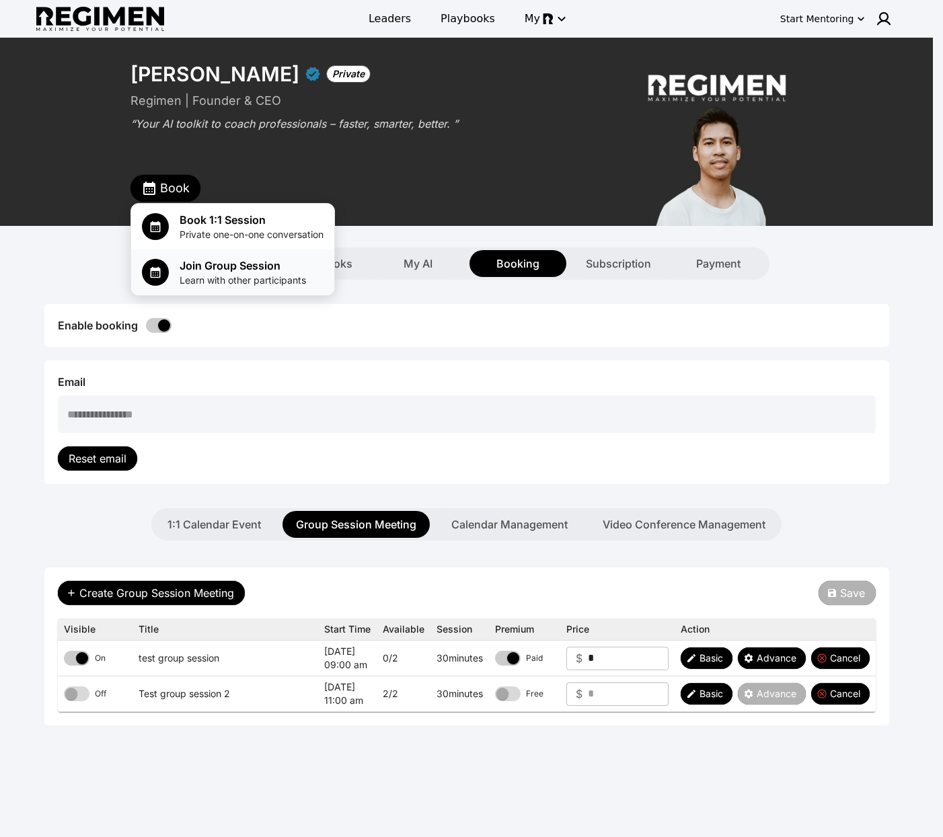
click at [257, 274] on span "Learn with other participants" at bounding box center [243, 280] width 126 height 13
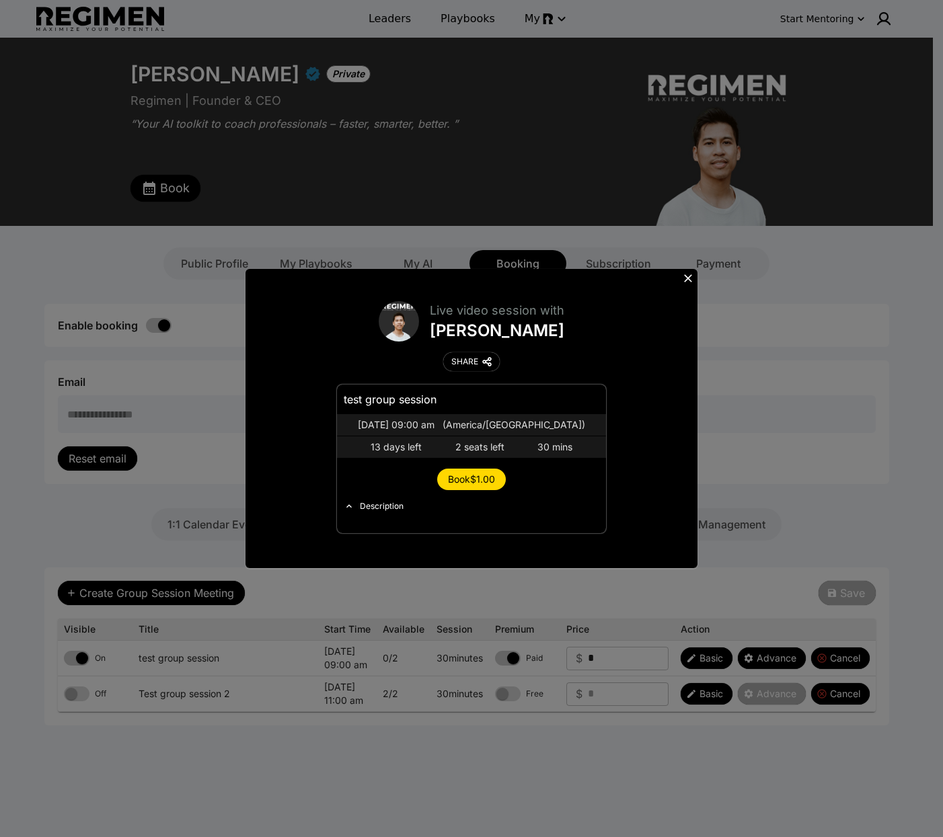
click at [480, 481] on span "Book $1.00" at bounding box center [471, 479] width 47 height 11
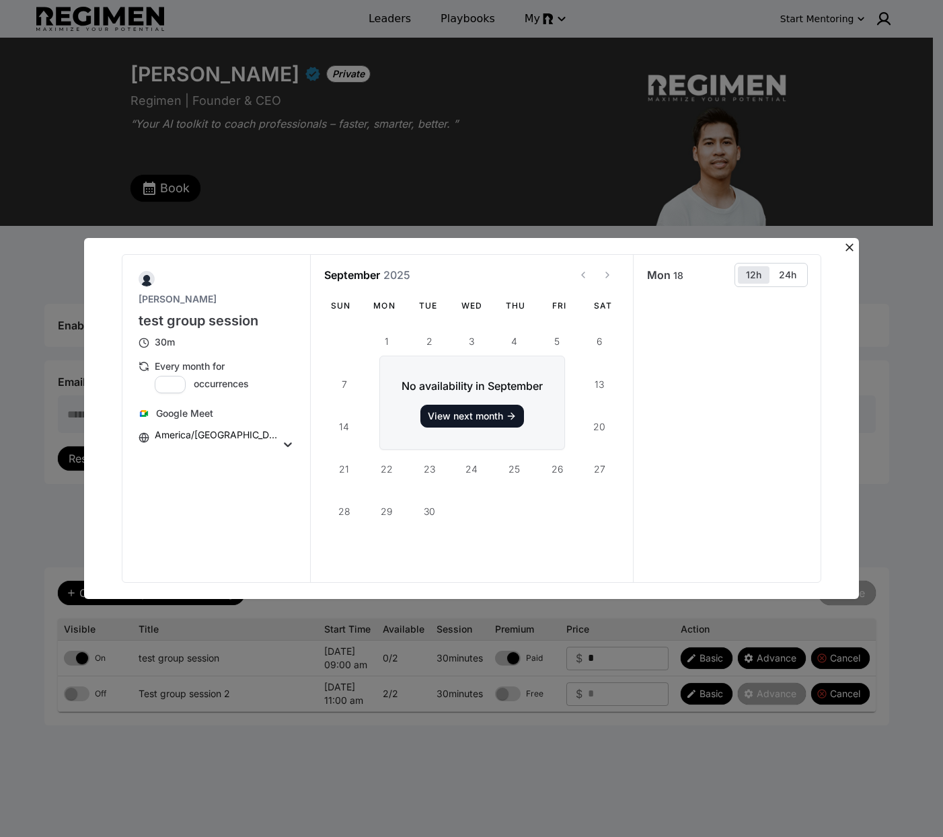
click at [504, 418] on button "View next month" at bounding box center [472, 416] width 104 height 23
click at [595, 276] on button "View next month" at bounding box center [607, 275] width 24 height 24
click at [850, 246] on icon at bounding box center [850, 248] width 8 height 8
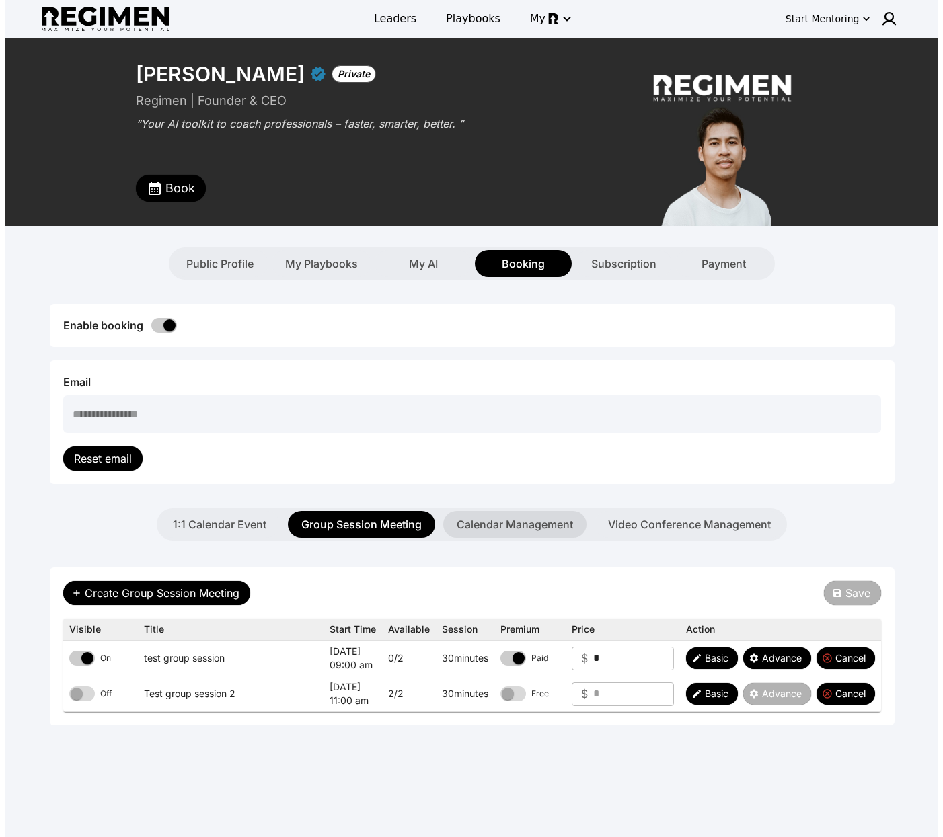
scroll to position [28, 0]
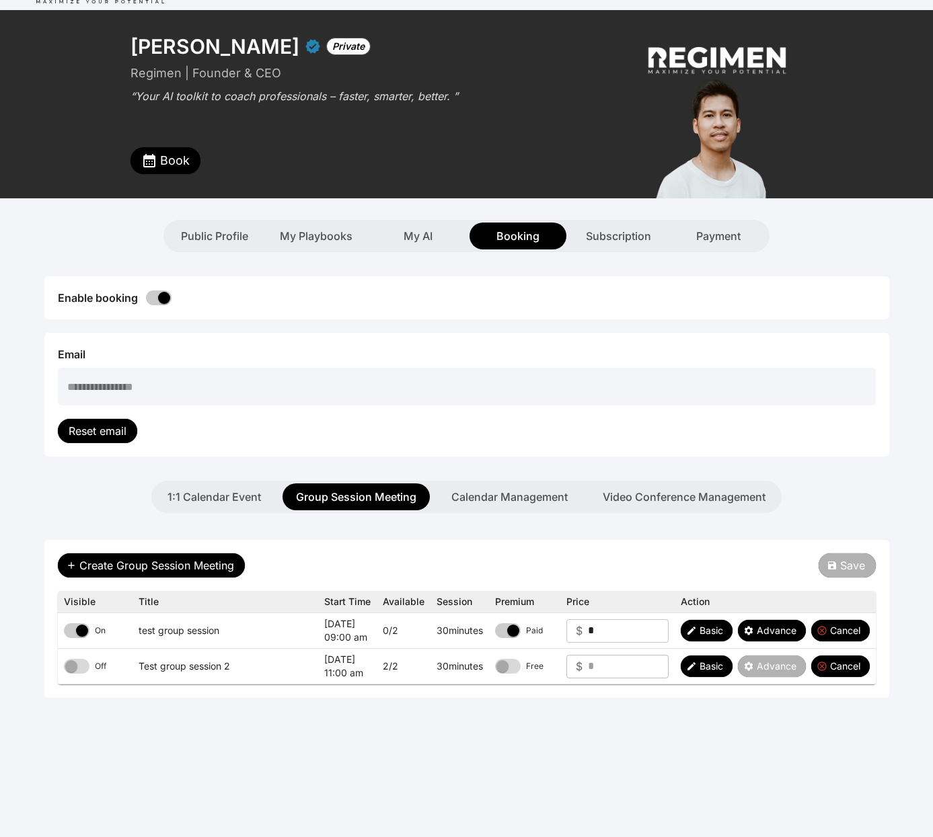
type input "*"
click at [844, 572] on span "Save" at bounding box center [852, 566] width 25 height 16
click at [174, 162] on span "Book" at bounding box center [175, 160] width 30 height 19
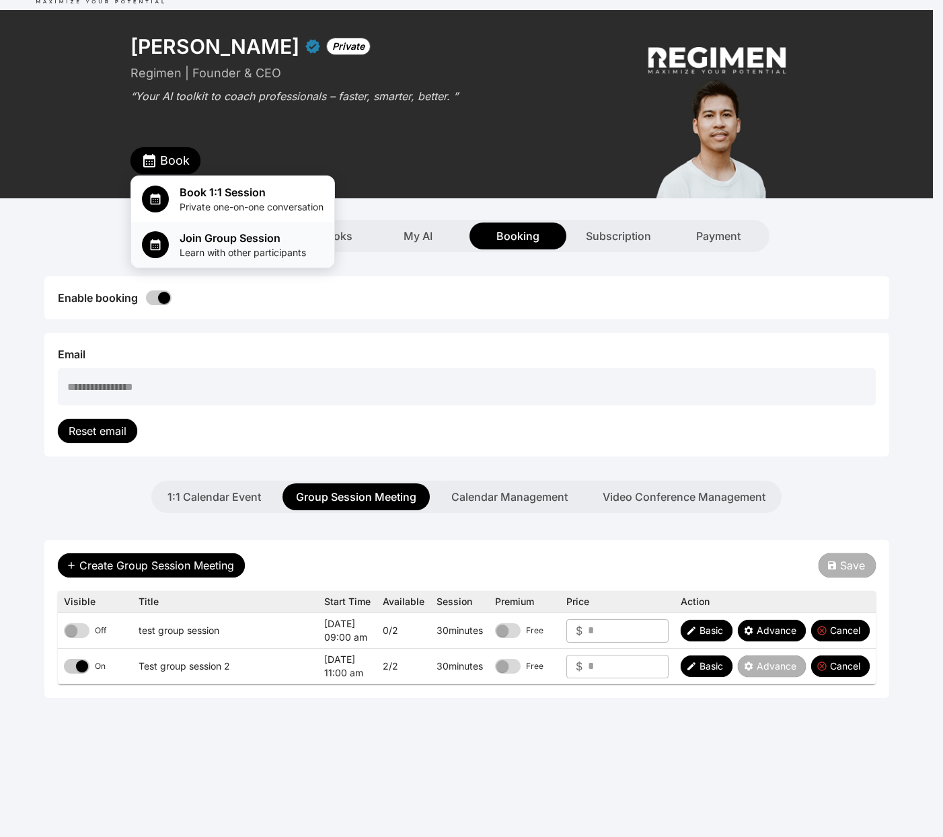
click at [257, 249] on span "Learn with other participants" at bounding box center [243, 252] width 126 height 13
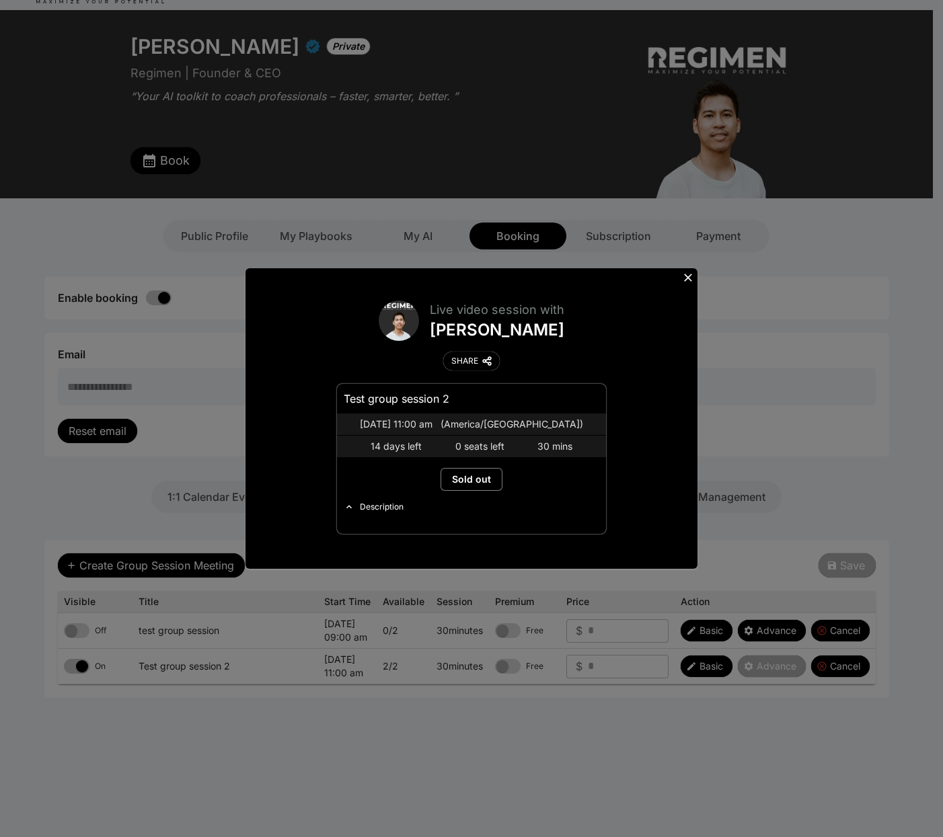
click at [683, 278] on icon at bounding box center [687, 277] width 13 height 13
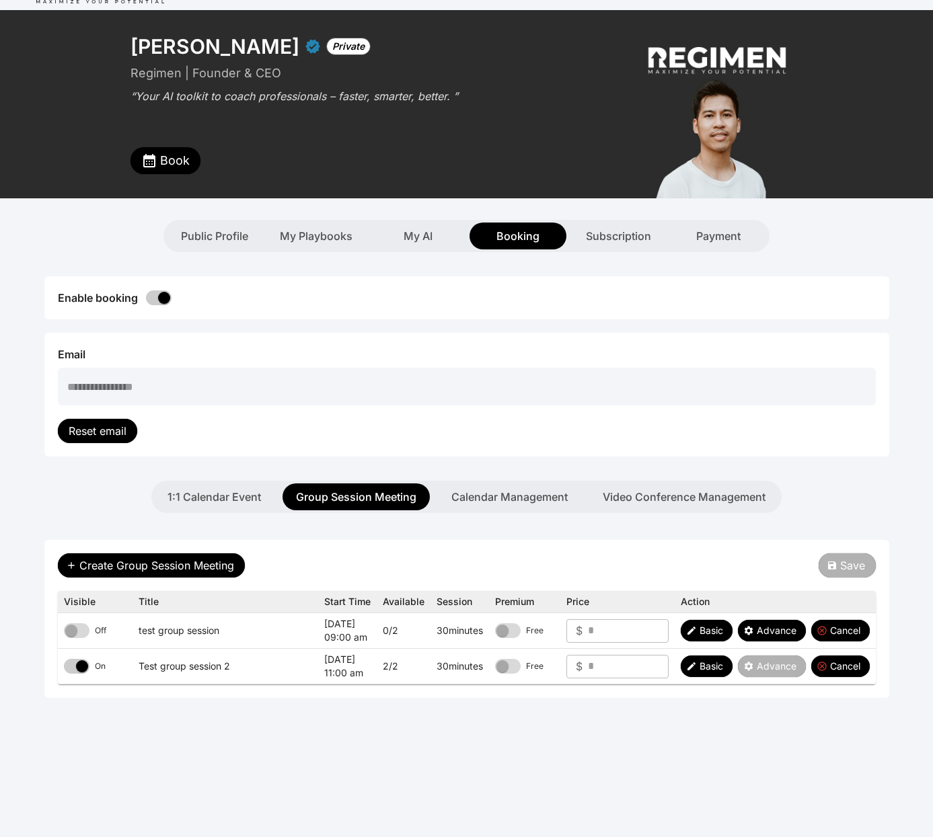
click at [180, 153] on span "Book" at bounding box center [175, 160] width 30 height 19
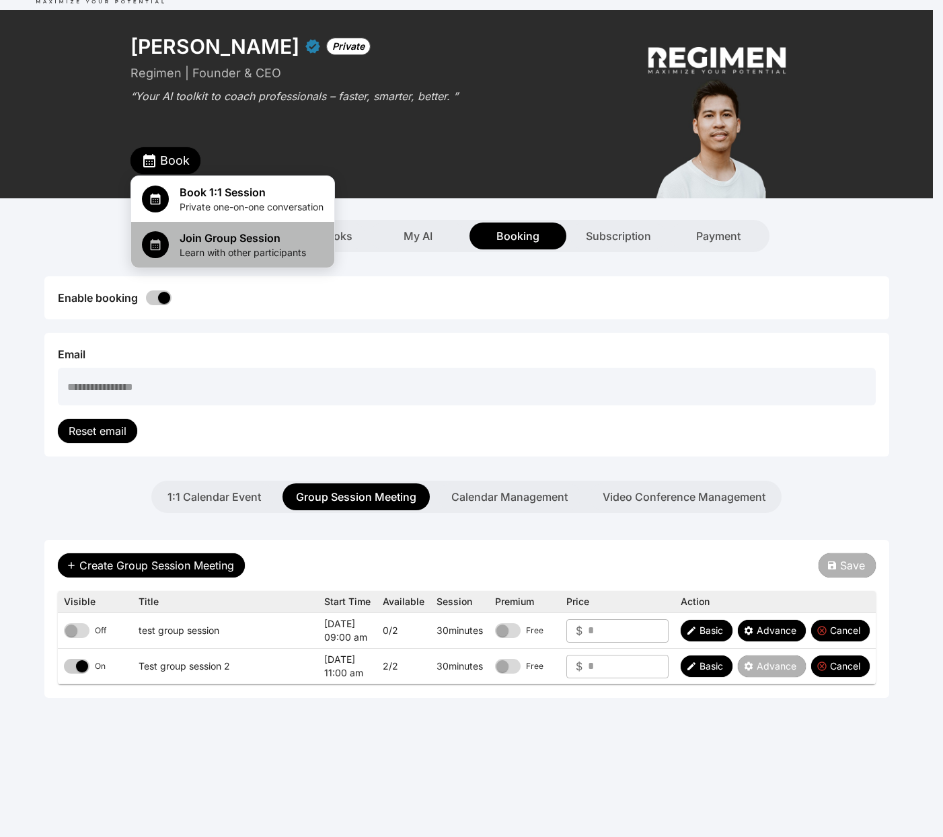
click at [256, 241] on span "Join Group Session" at bounding box center [243, 238] width 126 height 16
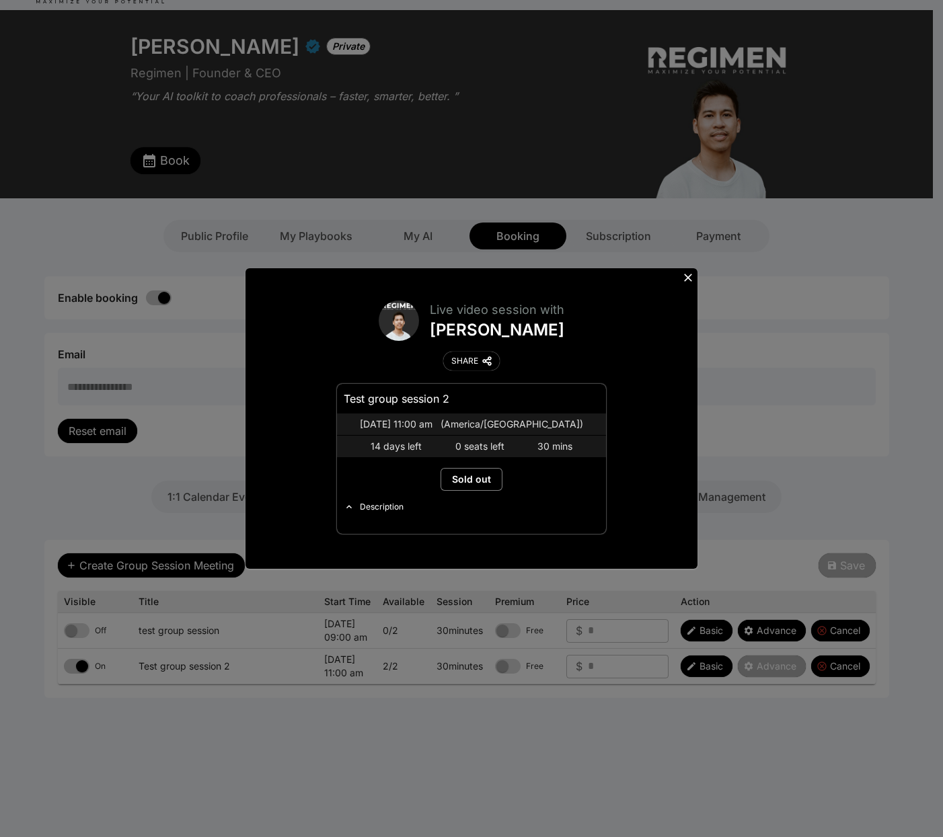
click at [683, 274] on icon at bounding box center [687, 277] width 13 height 13
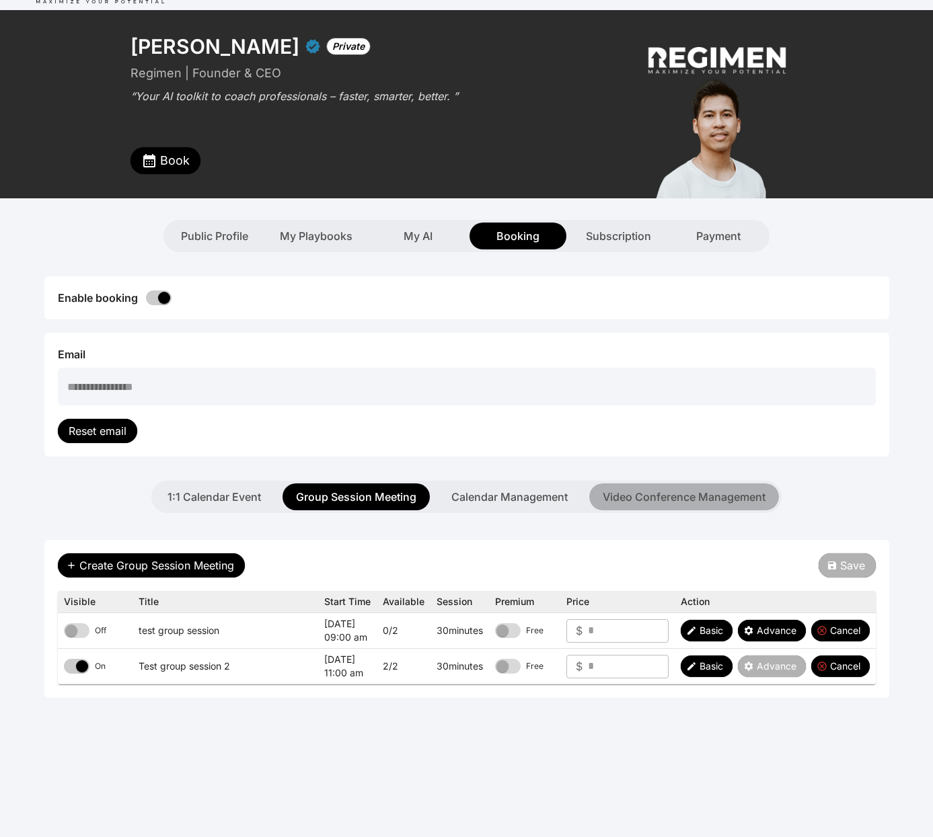
click at [737, 509] on button "Video Conference Management" at bounding box center [684, 497] width 190 height 27
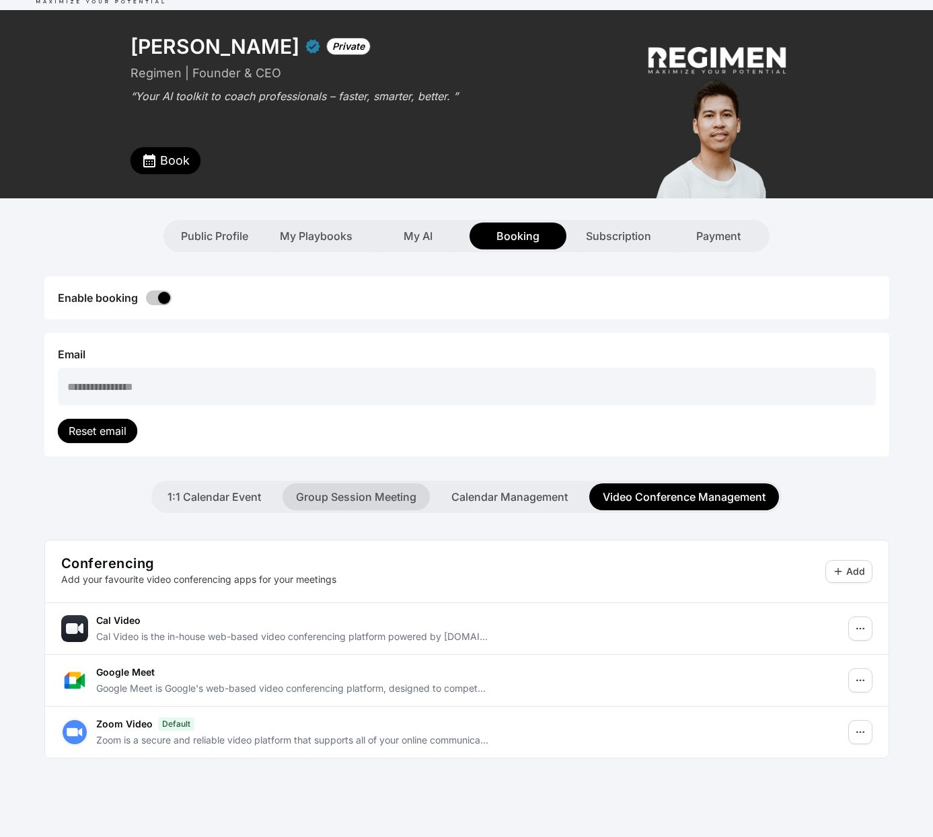
click at [363, 510] on div "1:1 Calendar Event Group Session Meeting Calendar Management Video Conference M…" at bounding box center [466, 497] width 625 height 32
click at [369, 494] on button "Group Session Meeting" at bounding box center [356, 497] width 147 height 27
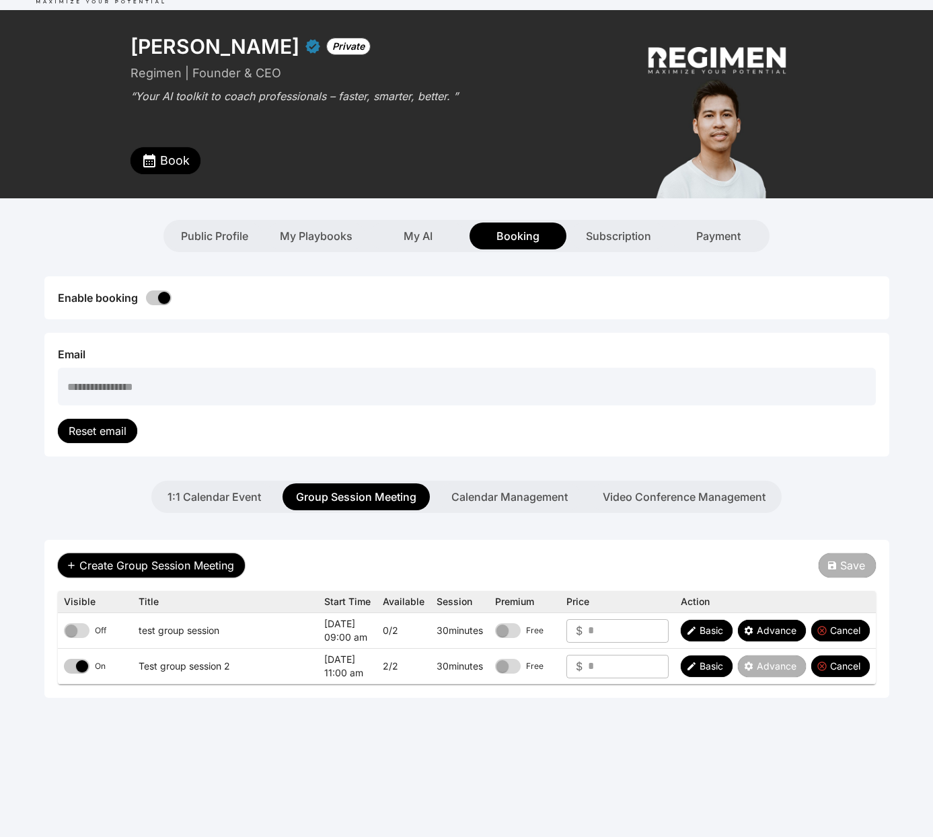
click at [196, 571] on span "Create Group Session Meeting" at bounding box center [156, 566] width 155 height 16
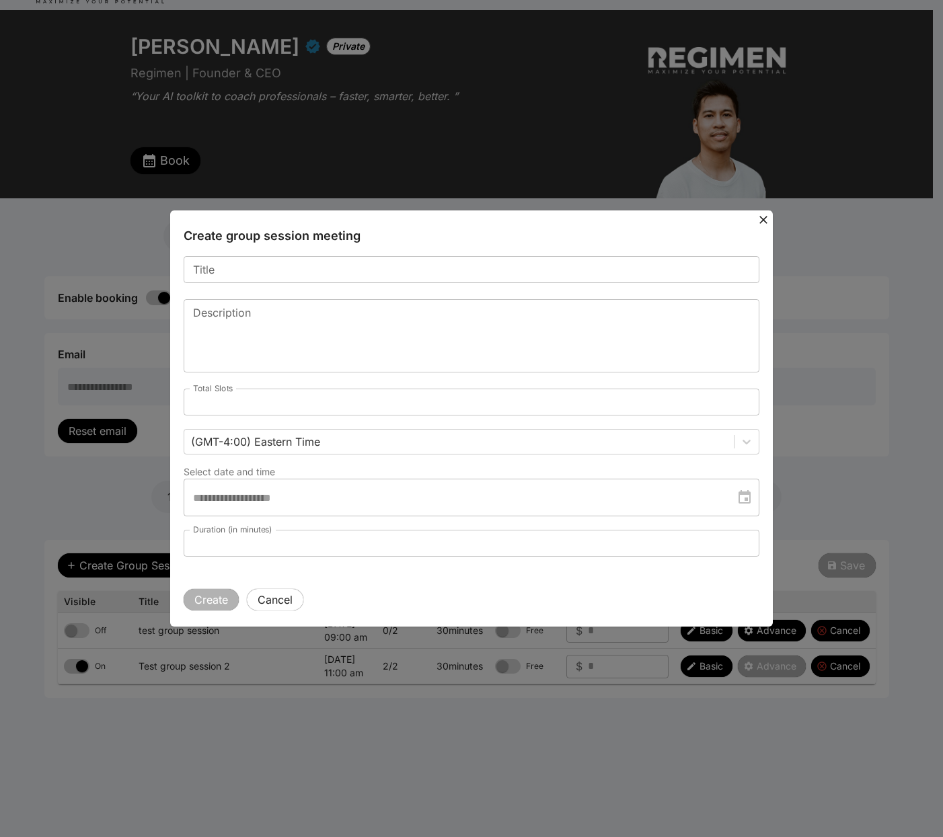
click at [296, 272] on form "**********" at bounding box center [472, 428] width 576 height 365
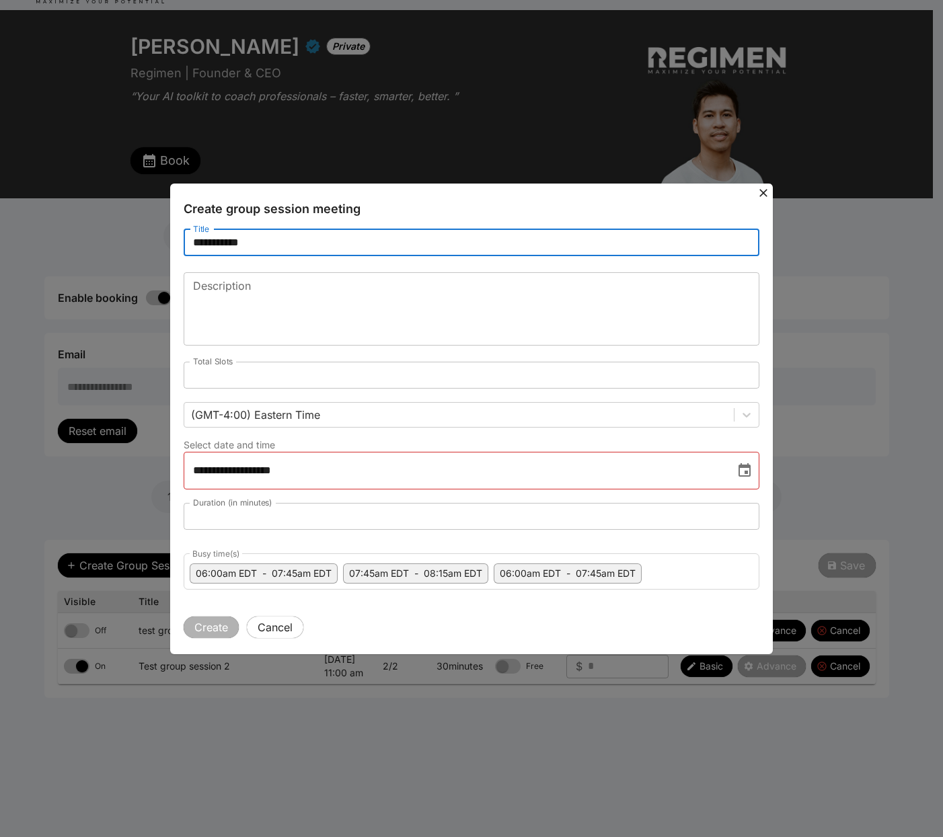
click at [292, 238] on input "**********" at bounding box center [472, 242] width 576 height 27
type input "**********"
click at [299, 307] on textarea "Description" at bounding box center [471, 309] width 557 height 62
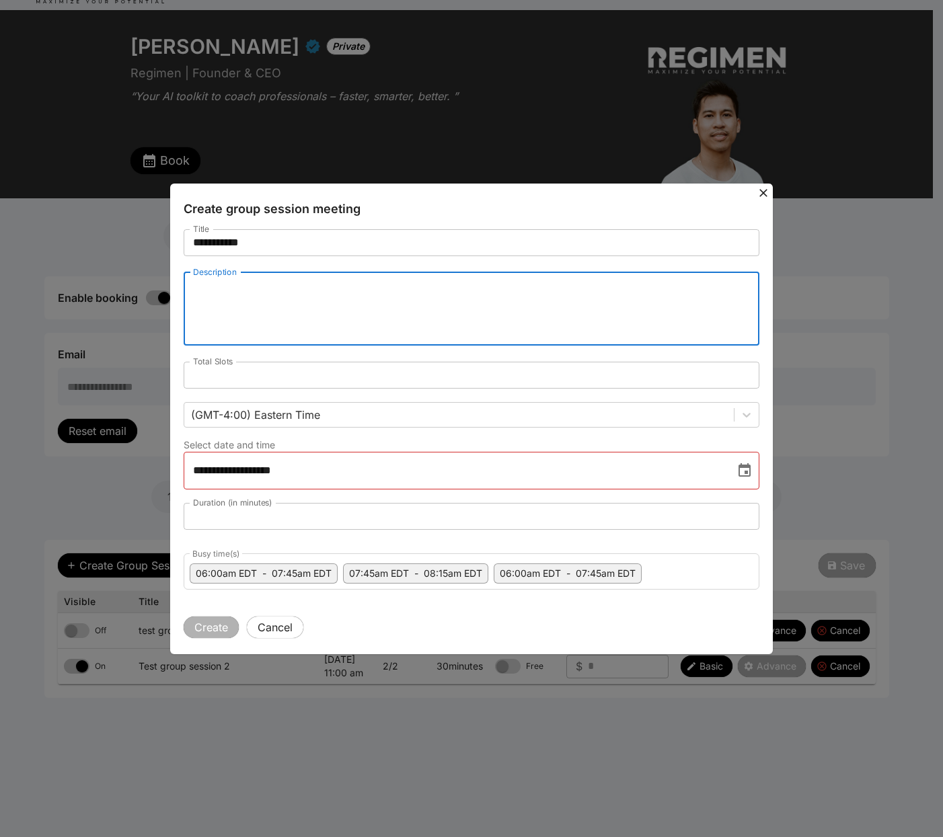
paste textarea "**********"
type textarea "**********"
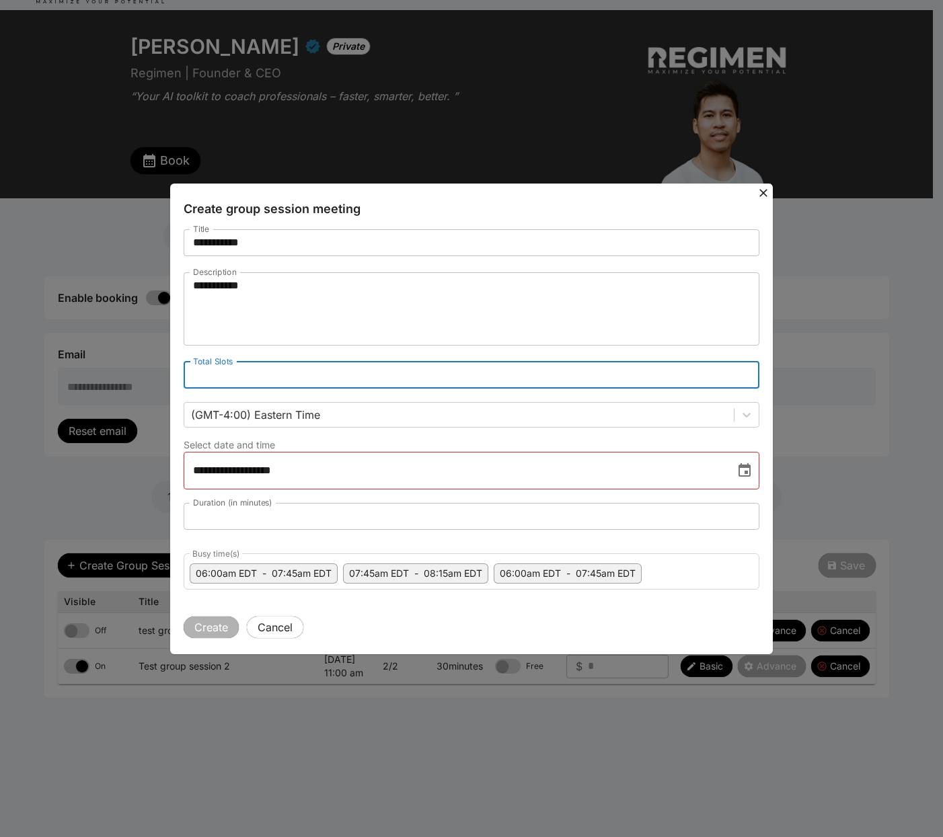
click at [744, 373] on input "*" at bounding box center [472, 375] width 576 height 27
type input "*"
click at [744, 373] on input "*" at bounding box center [472, 375] width 576 height 27
click at [544, 441] on div "Select date and time" at bounding box center [472, 445] width 576 height 13
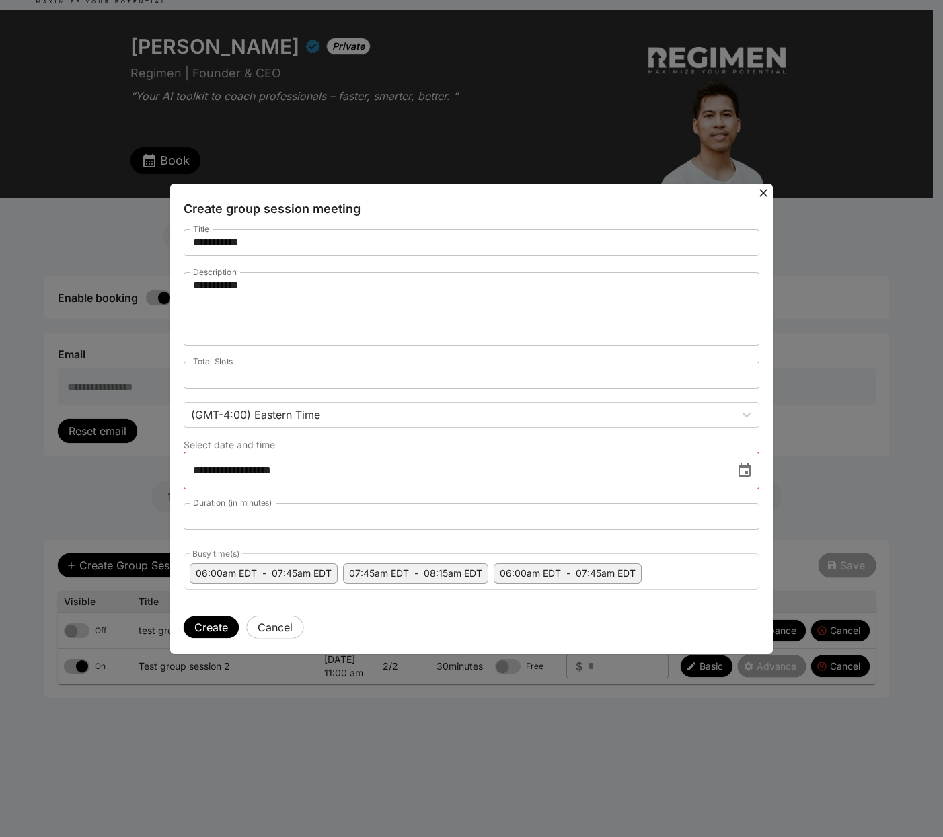
click at [743, 470] on icon "Choose date, selected date is Aug 18, 2025" at bounding box center [745, 471] width 16 height 16
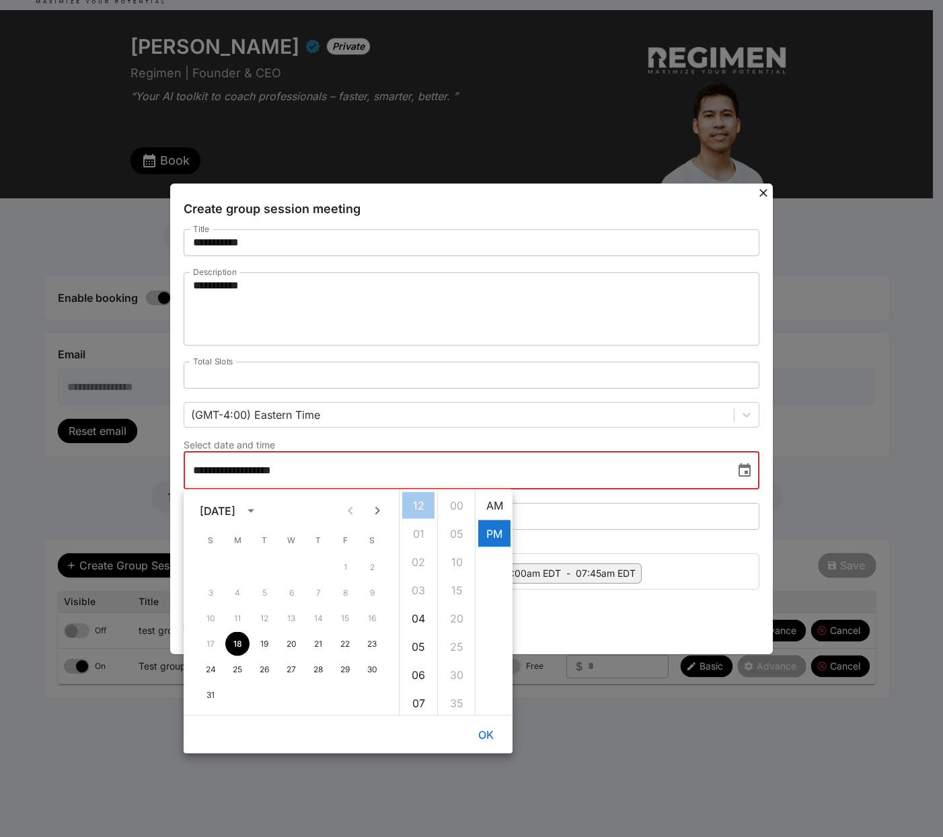
scroll to position [28, 0]
click at [271, 640] on button "19" at bounding box center [264, 644] width 24 height 24
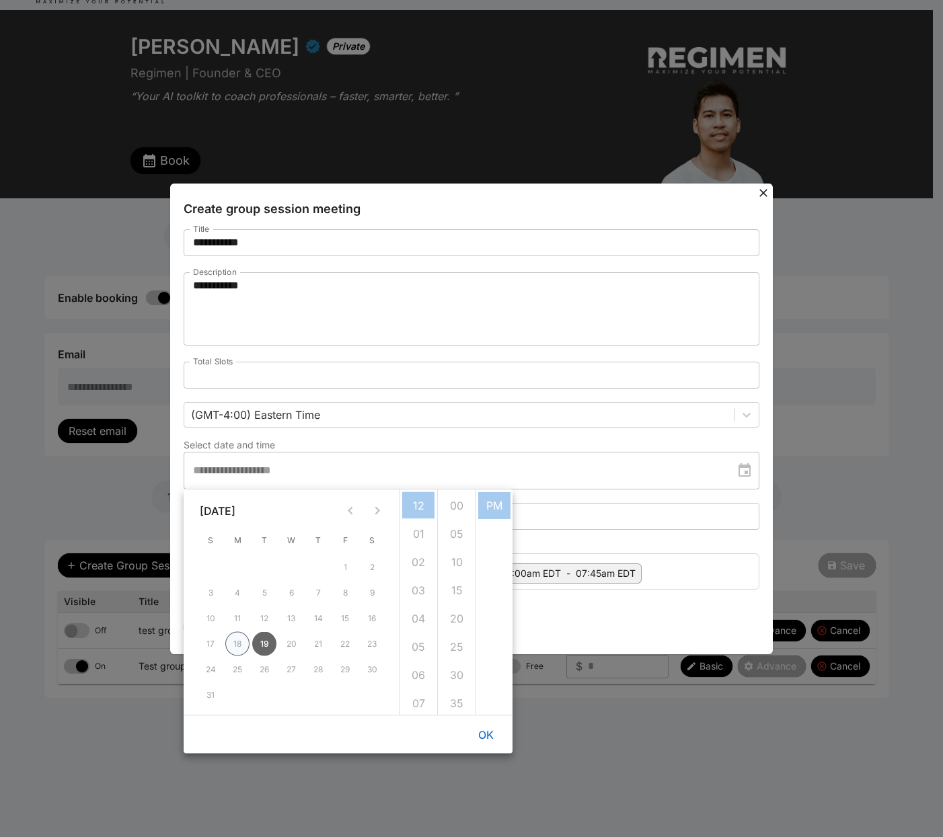
click at [244, 644] on button "18" at bounding box center [237, 644] width 24 height 24
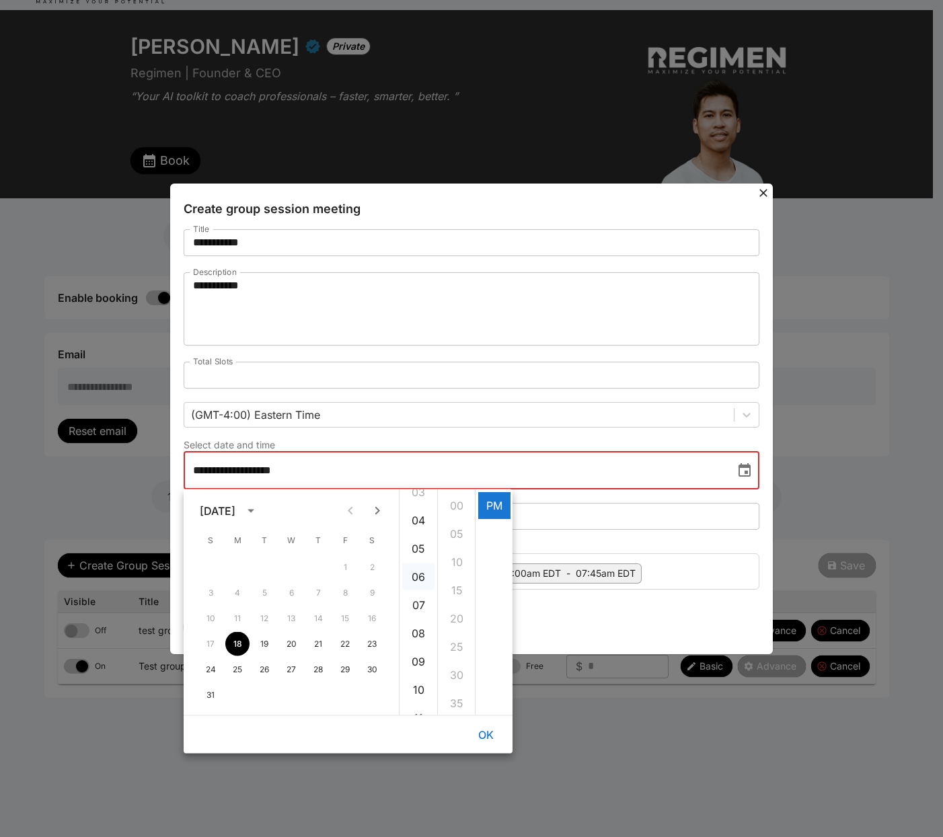
scroll to position [86, 0]
click at [417, 528] on li "04" at bounding box center [418, 532] width 32 height 27
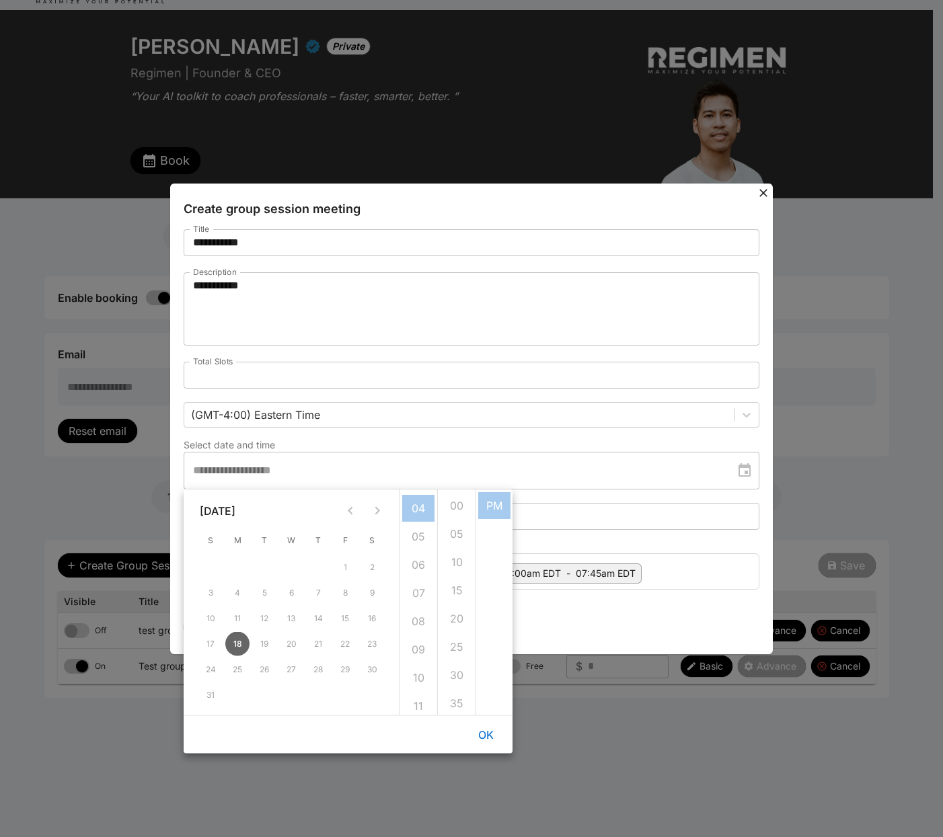
scroll to position [113, 0]
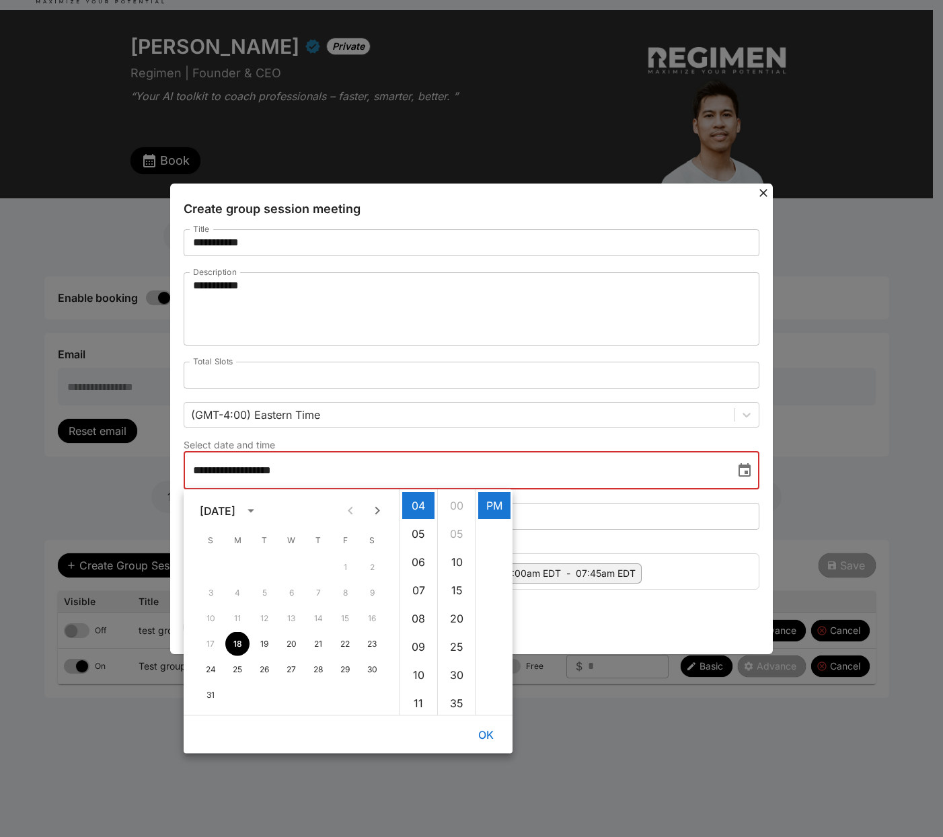
click at [455, 669] on li "30" at bounding box center [457, 675] width 32 height 27
type input "**********"
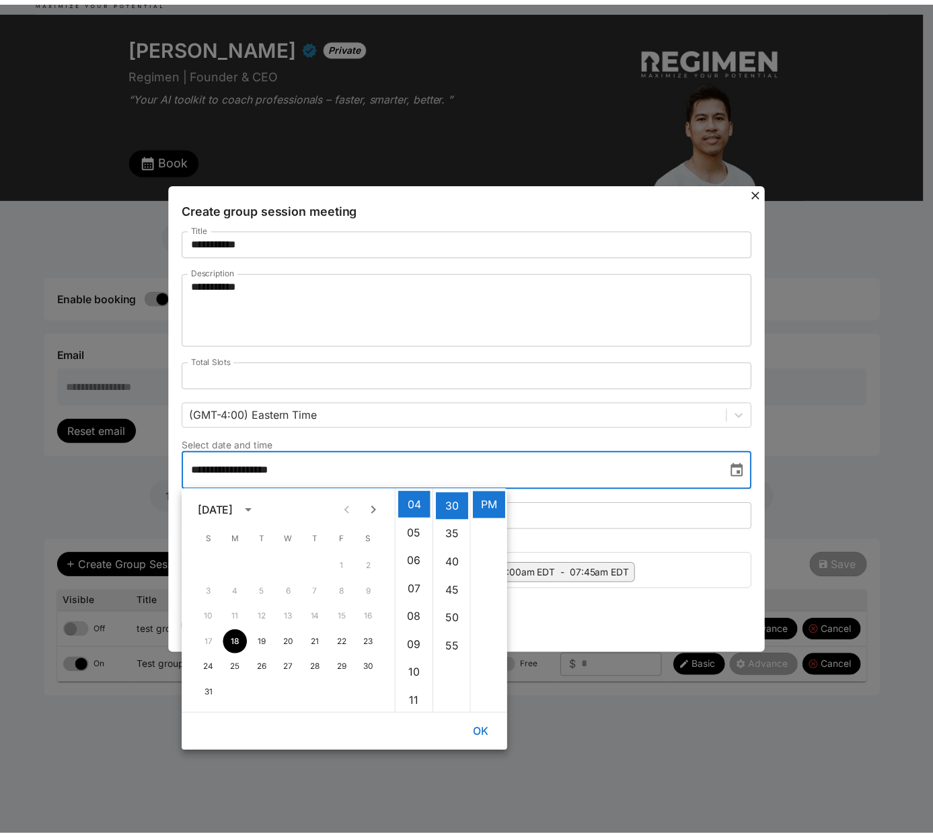
scroll to position [170, 0]
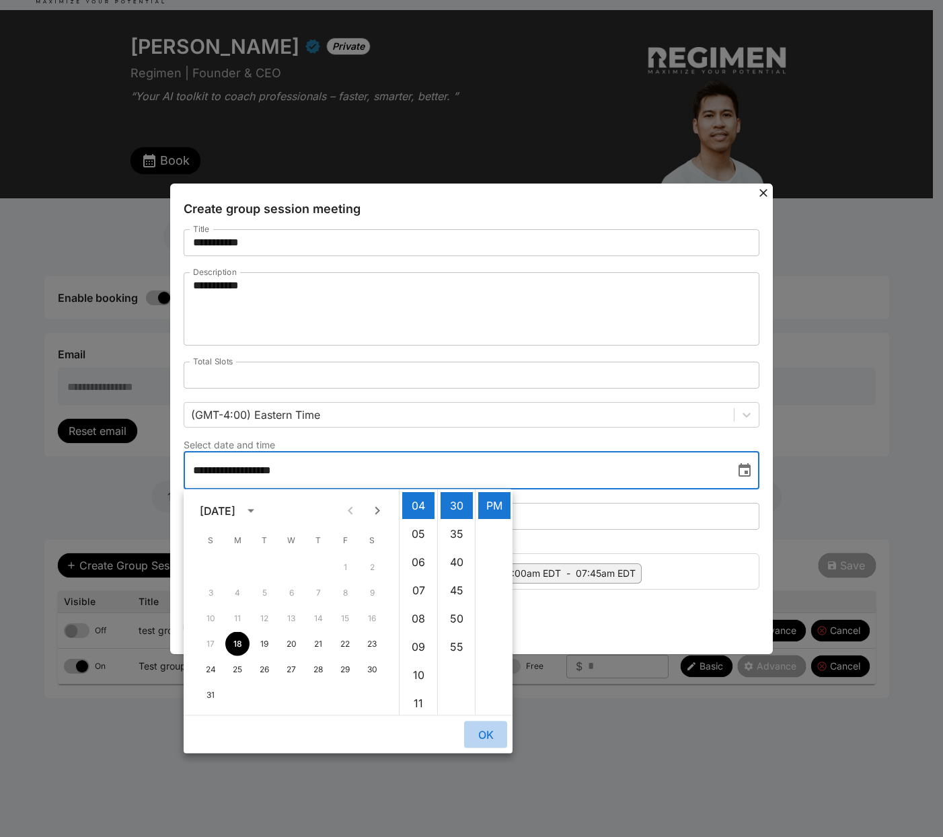
click at [485, 745] on button "OK" at bounding box center [485, 735] width 43 height 27
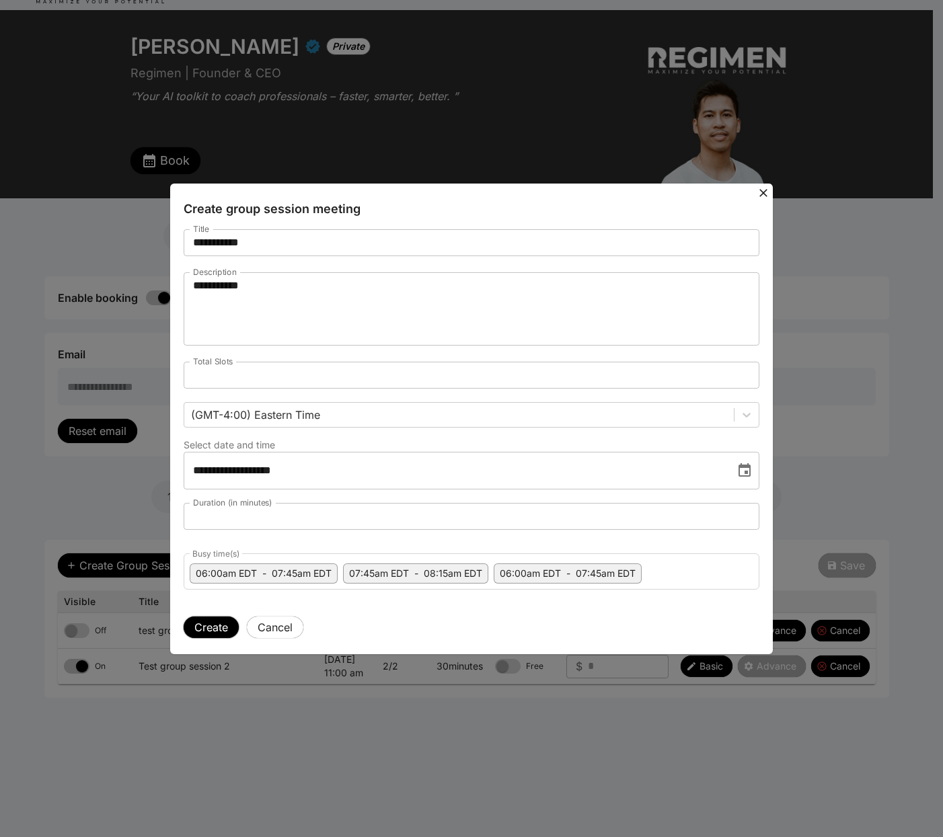
click at [211, 627] on button "Create" at bounding box center [211, 628] width 55 height 22
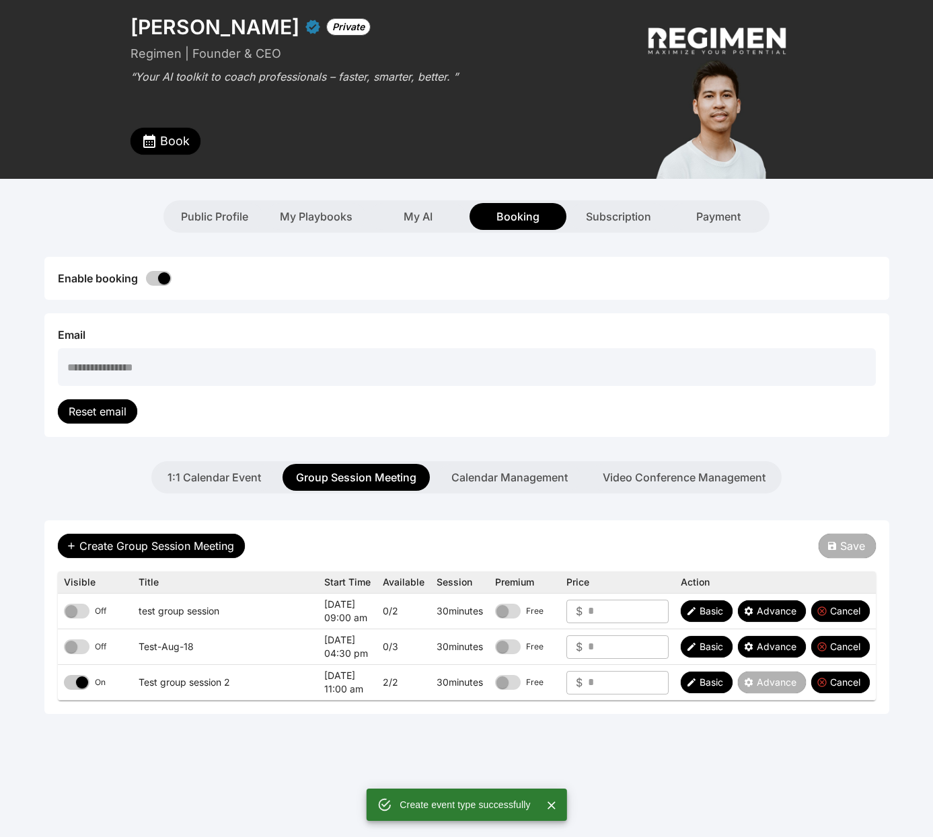
scroll to position [153, 0]
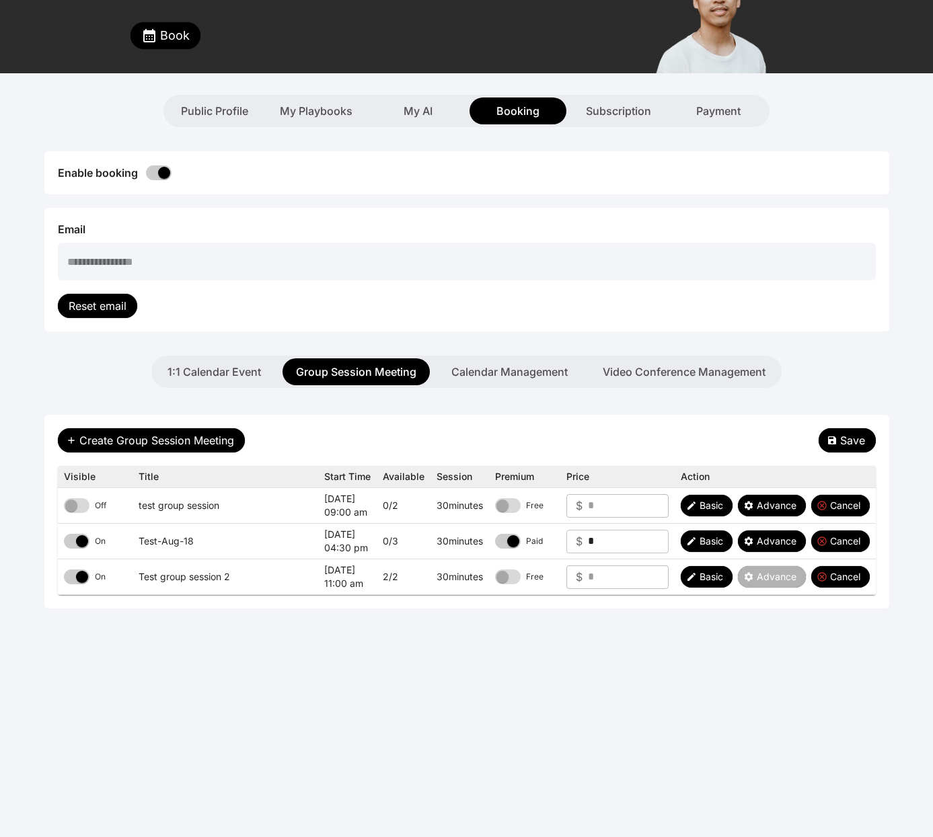
click at [632, 537] on input "*" at bounding box center [628, 542] width 81 height 24
type input "****"
click at [743, 437] on div "Create Group Session Meeting Save" at bounding box center [467, 440] width 818 height 24
click at [846, 435] on span "Save" at bounding box center [852, 441] width 25 height 16
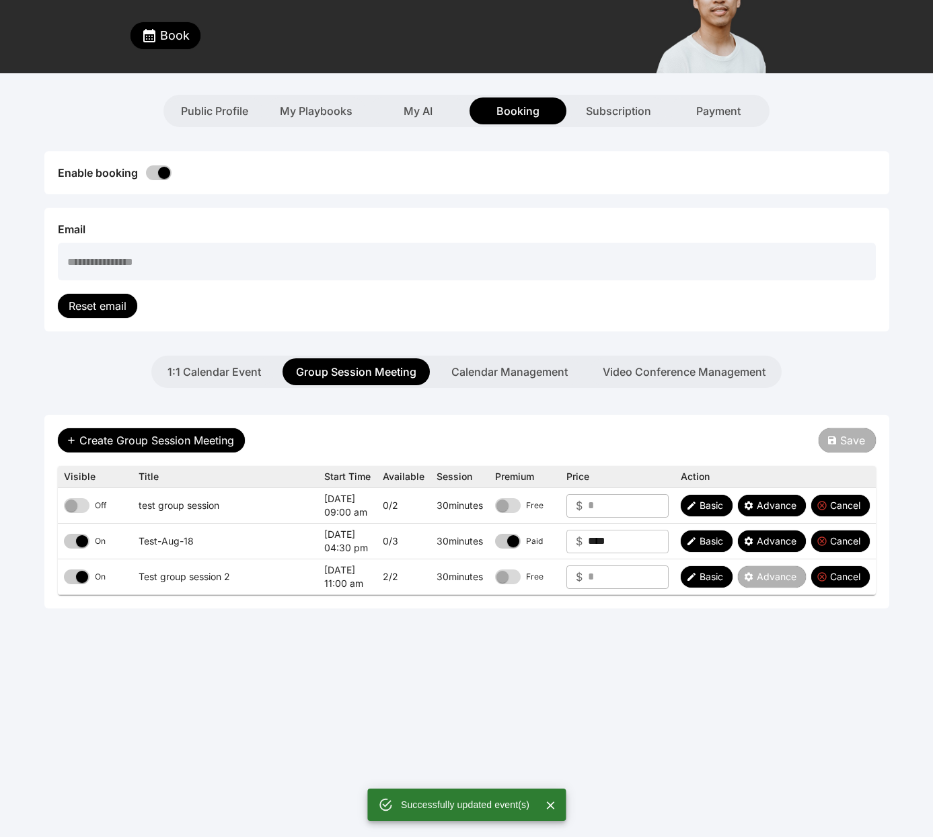
scroll to position [0, 0]
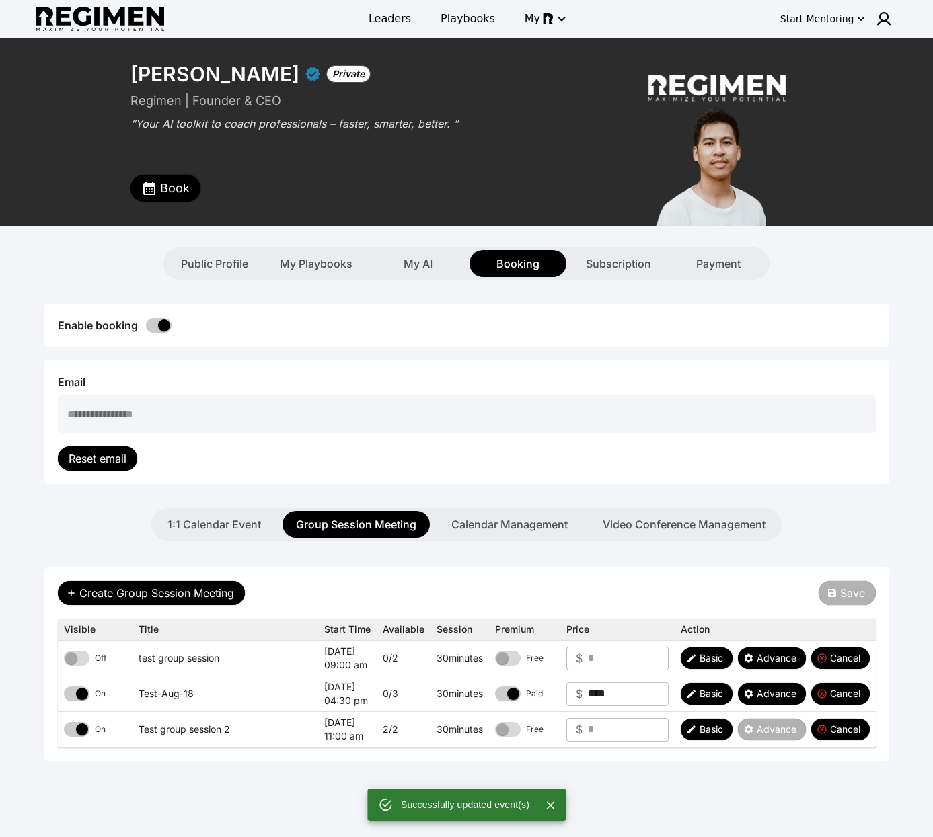
click at [157, 184] on button "Book" at bounding box center [165, 188] width 70 height 27
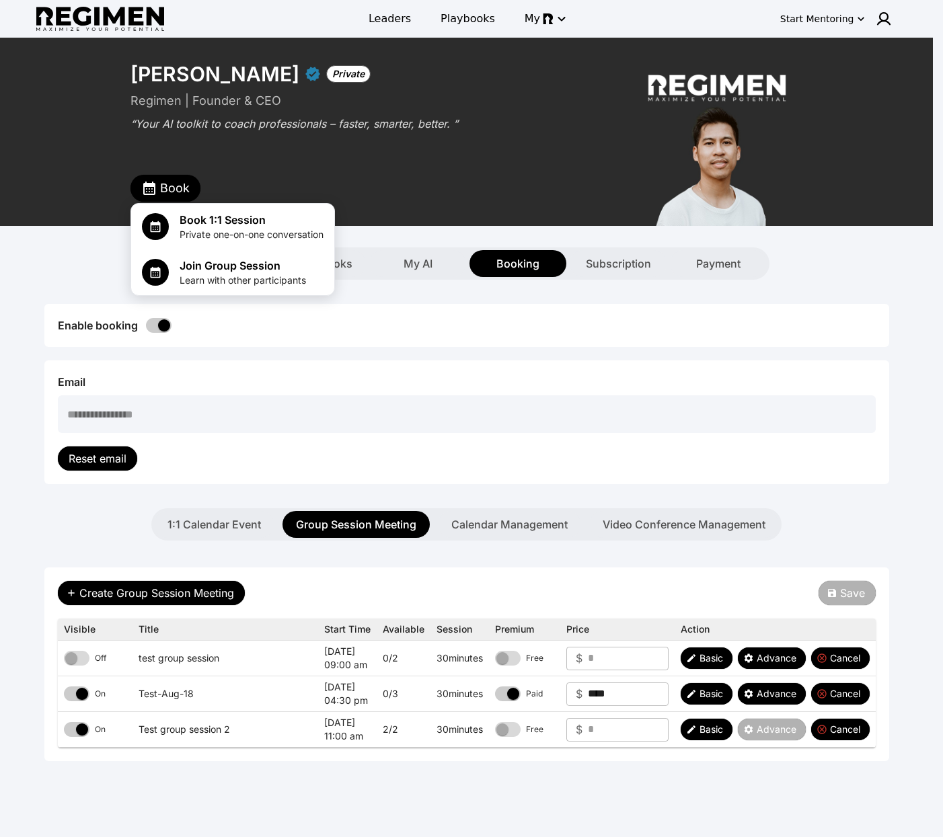
click at [455, 307] on div at bounding box center [471, 418] width 943 height 837
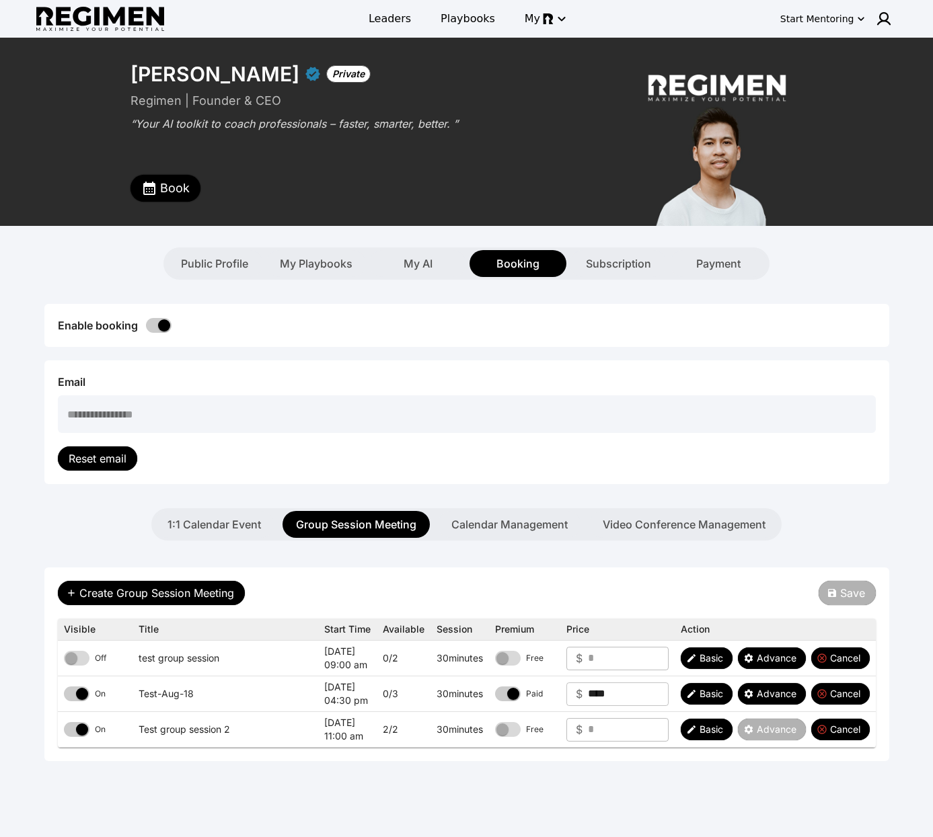
click at [160, 188] on span "Book" at bounding box center [175, 188] width 30 height 19
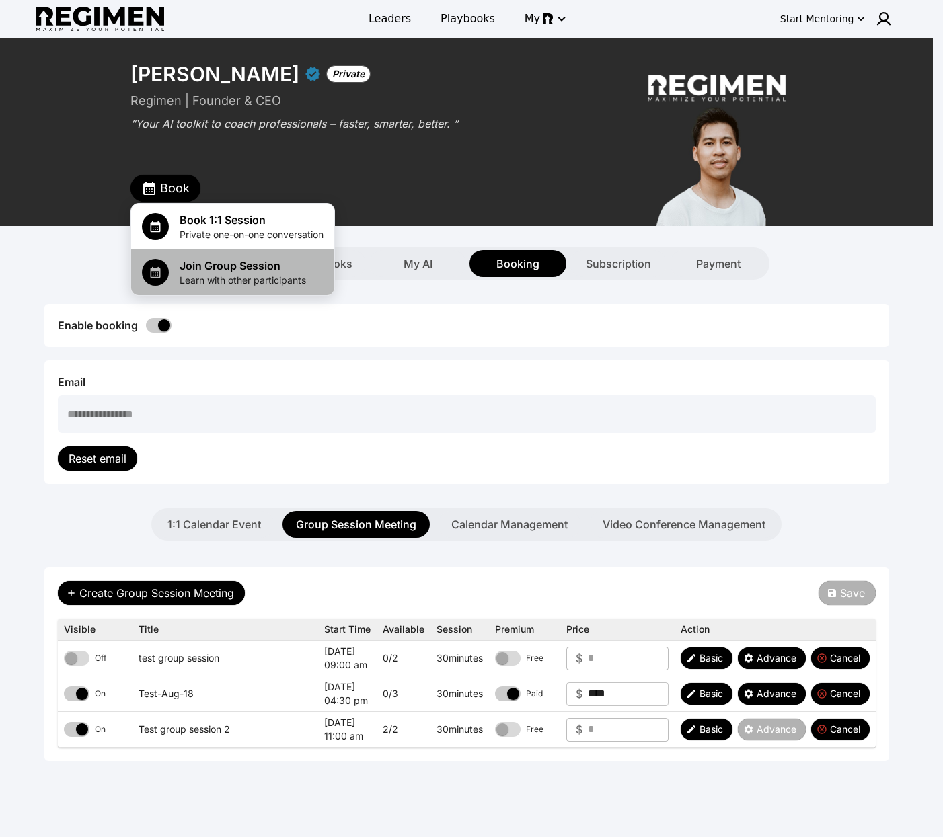
click at [209, 276] on span "Learn with other participants" at bounding box center [243, 280] width 126 height 13
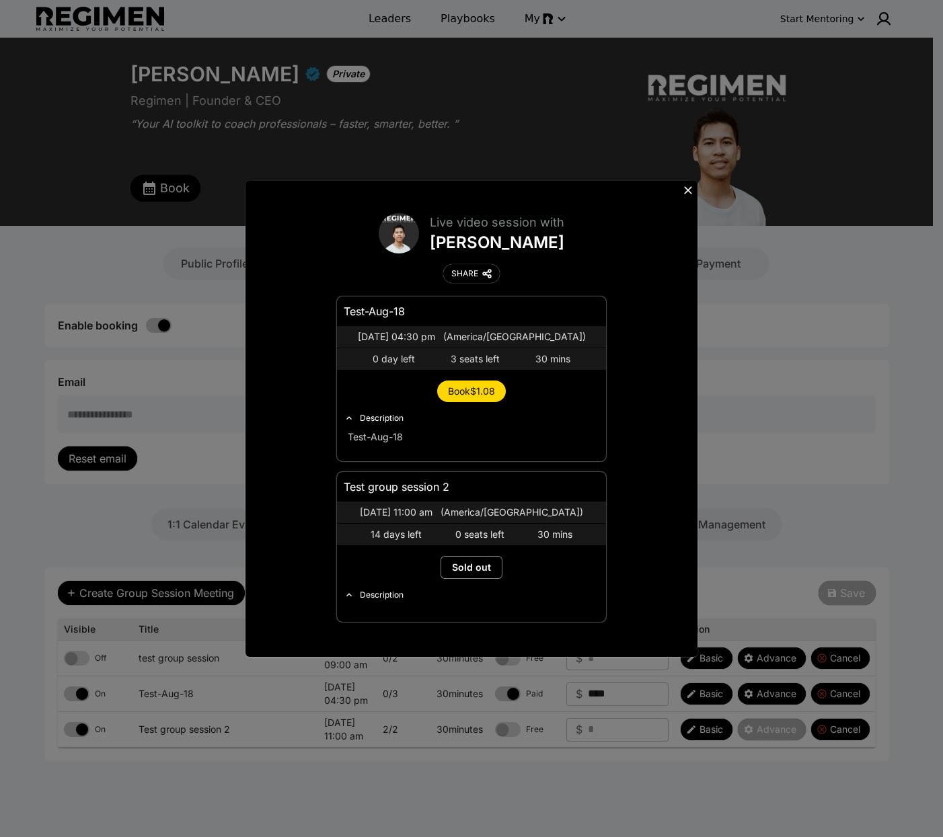
click at [484, 390] on span "Book $1.08" at bounding box center [471, 390] width 47 height 11
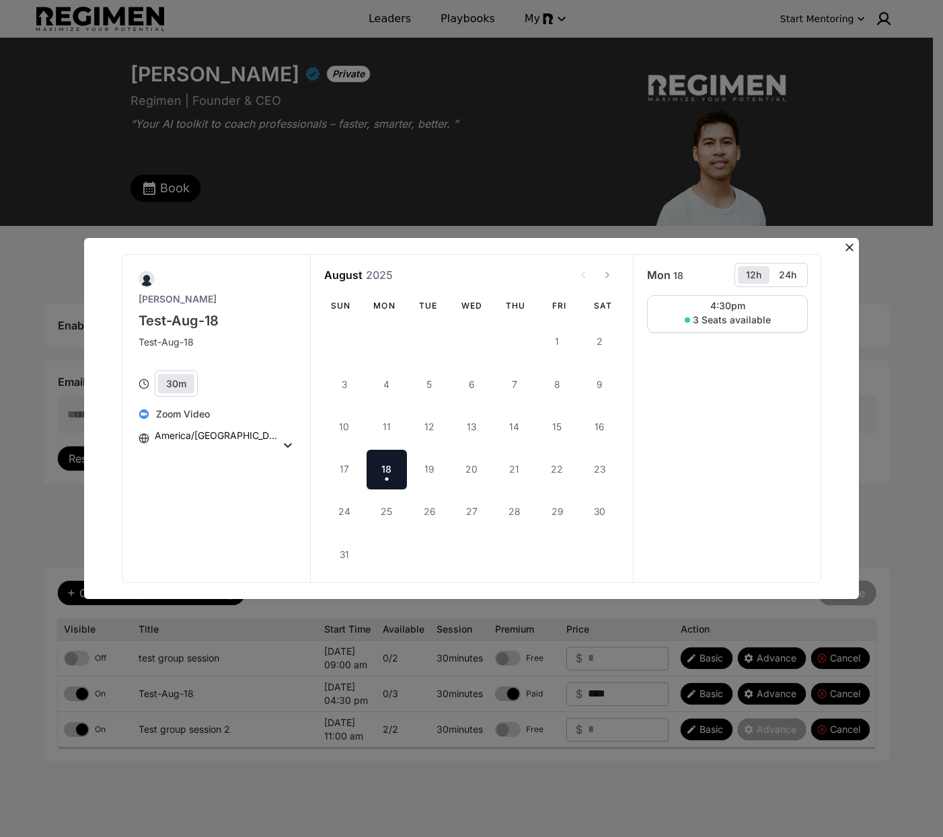
click at [850, 246] on icon at bounding box center [850, 248] width 8 height 8
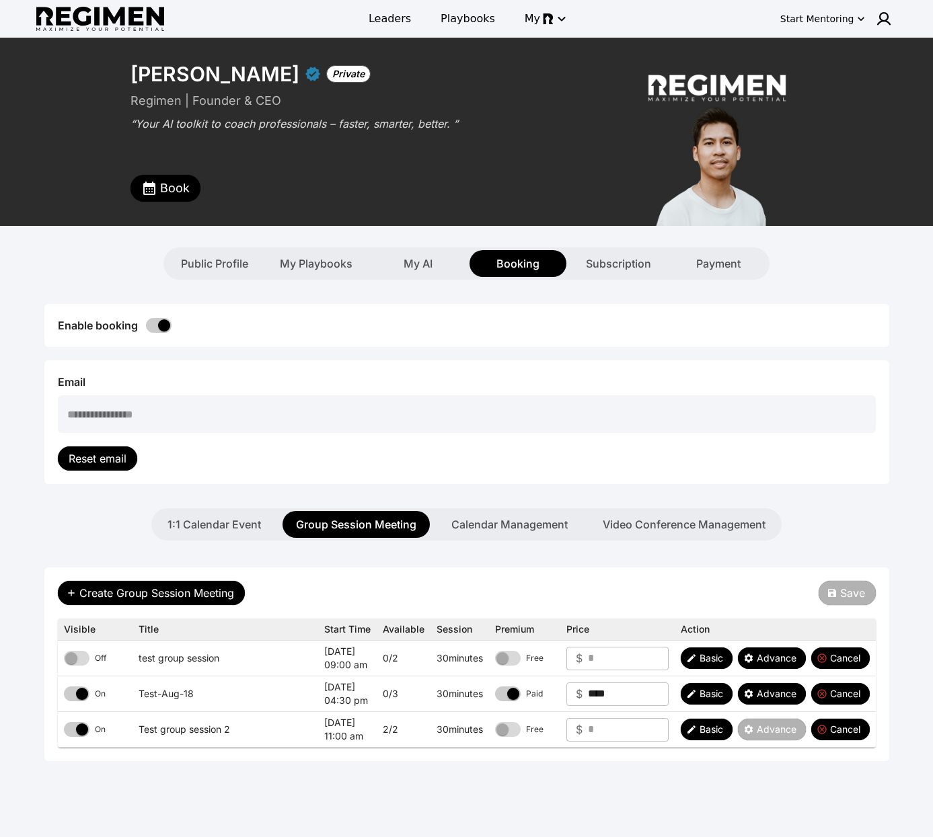
click at [674, 574] on div "Create Group Session Meeting Save Visible Title Start Time Available Session Pr…" at bounding box center [466, 665] width 845 height 194
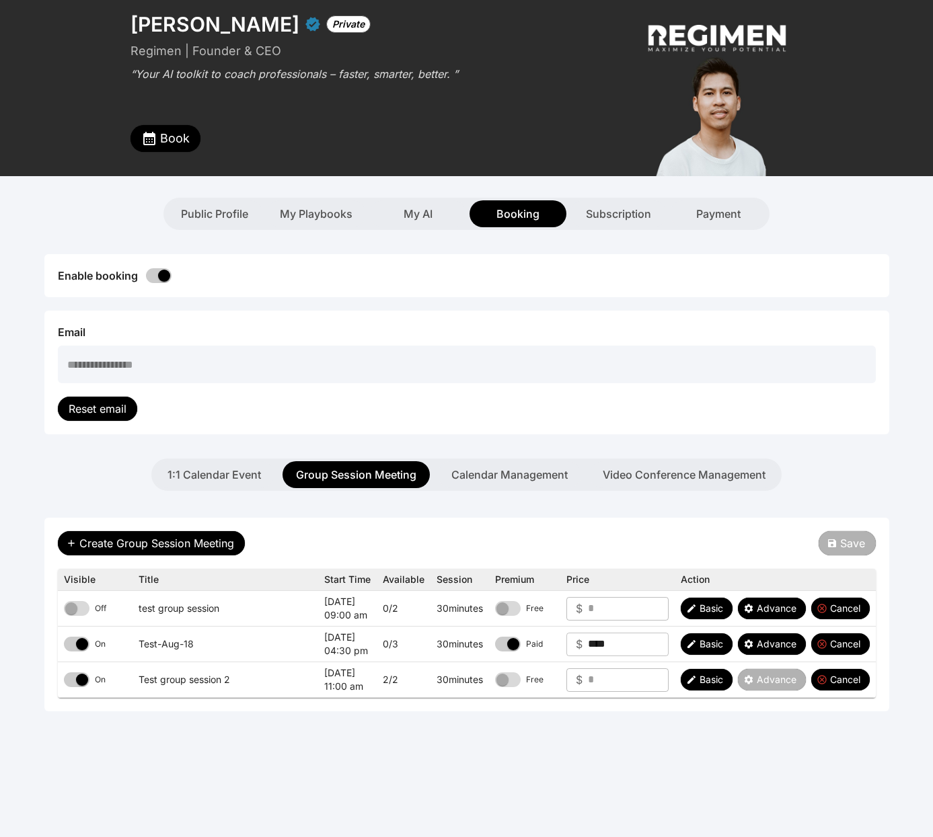
scroll to position [68, 0]
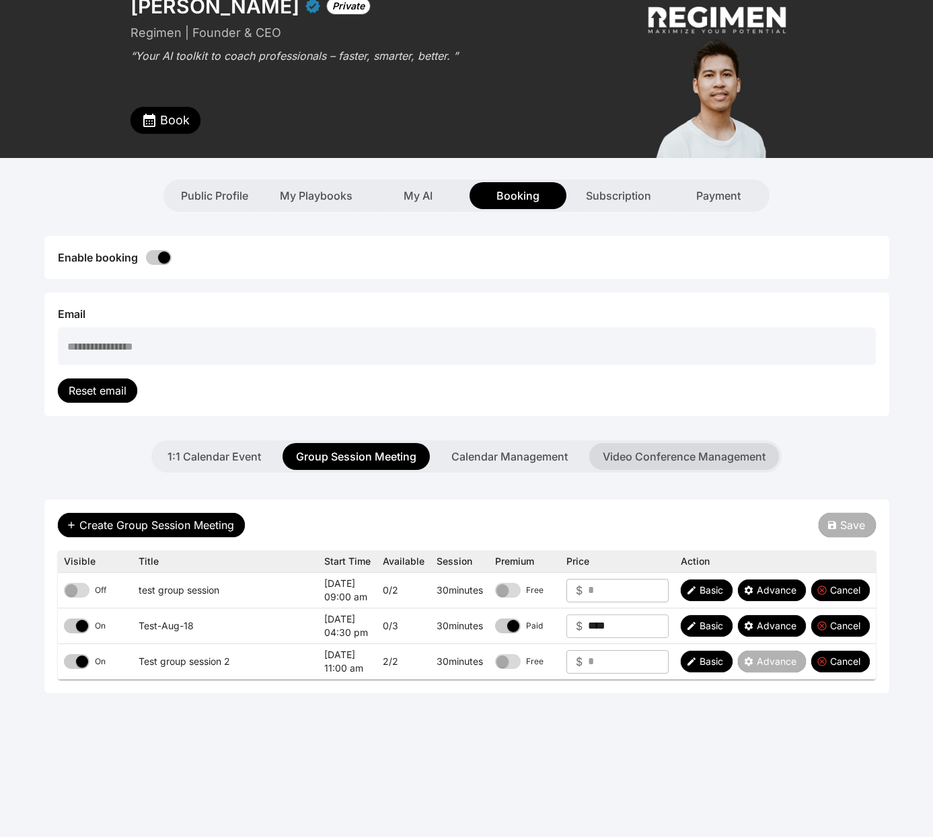
click at [687, 468] on button "Video Conference Management" at bounding box center [684, 456] width 190 height 27
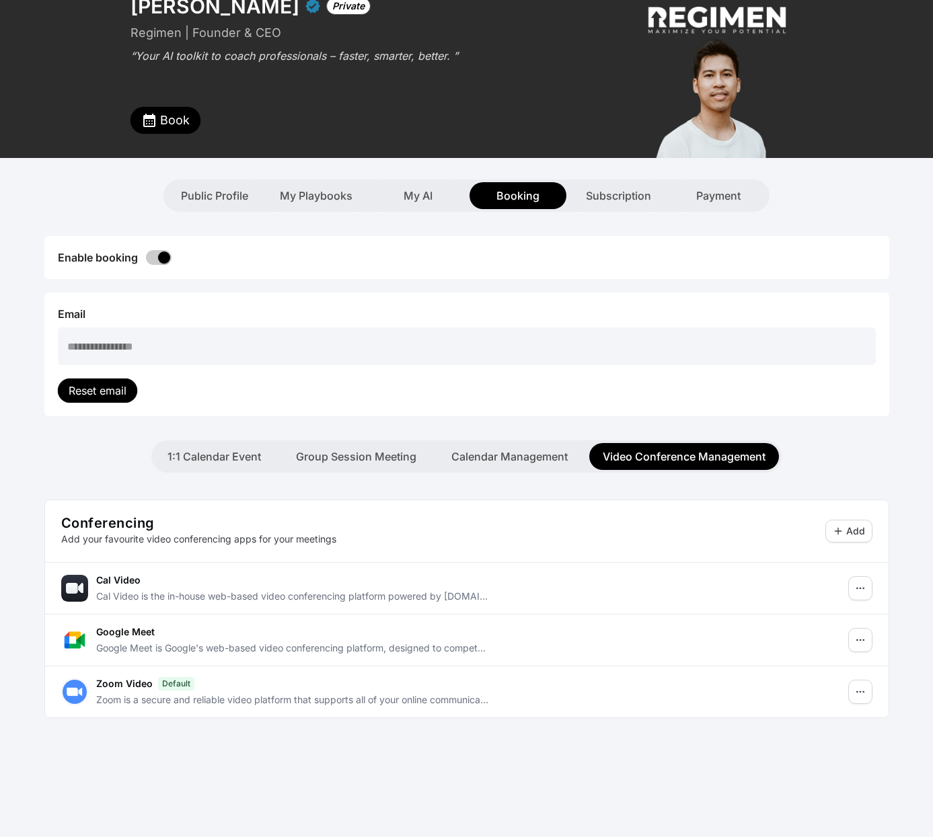
click at [521, 457] on button "Calendar Management" at bounding box center [509, 456] width 143 height 27
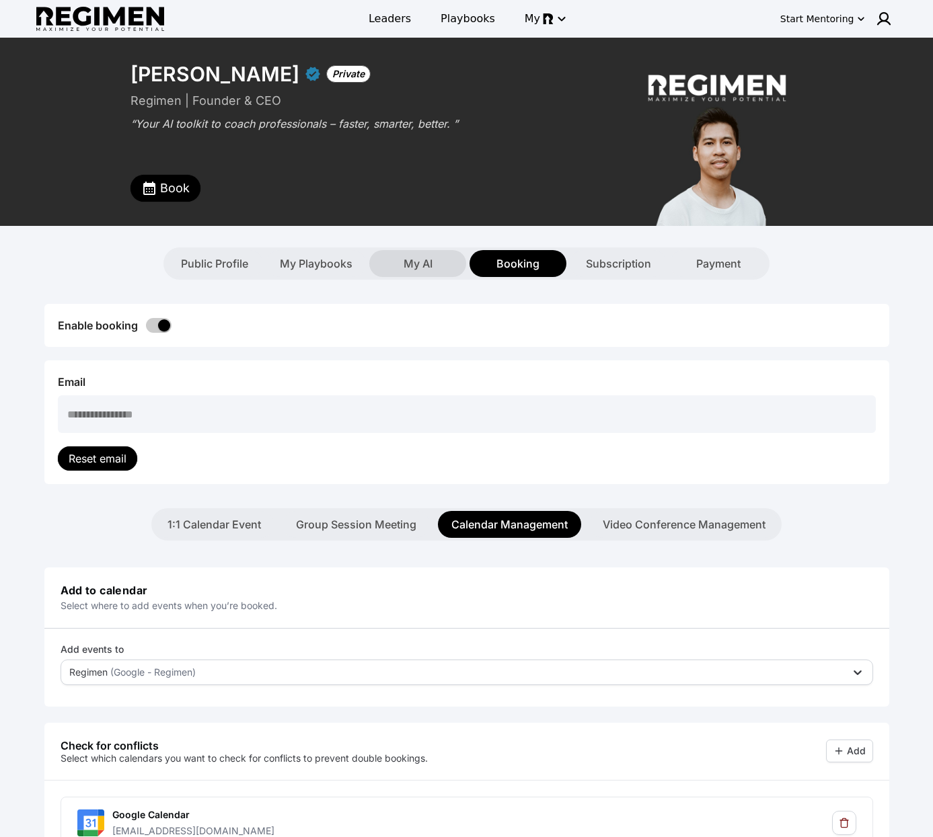
click at [431, 264] on span "My AI" at bounding box center [418, 264] width 29 height 16
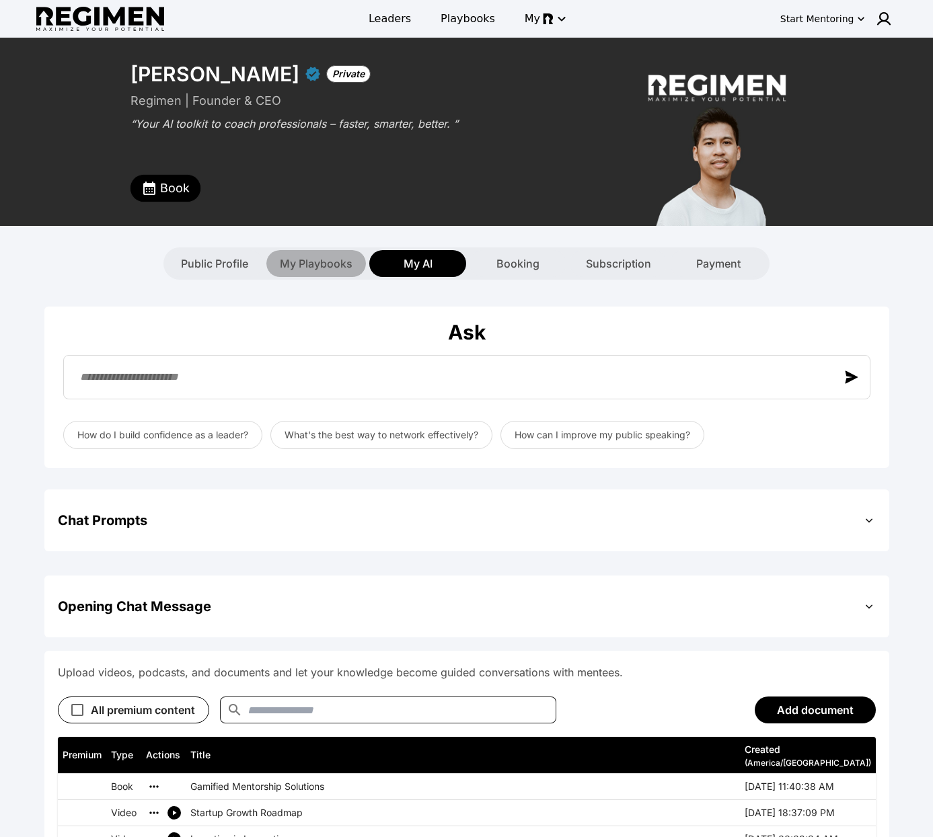
click at [313, 266] on span "My Playbooks" at bounding box center [316, 264] width 73 height 16
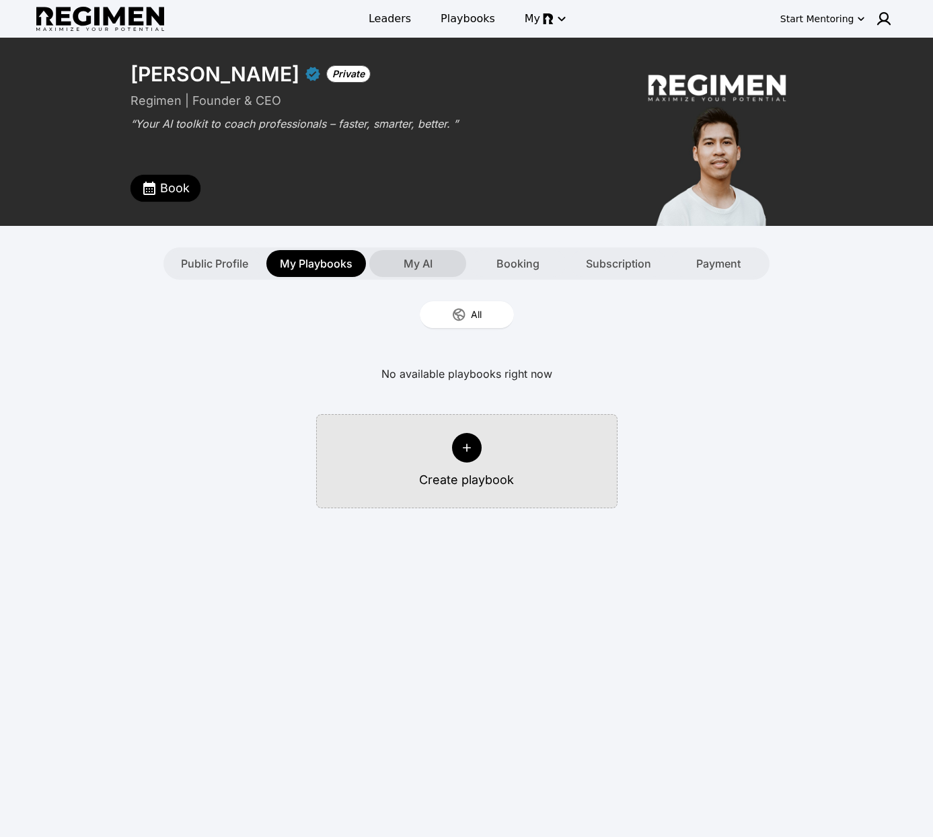
click at [436, 262] on div "My AI" at bounding box center [417, 263] width 97 height 27
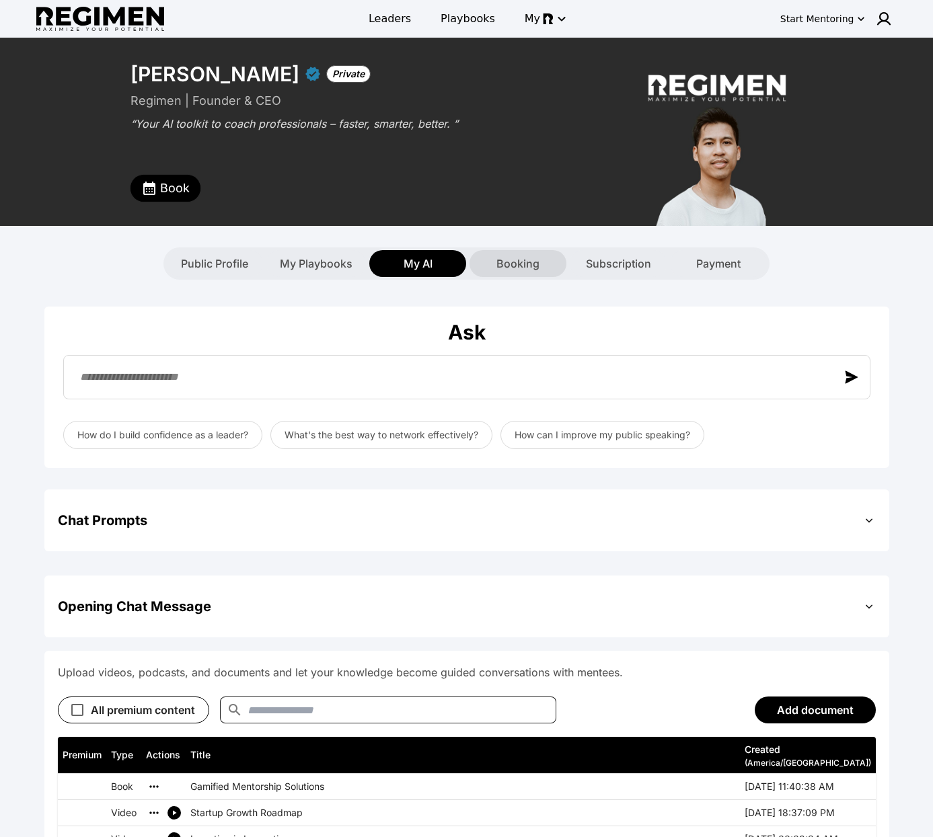
click at [527, 262] on span "Booking" at bounding box center [517, 264] width 43 height 16
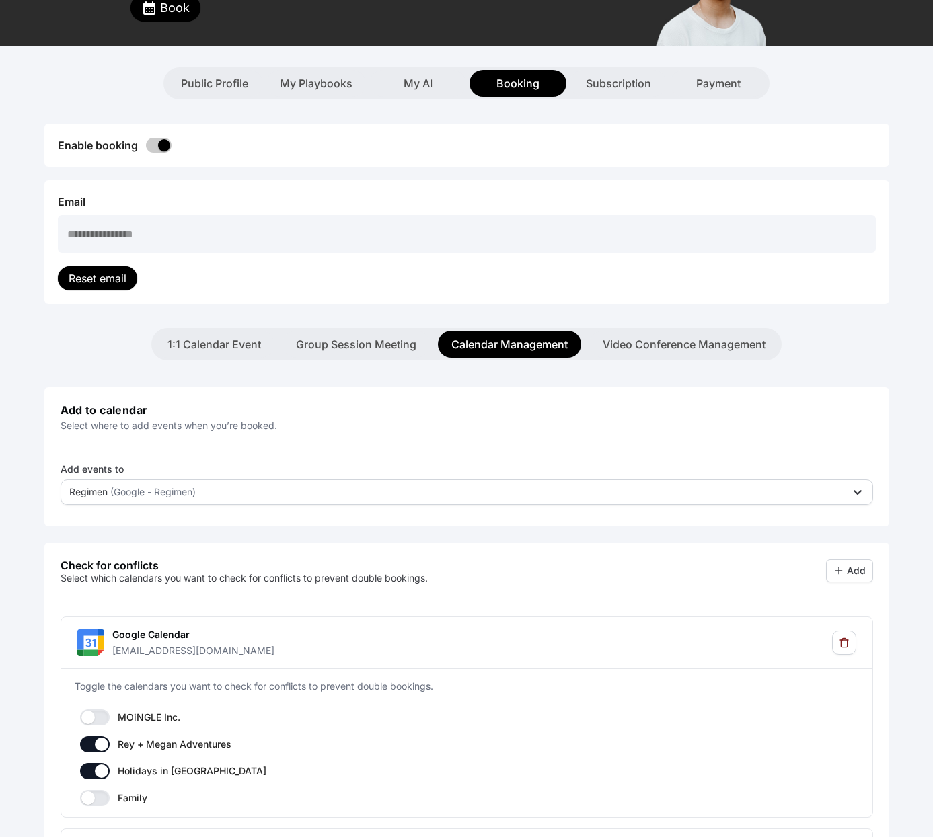
scroll to position [67, 0]
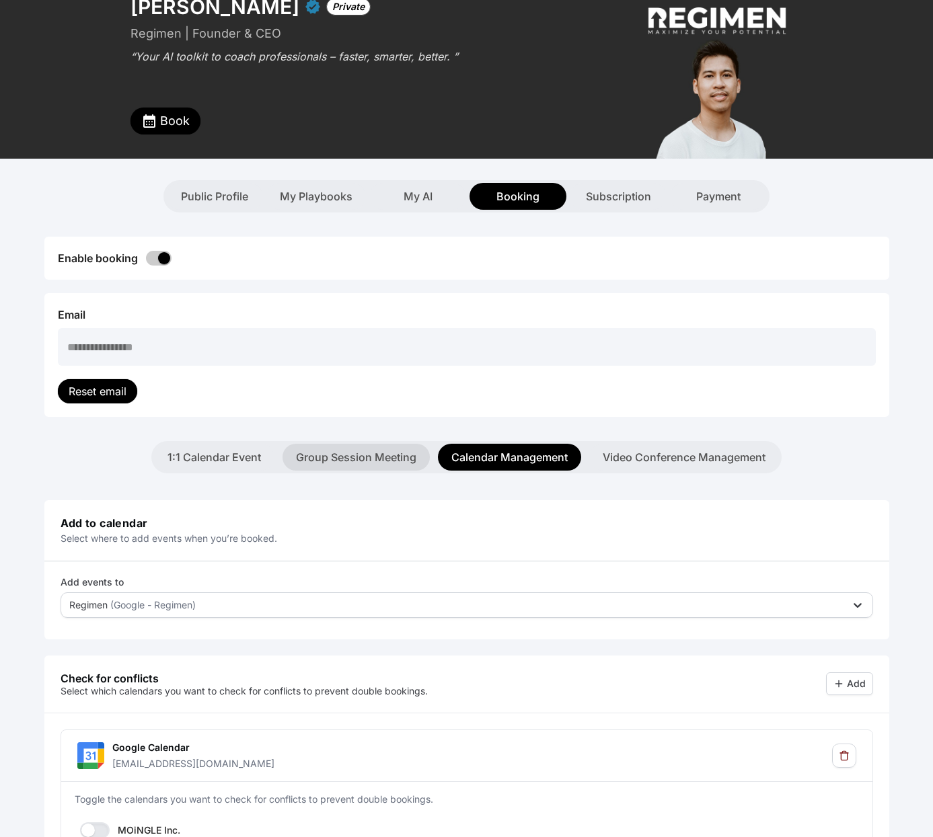
click at [331, 449] on button "Group Session Meeting" at bounding box center [356, 457] width 147 height 27
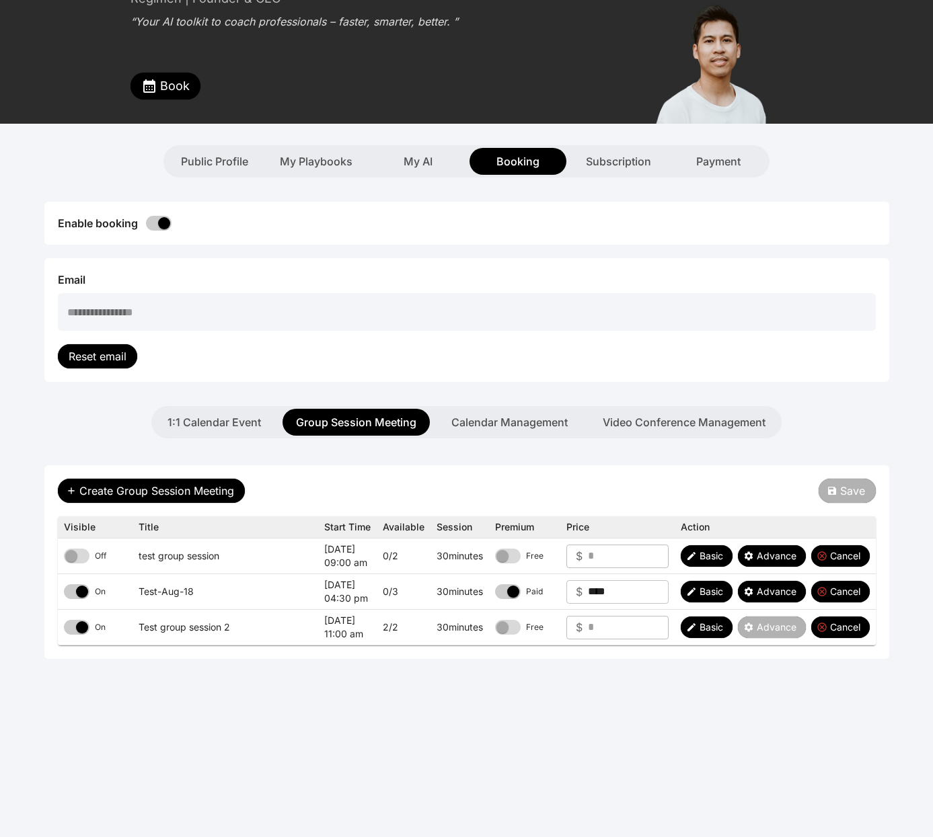
scroll to position [178, 0]
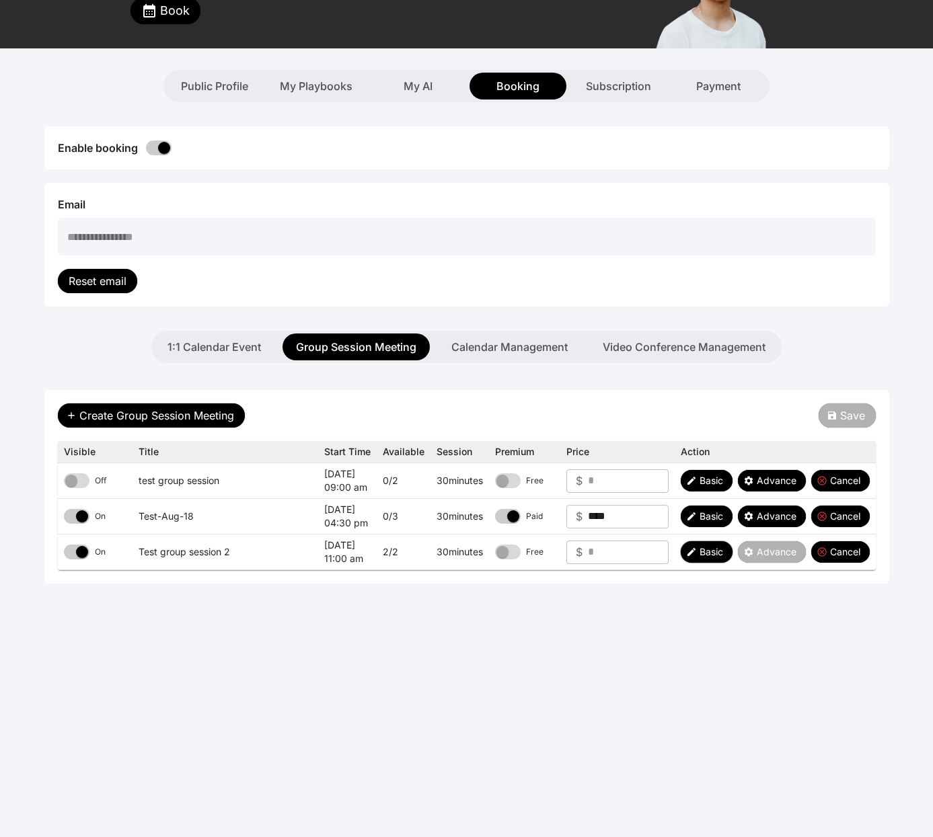
click at [712, 558] on span "Basic" at bounding box center [712, 552] width 24 height 13
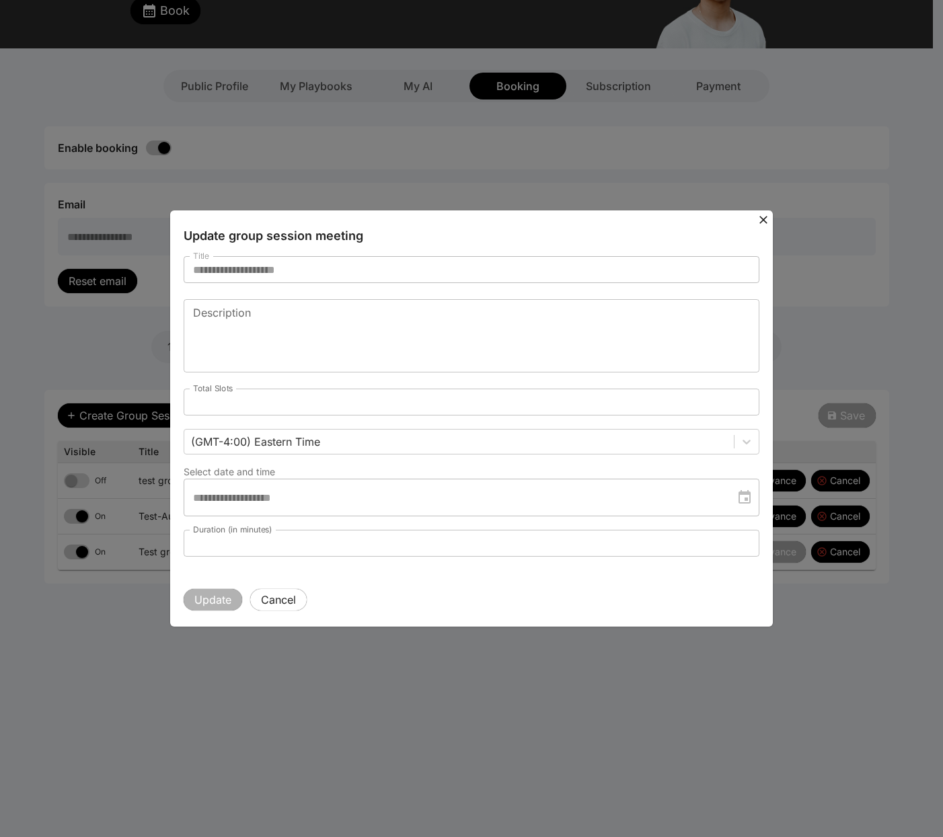
click at [761, 223] on icon at bounding box center [763, 219] width 13 height 13
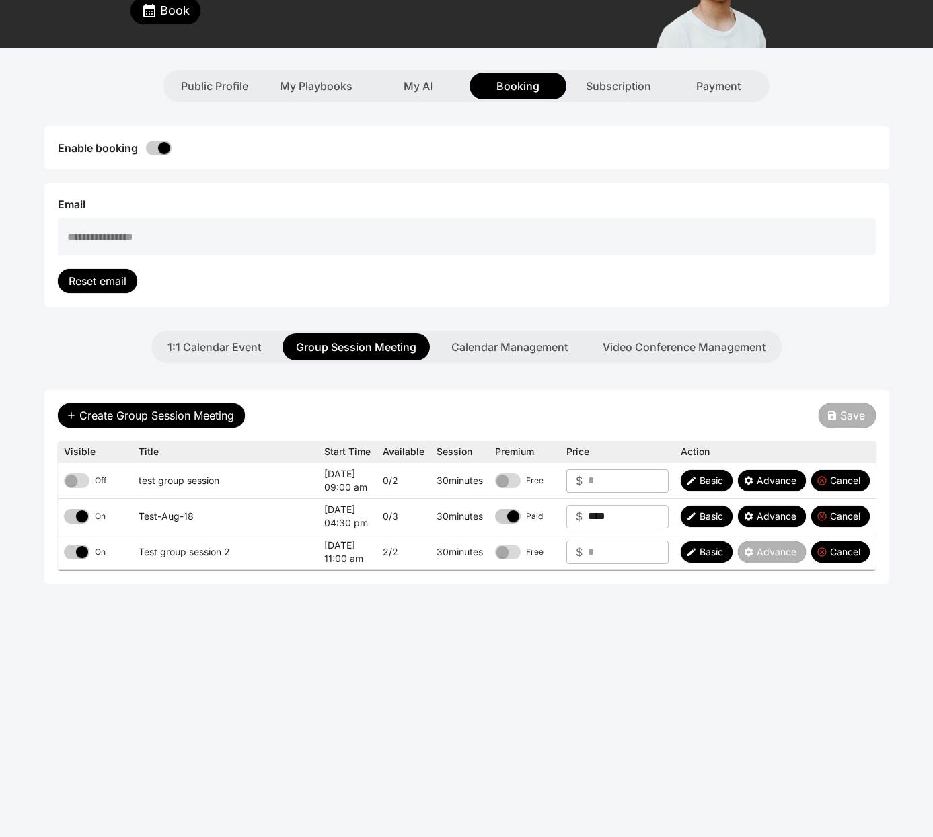
click at [581, 422] on div "Create Group Session Meeting Save" at bounding box center [467, 416] width 818 height 24
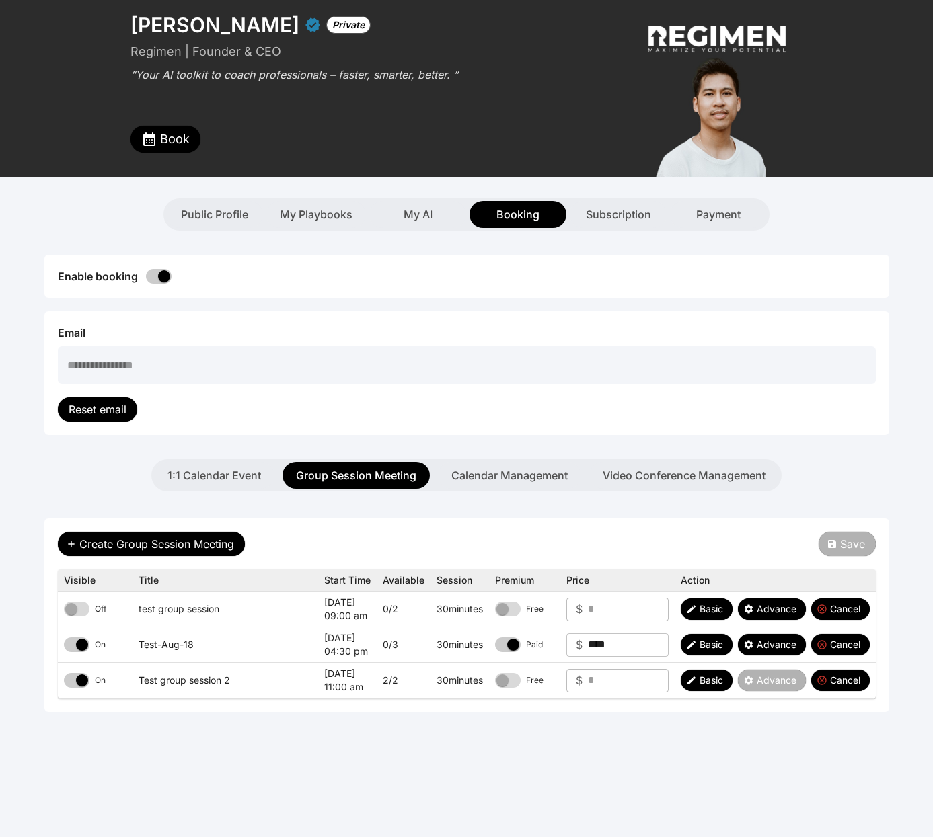
scroll to position [101, 0]
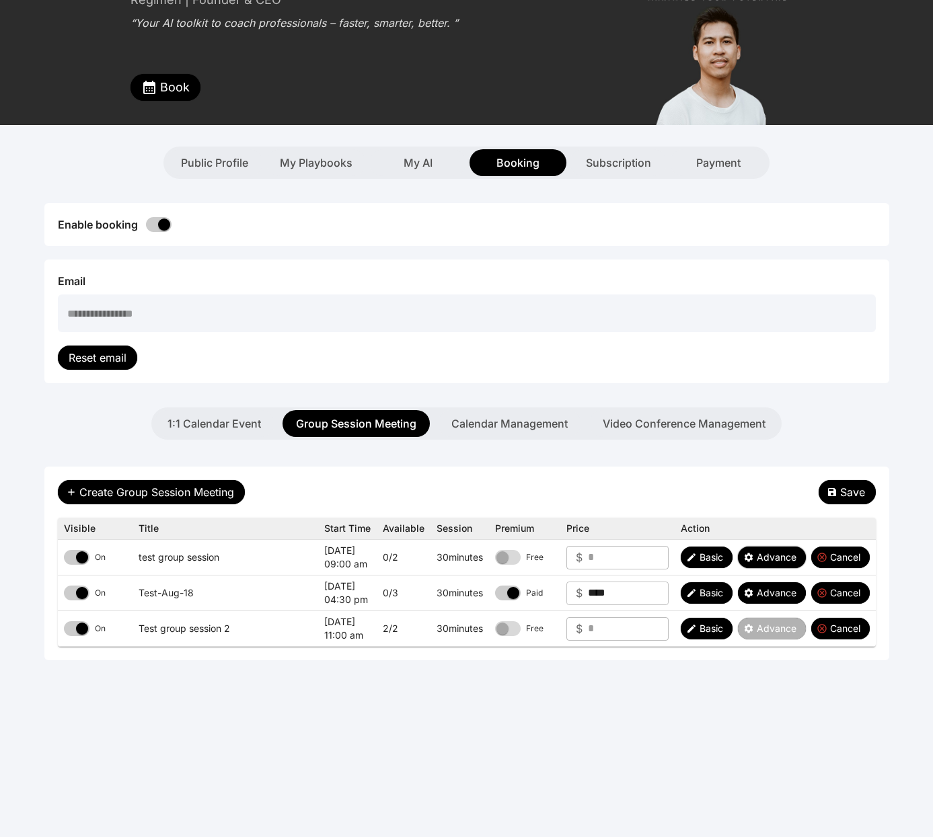
click at [758, 558] on span "Advance" at bounding box center [777, 557] width 40 height 13
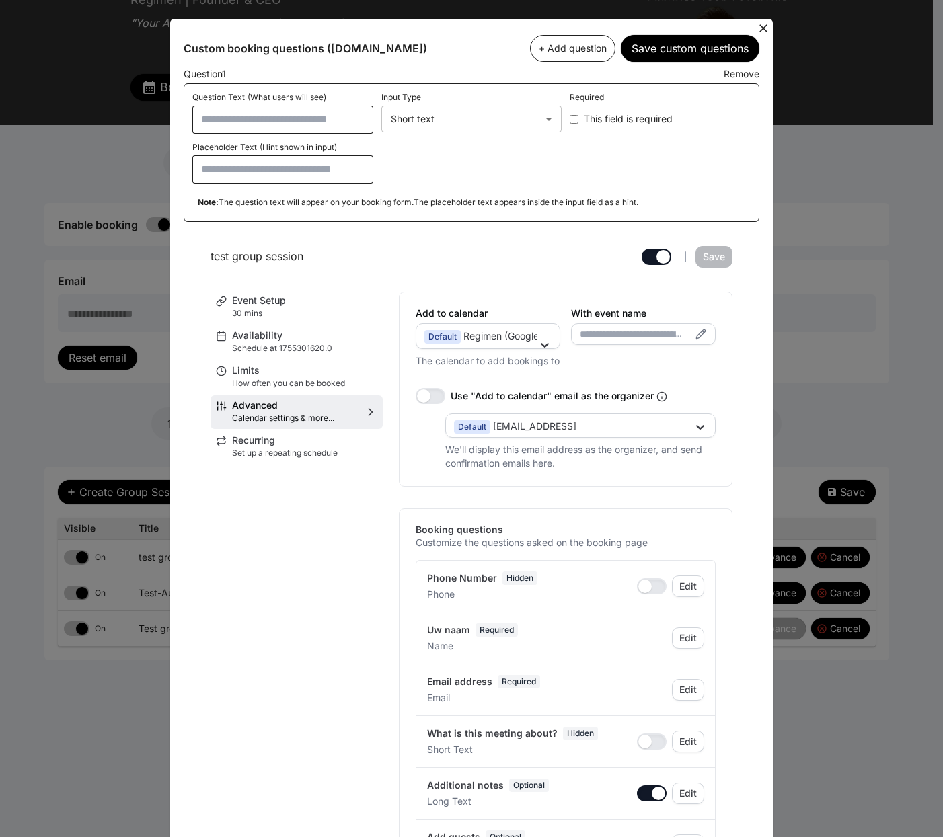
click at [757, 28] on icon at bounding box center [763, 28] width 13 height 13
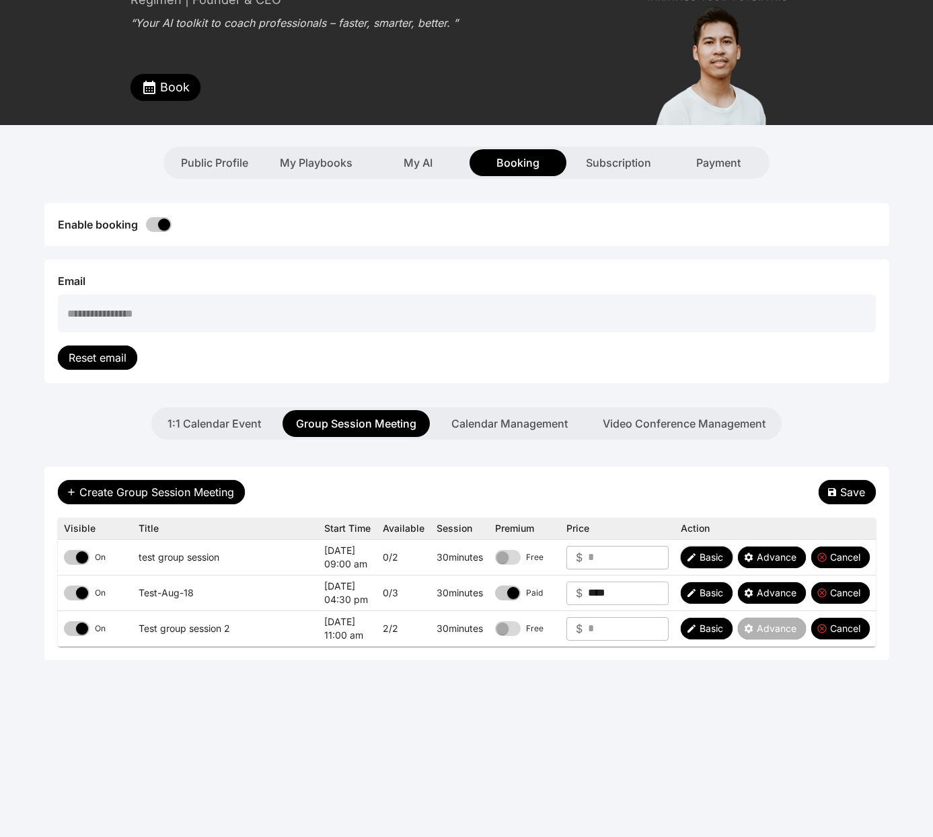
click at [700, 555] on span "Basic" at bounding box center [712, 557] width 24 height 13
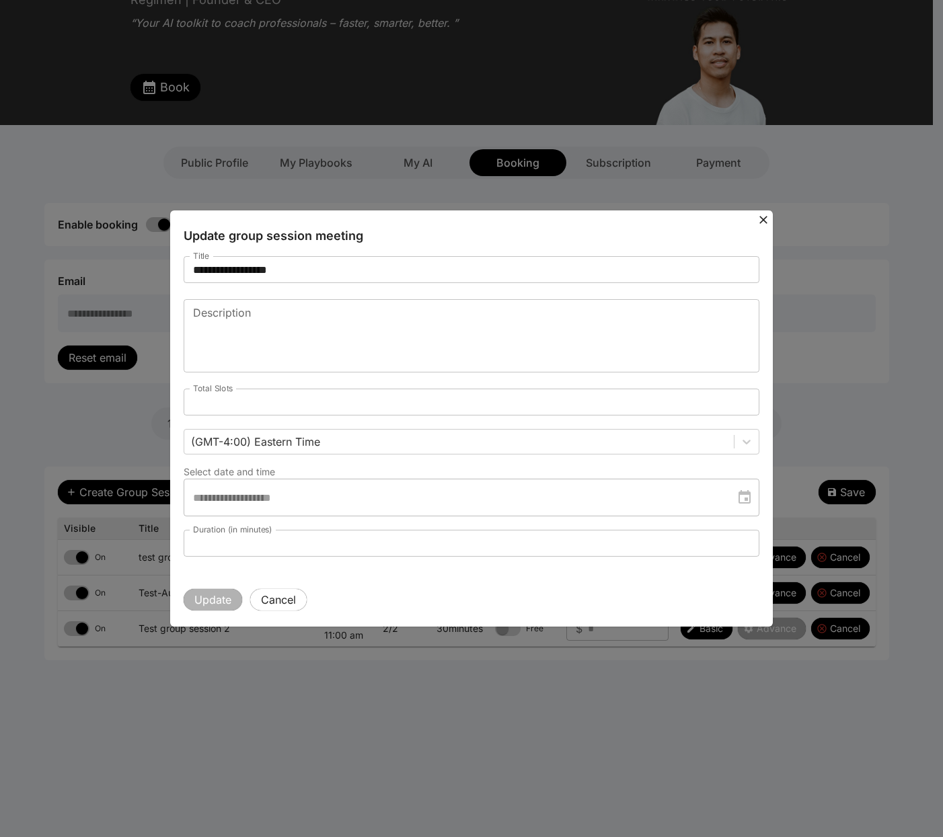
click at [260, 266] on input "**********" at bounding box center [472, 269] width 576 height 27
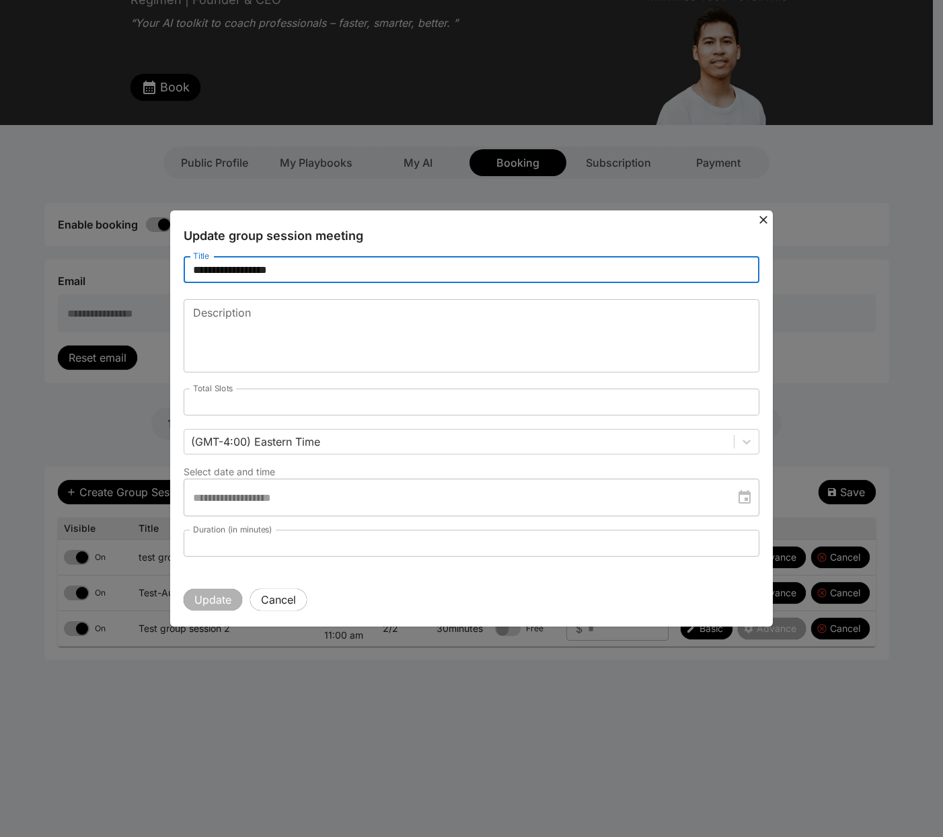
click at [260, 266] on input "**********" at bounding box center [472, 269] width 576 height 27
type input "**********"
click at [215, 595] on button "Update" at bounding box center [213, 600] width 59 height 22
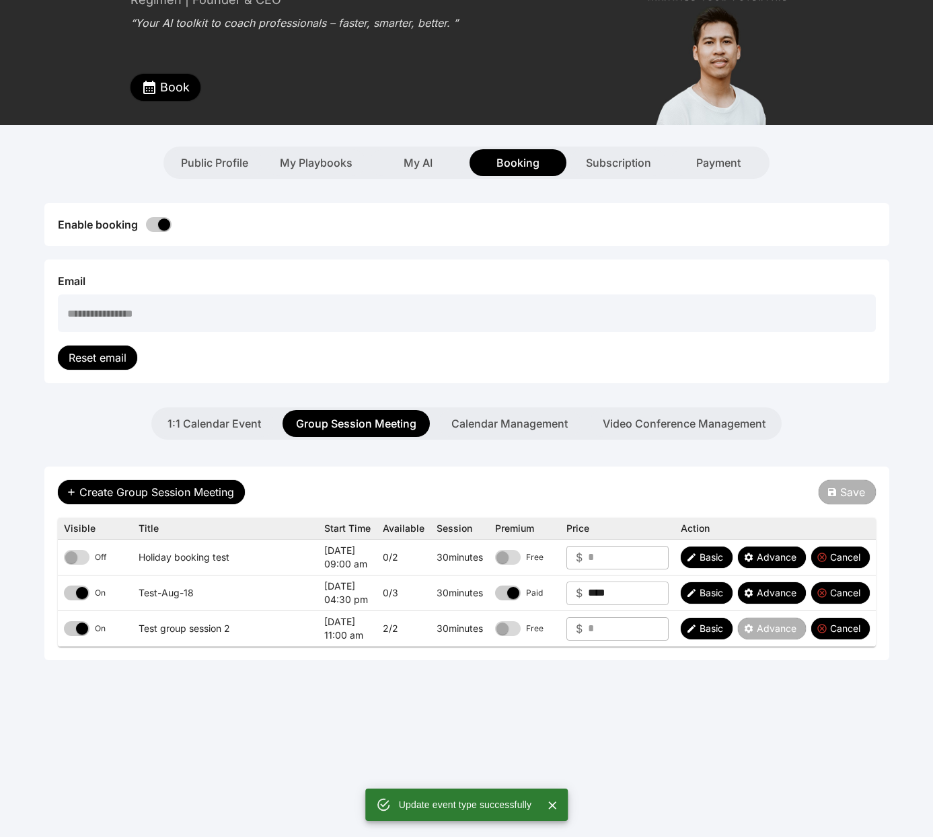
click at [173, 76] on button "Book" at bounding box center [165, 87] width 70 height 27
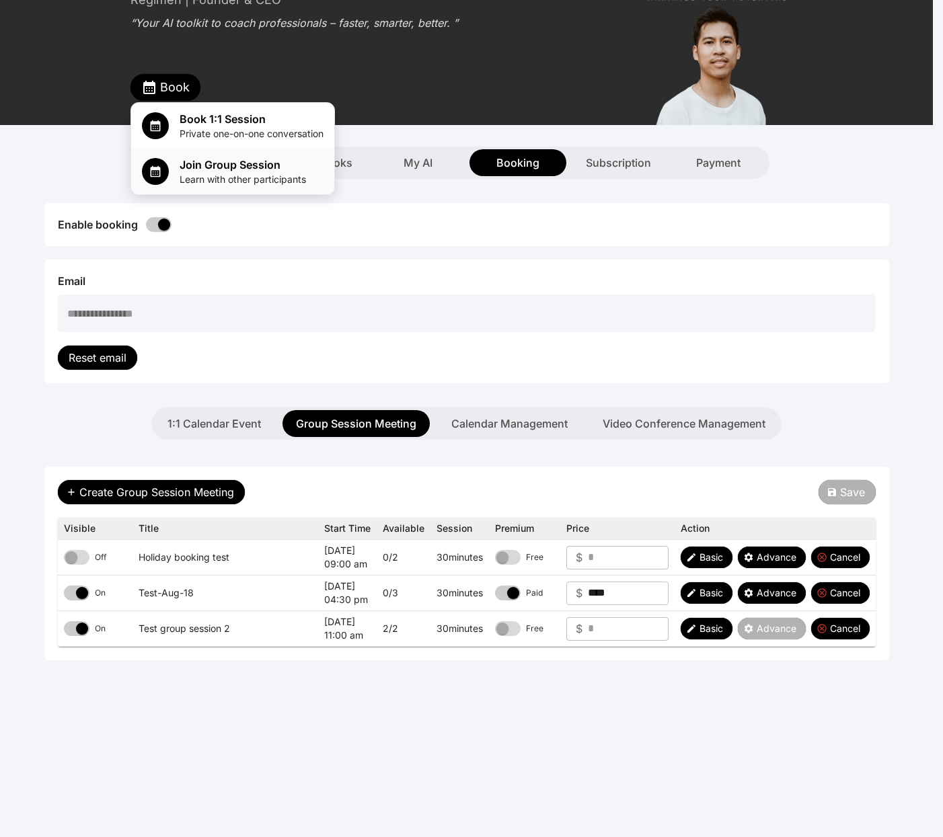
click at [256, 166] on span "Join Group Session" at bounding box center [243, 165] width 126 height 16
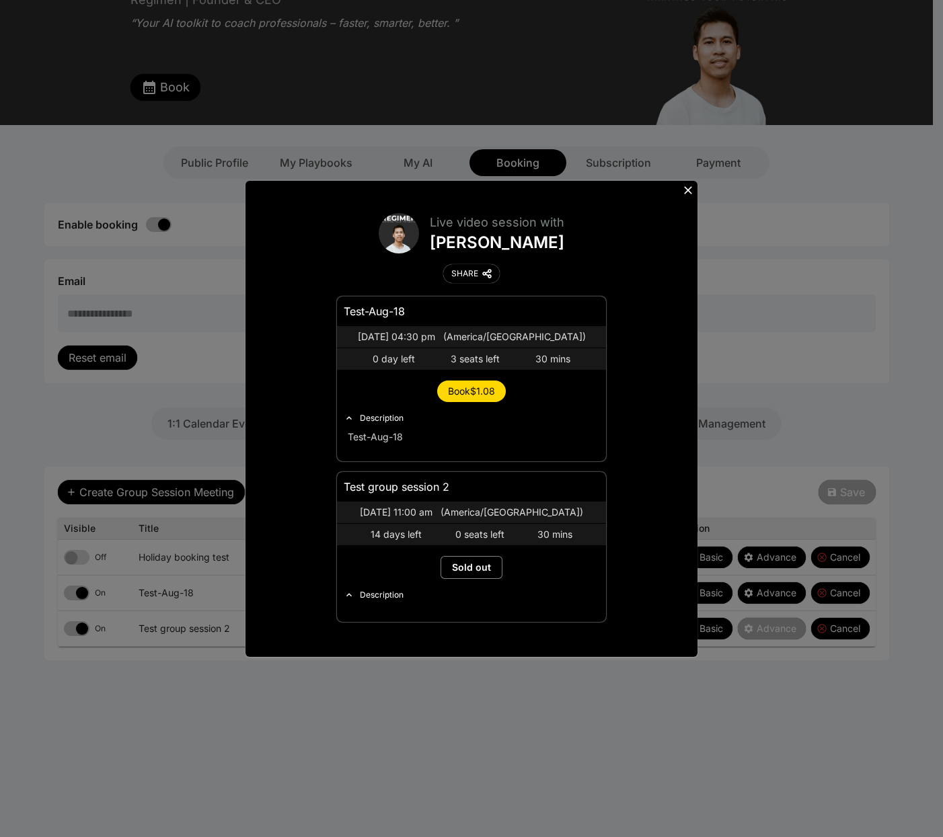
click at [797, 379] on div "Live video session with Rey Mendoza SHARE Test-Aug-18 Aug 18, 2025 04:30 pm ( A…" at bounding box center [471, 418] width 943 height 837
click at [686, 184] on icon at bounding box center [687, 190] width 13 height 13
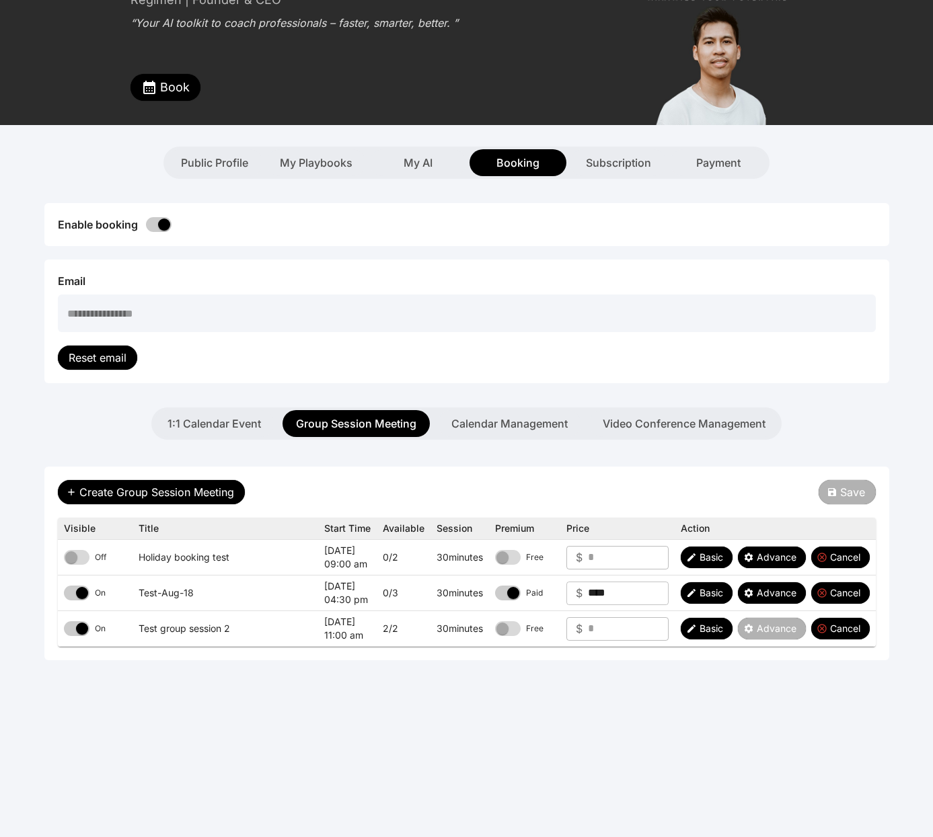
click at [67, 548] on td "Off" at bounding box center [95, 558] width 75 height 36
click at [841, 495] on span "Save" at bounding box center [852, 492] width 25 height 16
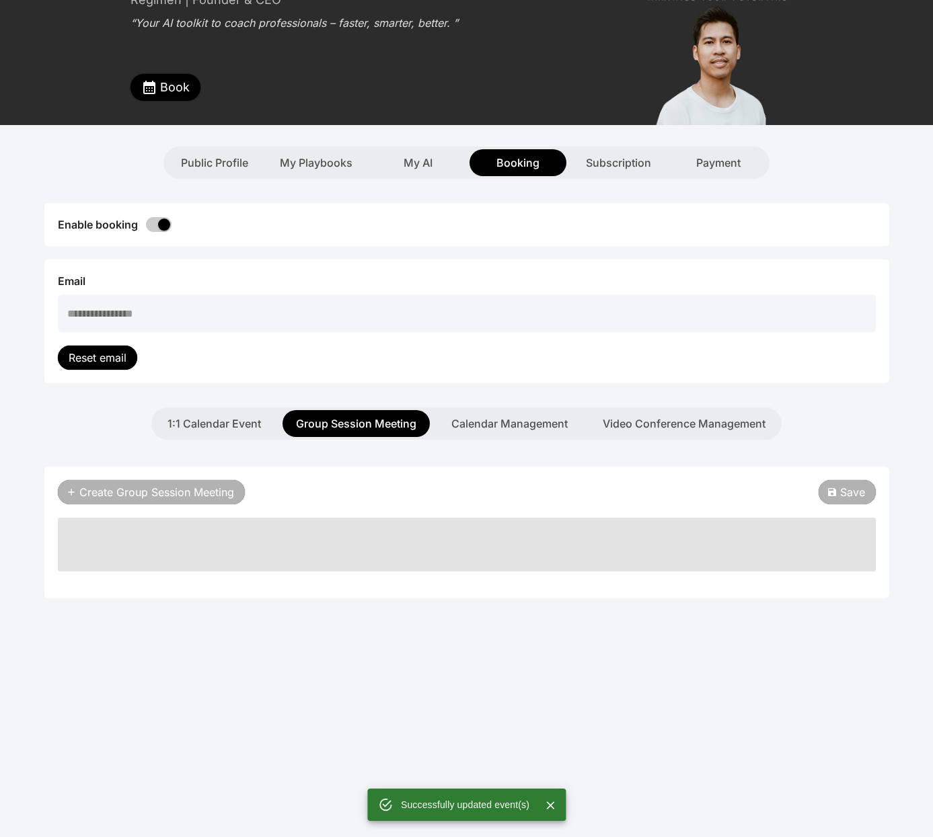
click at [164, 89] on span "Book" at bounding box center [175, 87] width 30 height 19
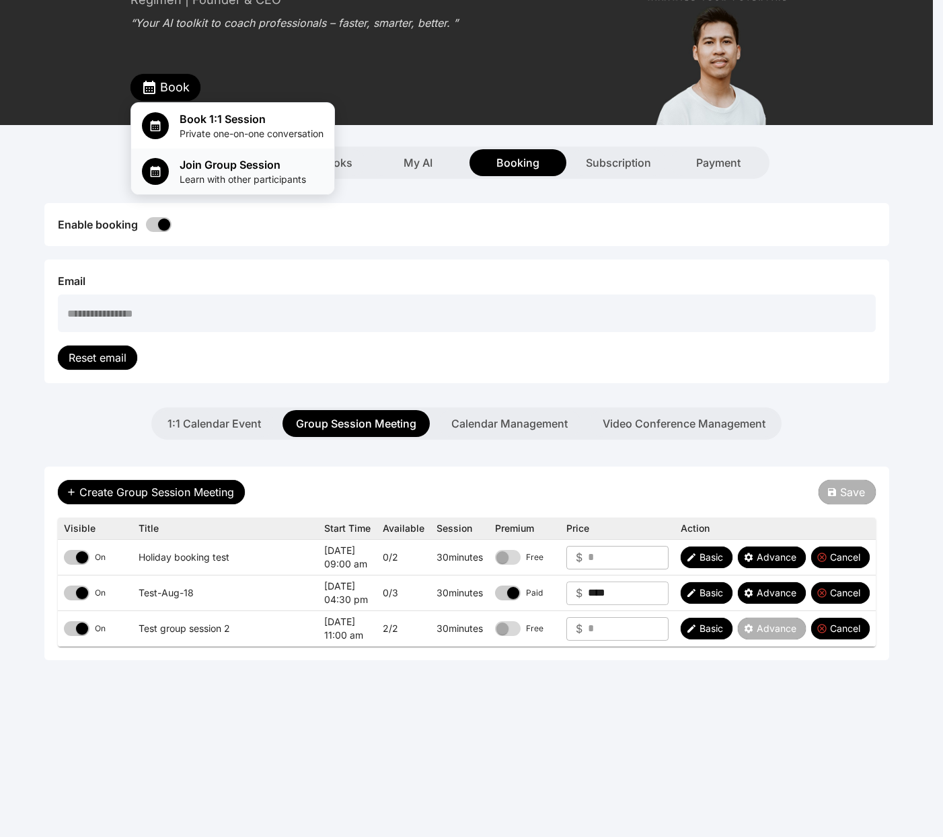
click at [229, 174] on span "Learn with other participants" at bounding box center [243, 179] width 126 height 13
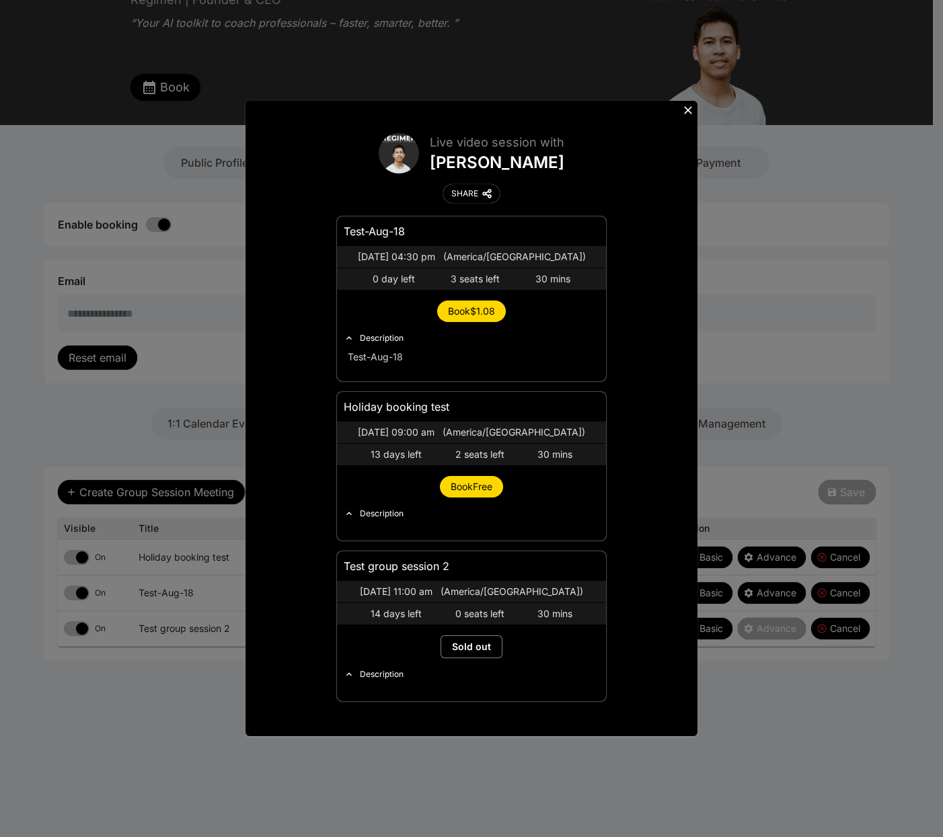
click at [482, 480] on button "Book Free" at bounding box center [471, 487] width 63 height 22
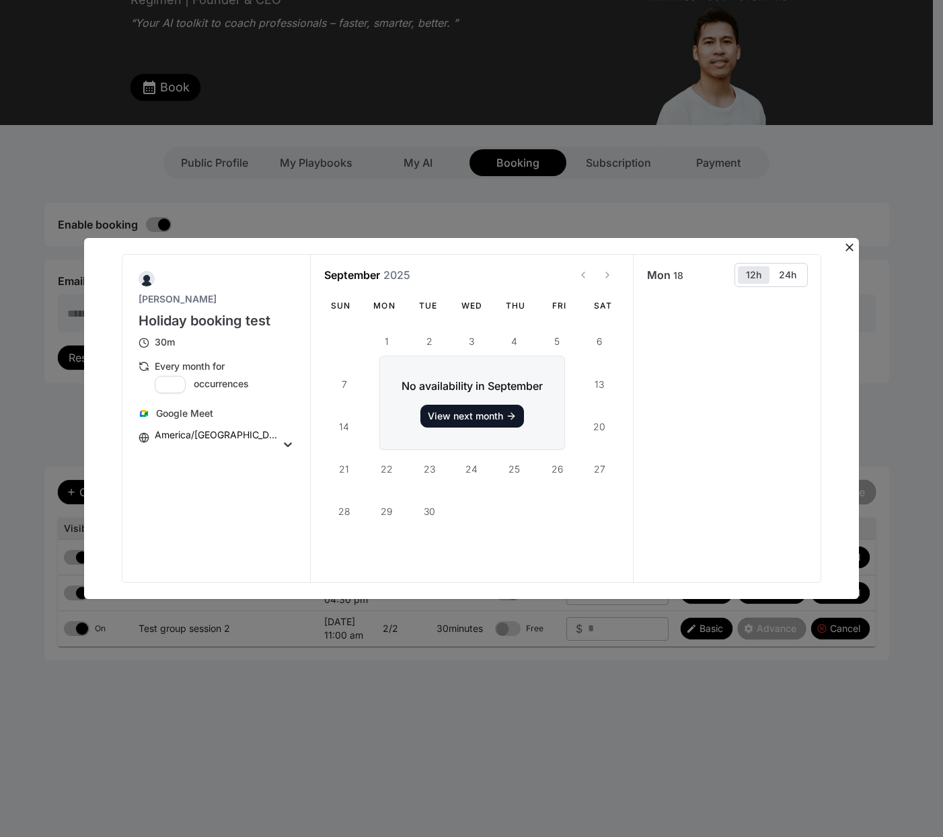
click at [850, 249] on icon at bounding box center [849, 247] width 13 height 13
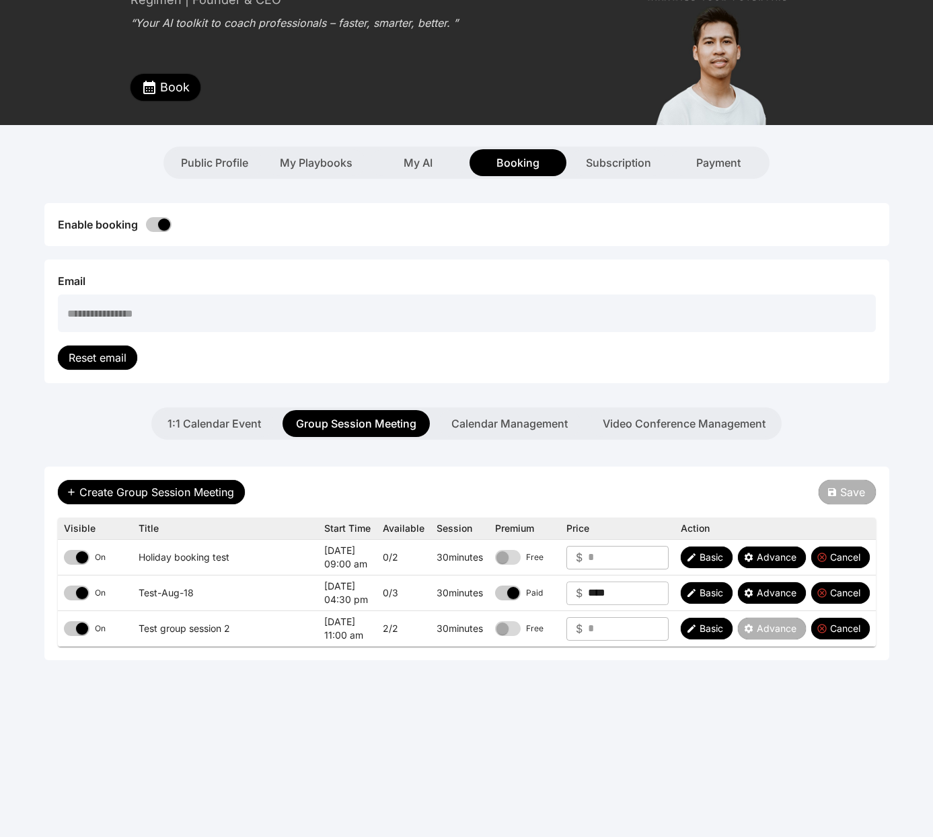
click at [174, 92] on span "Book" at bounding box center [175, 87] width 30 height 19
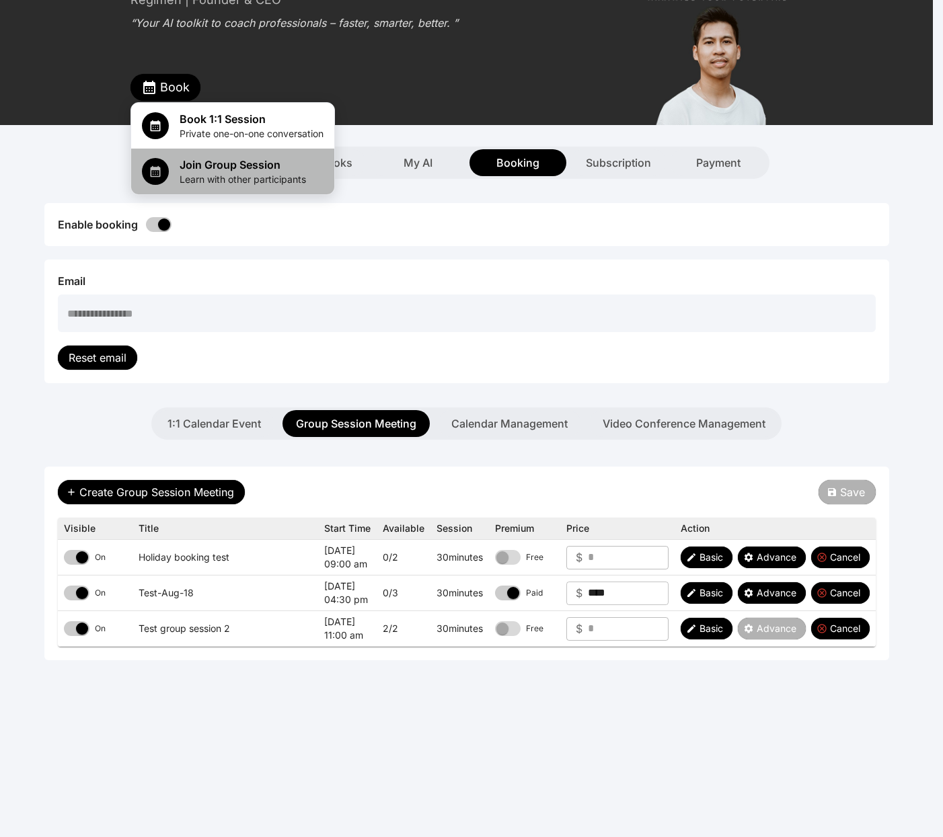
click at [250, 177] on span "Learn with other participants" at bounding box center [243, 179] width 126 height 13
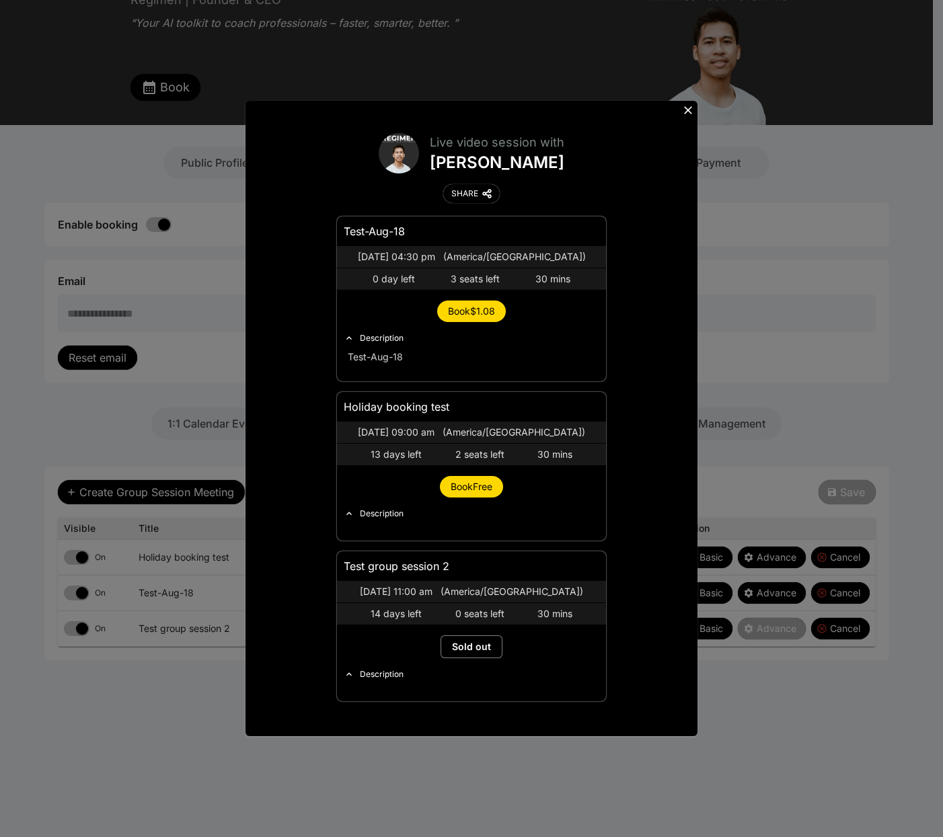
click at [684, 112] on icon at bounding box center [687, 110] width 13 height 13
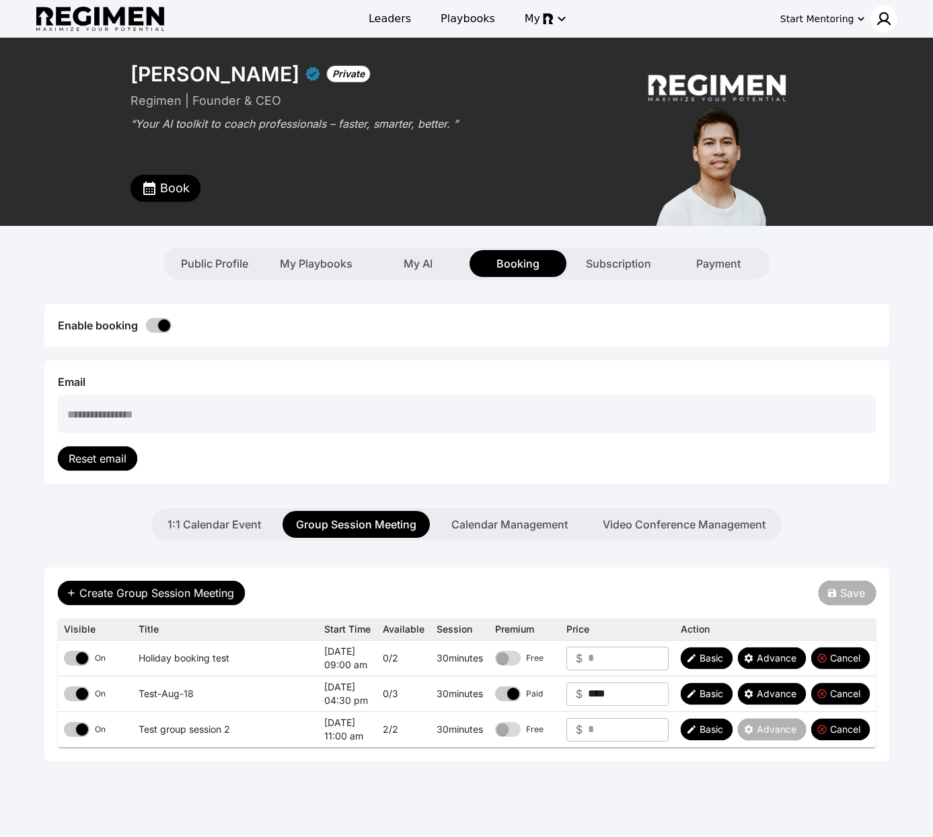
click at [881, 26] on img at bounding box center [884, 19] width 16 height 16
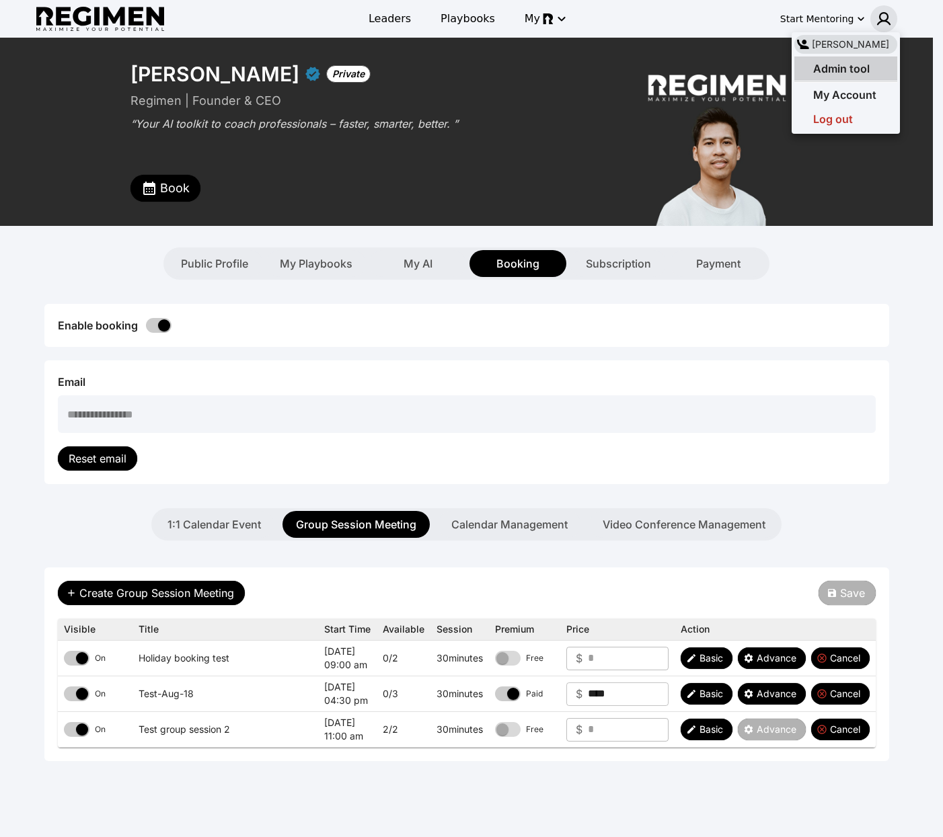
click at [821, 74] on span "Admin tool" at bounding box center [841, 68] width 57 height 13
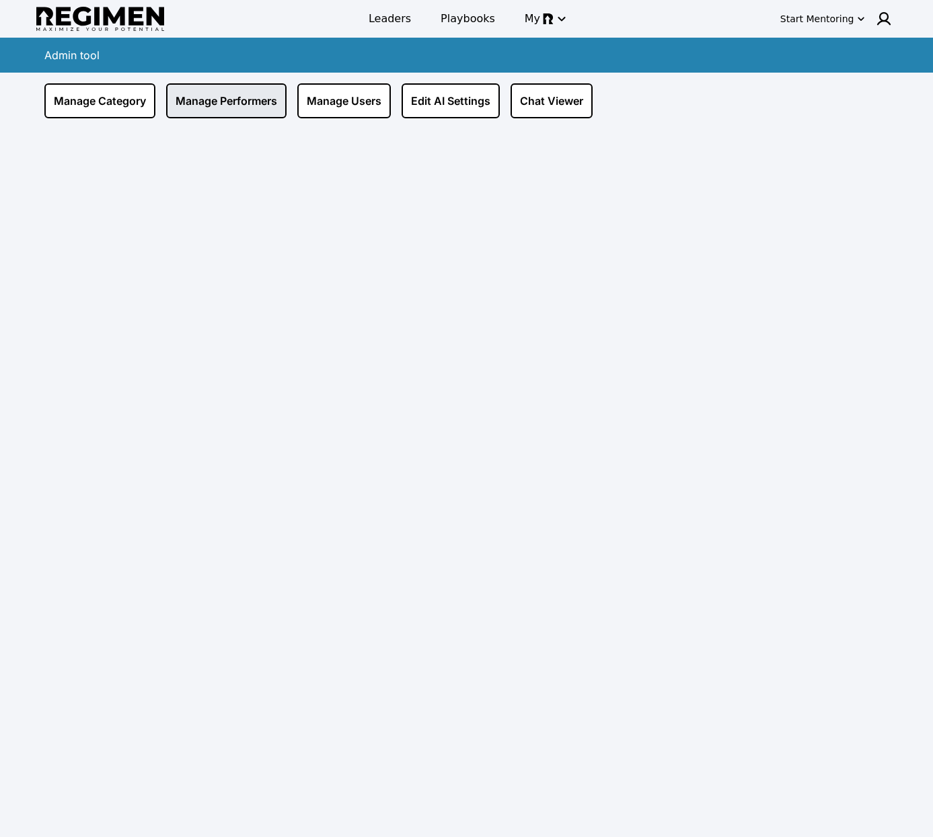
click at [227, 100] on link "Manage Performers" at bounding box center [226, 100] width 120 height 35
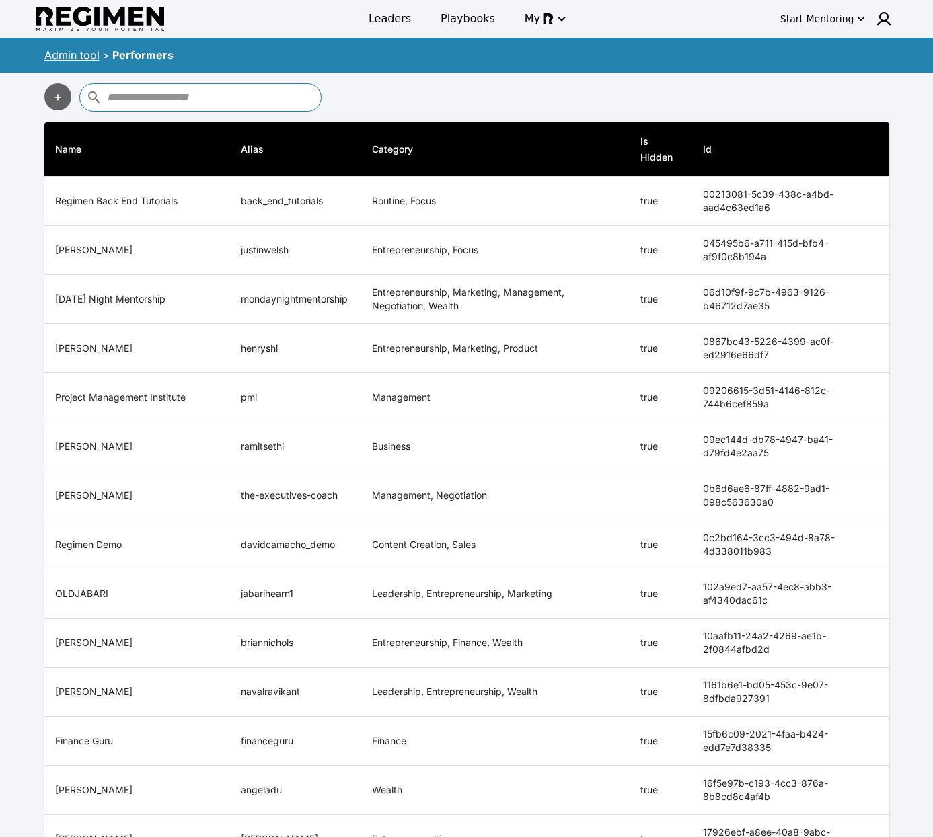
click at [282, 108] on input "text" at bounding box center [212, 98] width 211 height 22
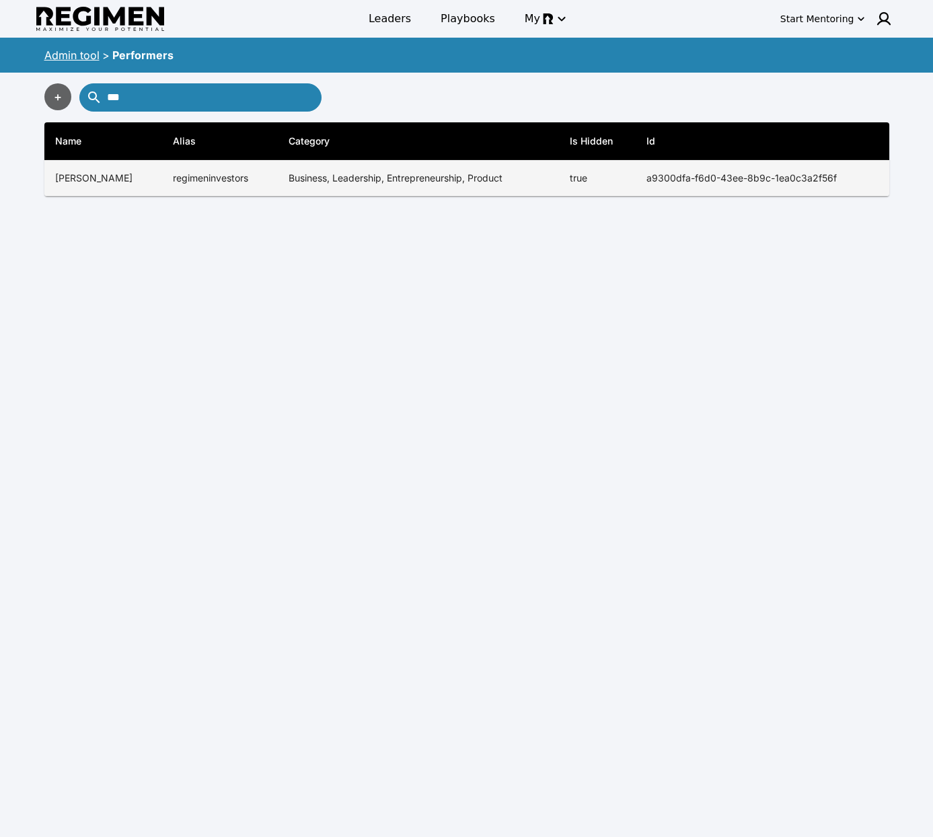
type input "***"
click at [328, 168] on td "Business, Leadership, Entrepreneurship, Product" at bounding box center [418, 179] width 281 height 36
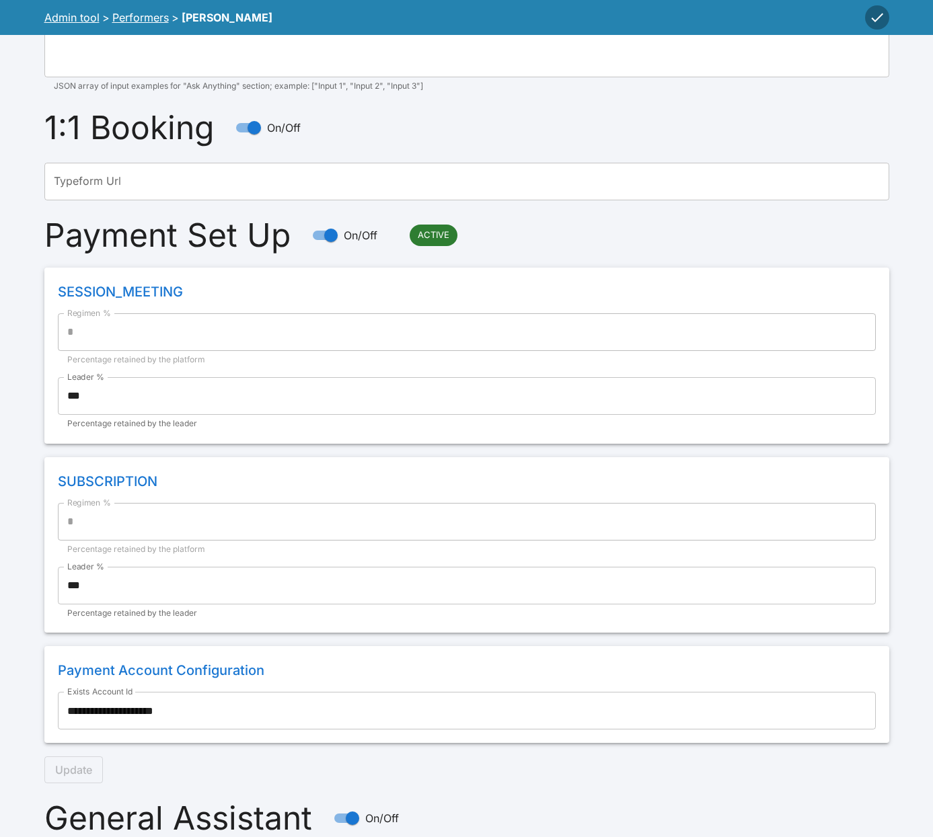
scroll to position [1033, 0]
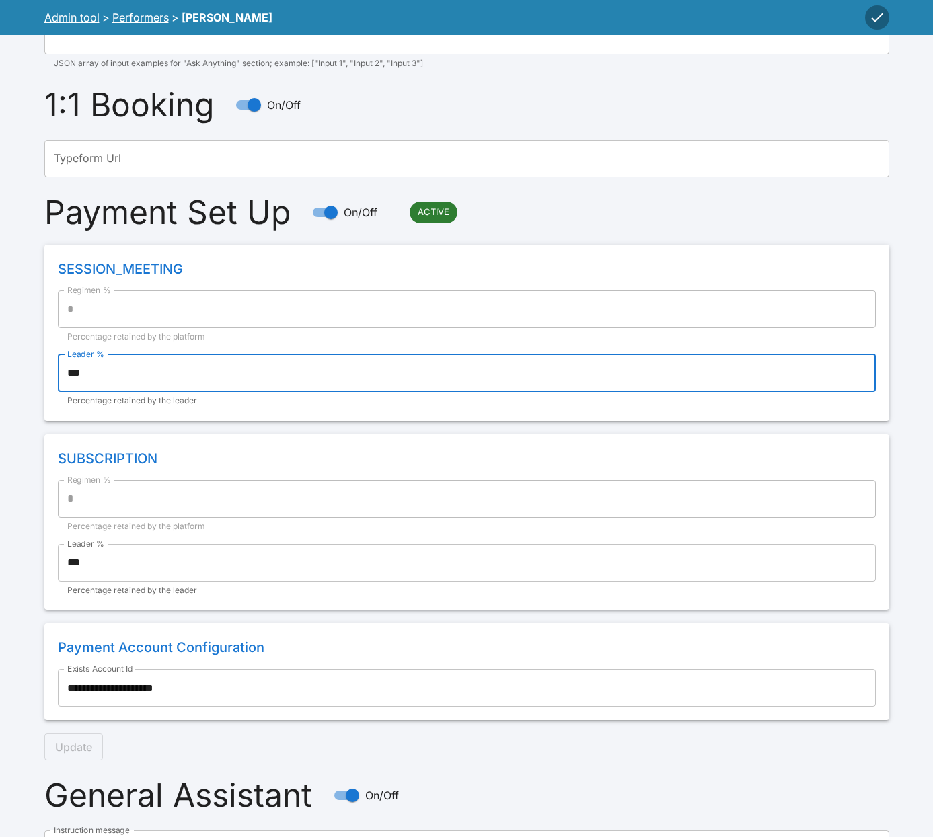
click at [127, 373] on input "***" at bounding box center [467, 374] width 818 height 38
type input "**"
type input "*"
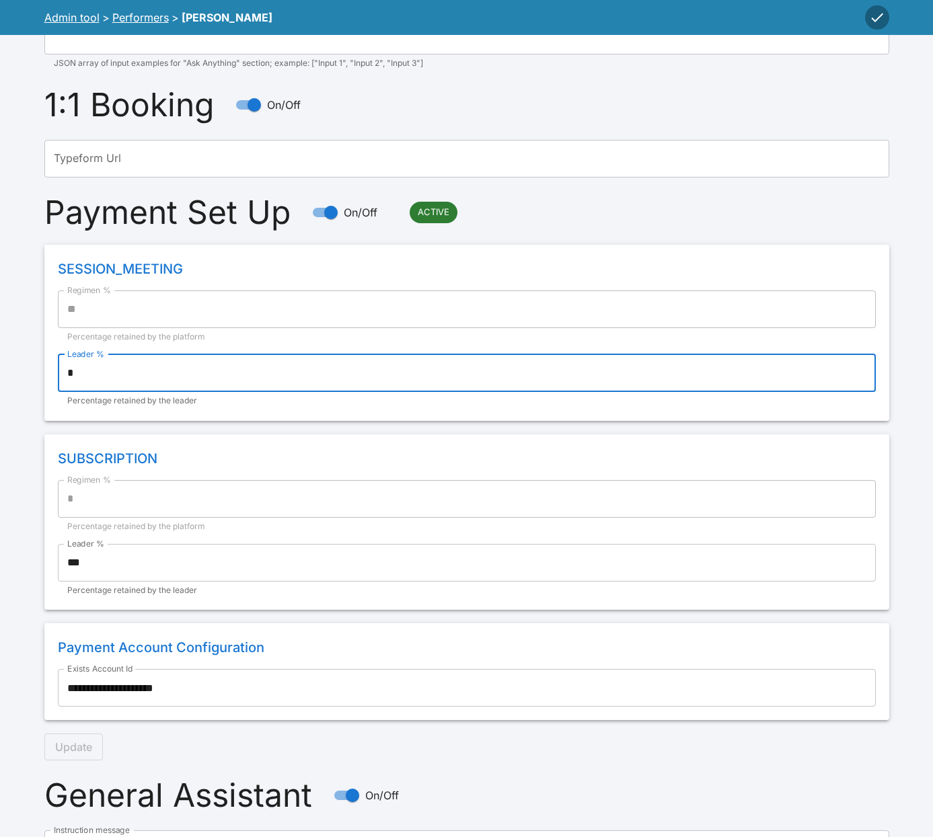
type input "**"
click at [441, 431] on div "**********" at bounding box center [466, 503] width 845 height 517
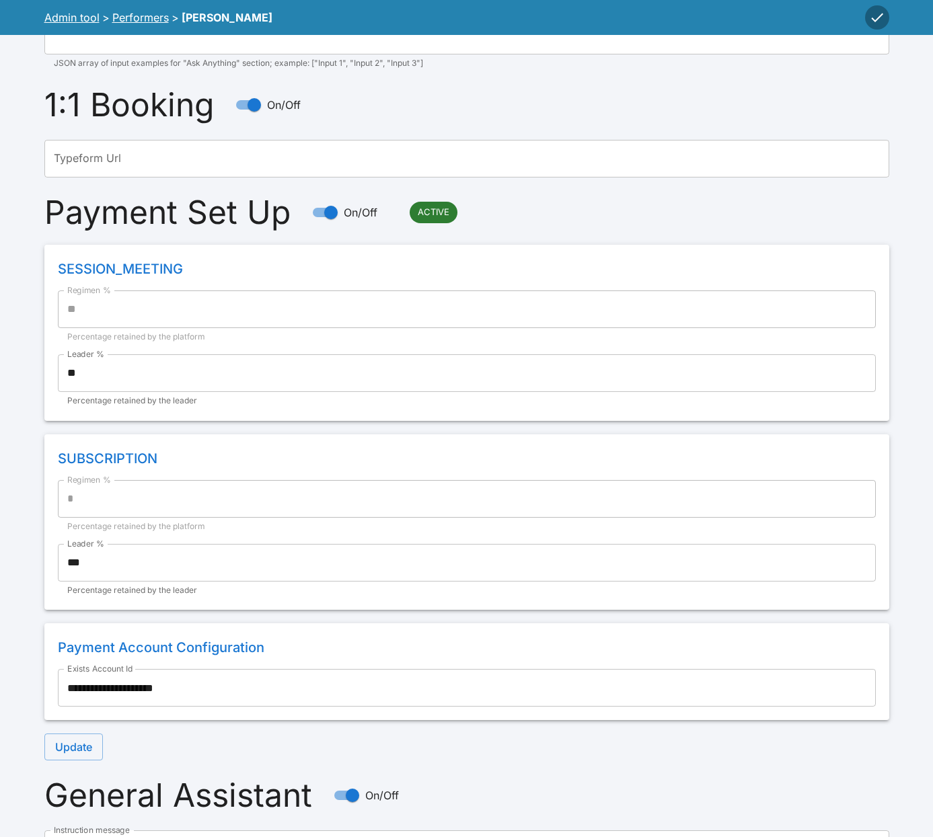
click at [667, 203] on div "Payment Set Up On/Off ACTIVE" at bounding box center [466, 213] width 845 height 38
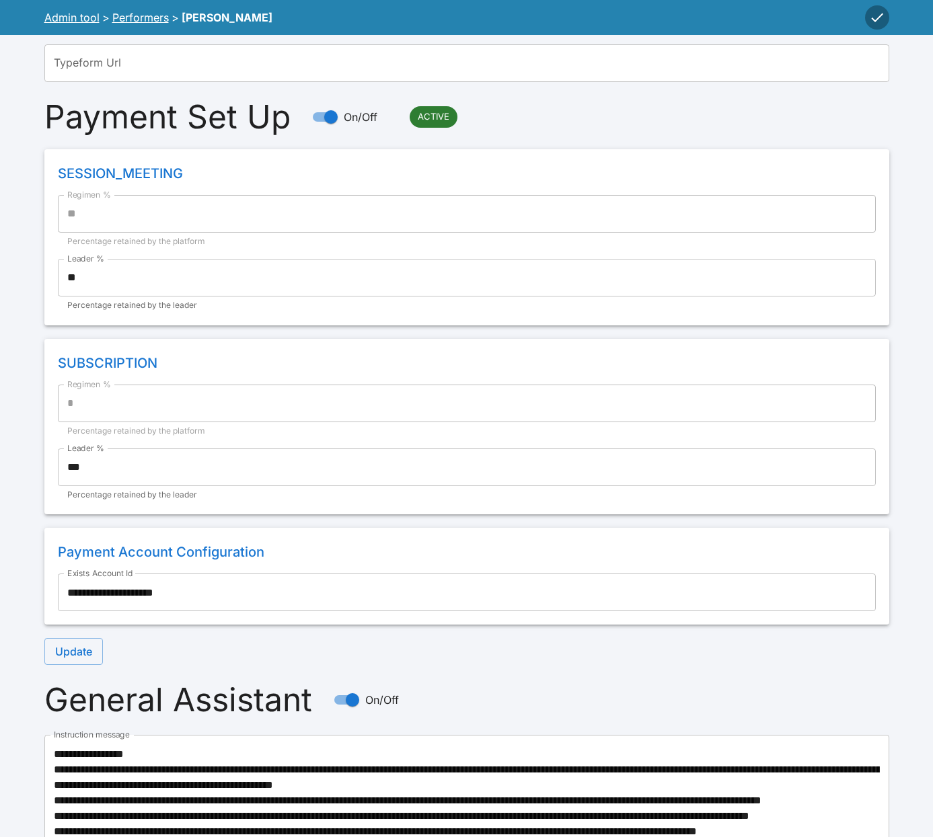
scroll to position [1129, 0]
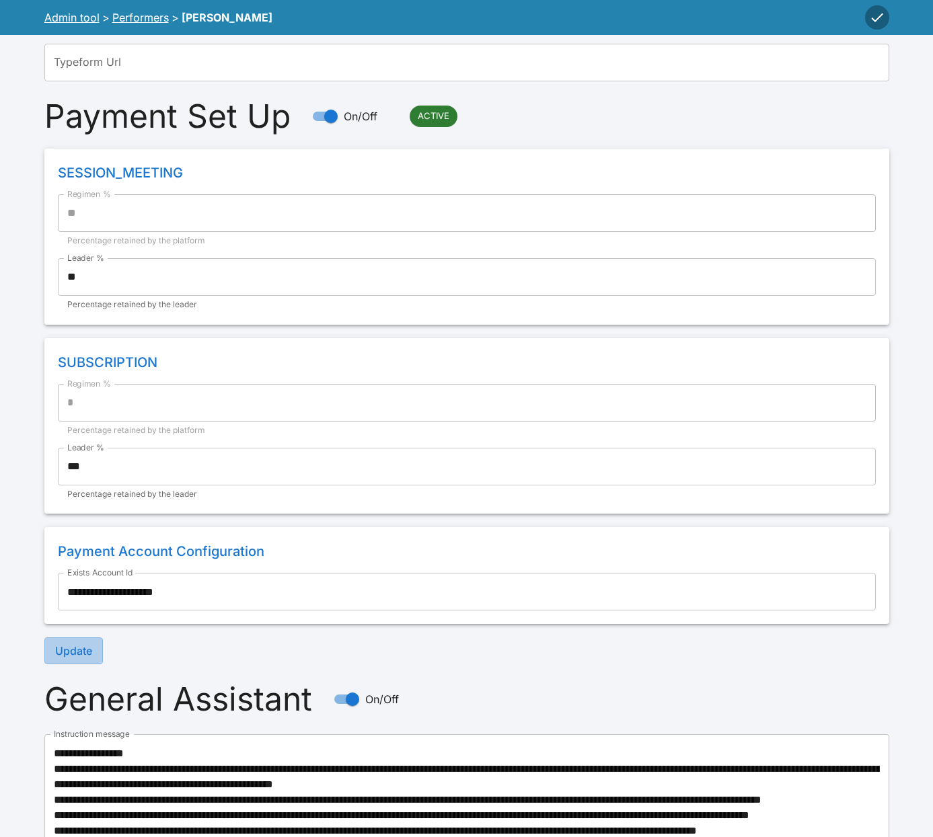
click at [89, 650] on button "Update" at bounding box center [73, 651] width 59 height 27
click at [244, 638] on div "**********" at bounding box center [466, 407] width 845 height 517
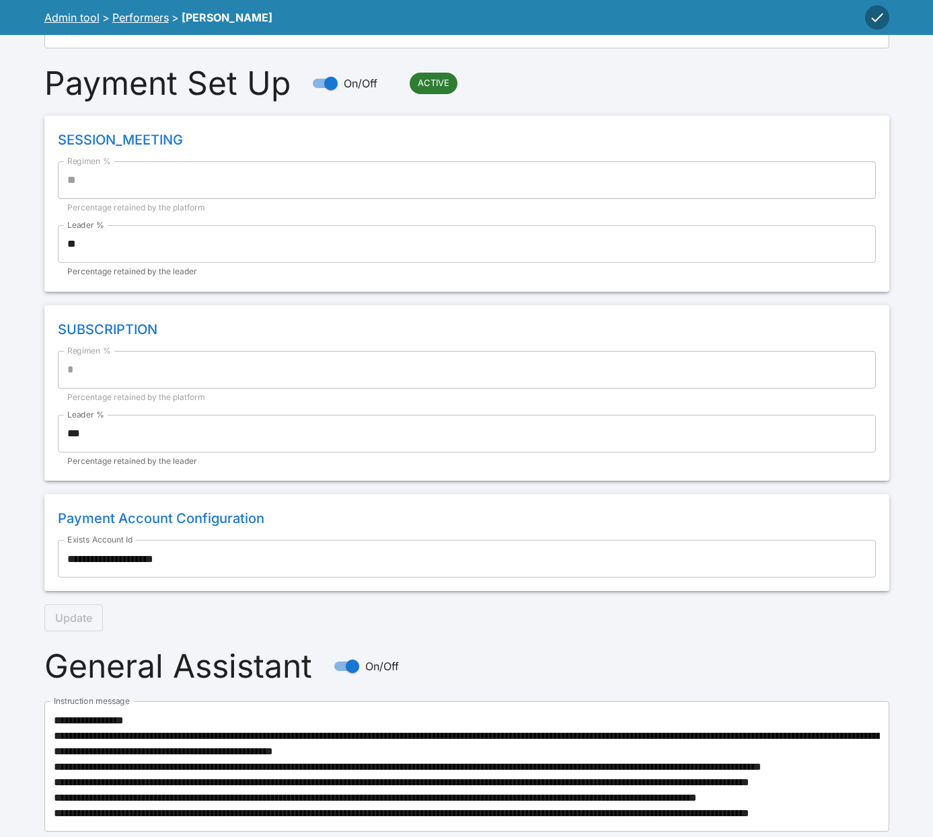
scroll to position [1068, 0]
